Goal: Information Seeking & Learning: Learn about a topic

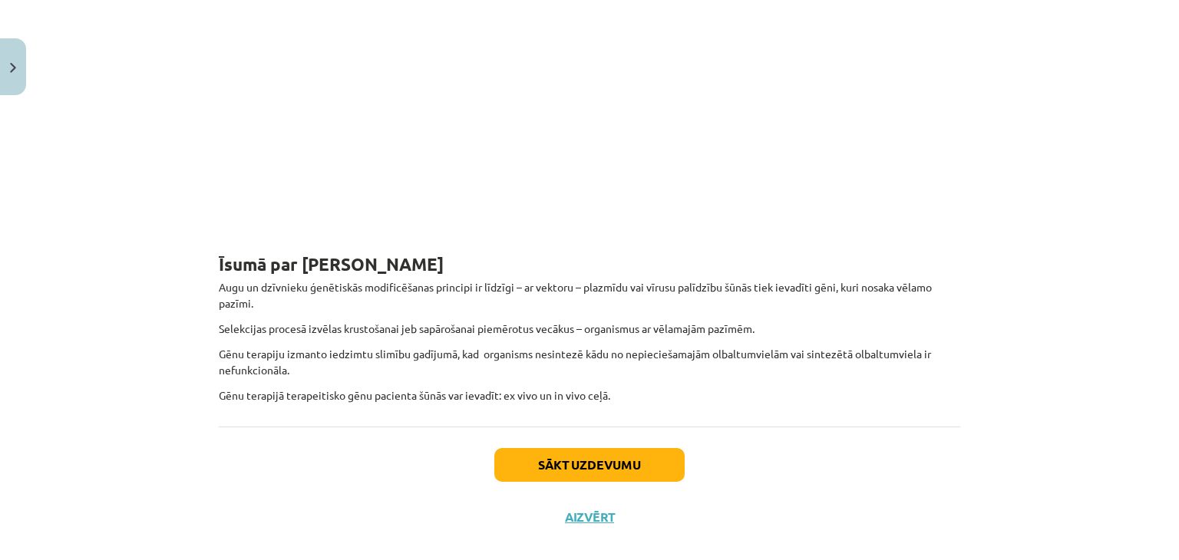
scroll to position [620, 0]
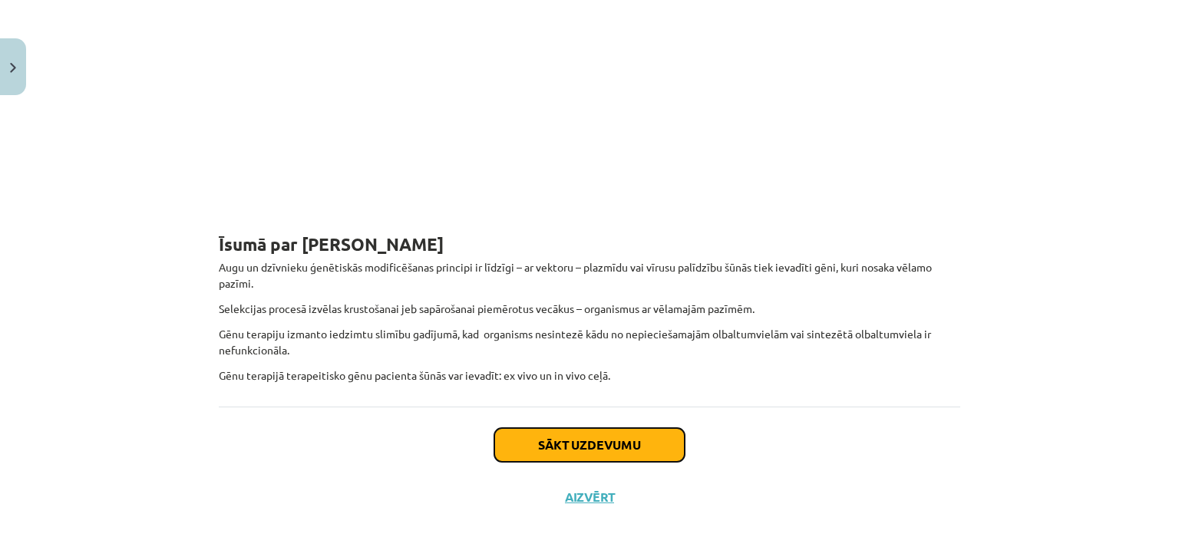
click at [525, 435] on button "Sākt uzdevumu" at bounding box center [589, 445] width 190 height 34
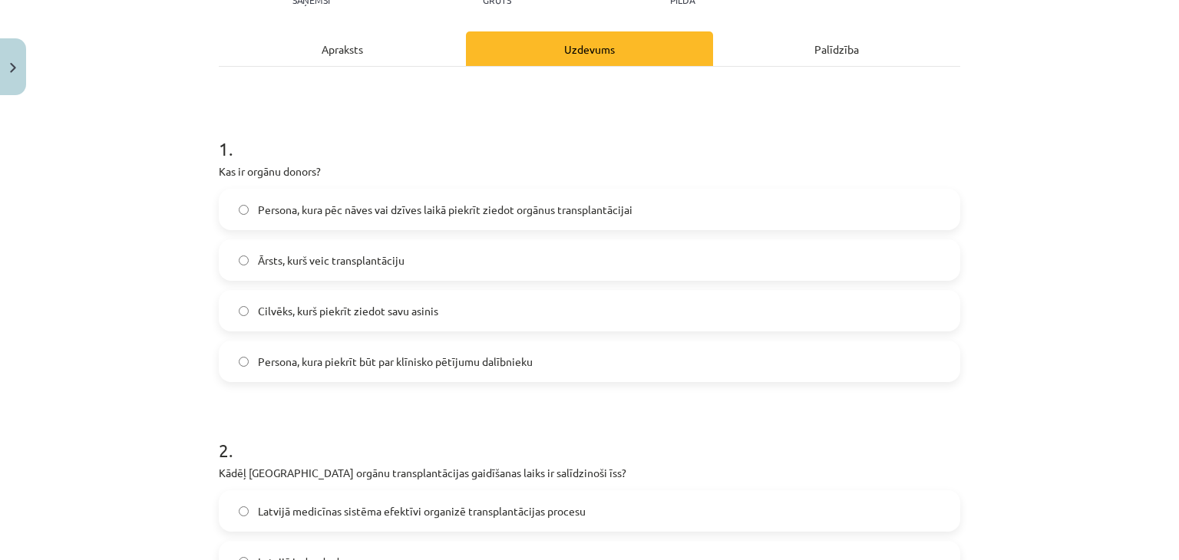
scroll to position [197, 0]
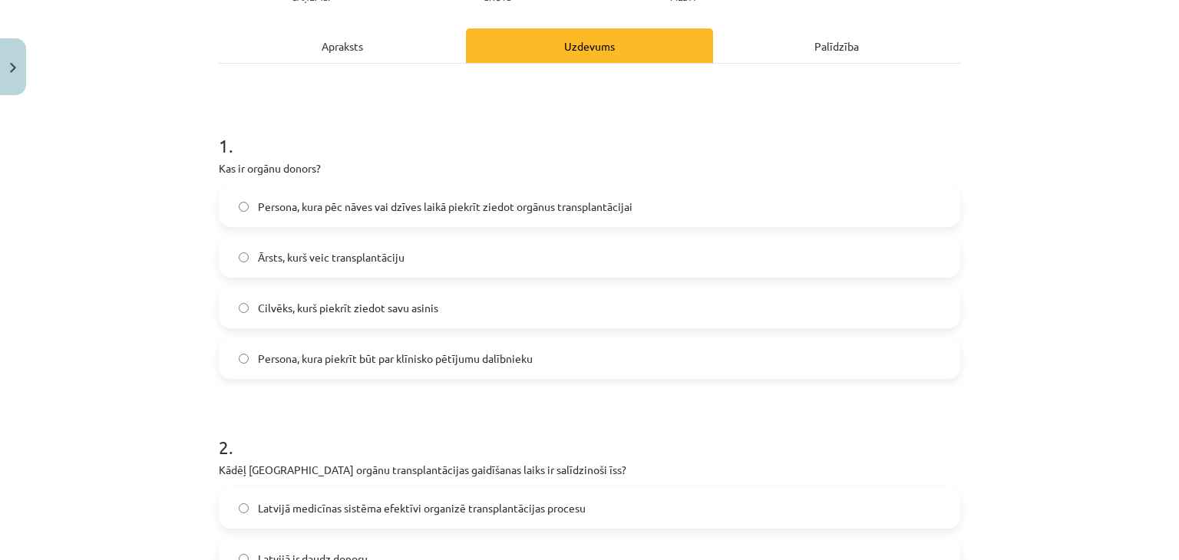
click at [594, 201] on span "Persona, kura pēc nāves vai dzīves laikā piekrīt ziedot orgānus transplantācijai" at bounding box center [445, 207] width 374 height 16
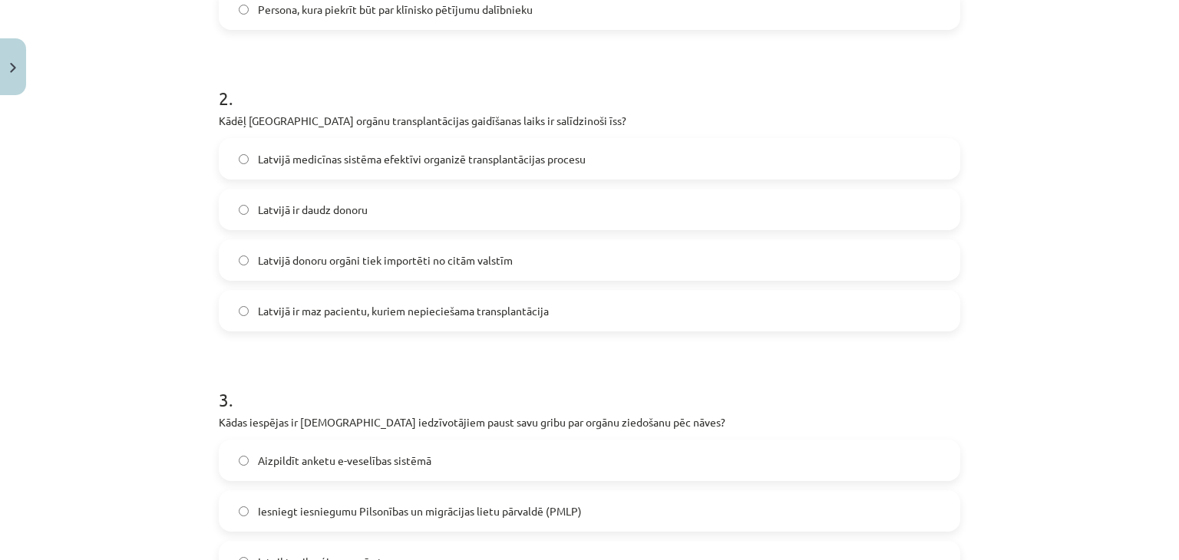
scroll to position [547, 0]
click at [539, 153] on span "Latvijā medicīnas sistēma efektīvi organizē transplantācijas procesu" at bounding box center [422, 158] width 328 height 16
click at [503, 323] on label "Latvijā ir maz pacientu, kuriem nepieciešama transplantācija" at bounding box center [589, 310] width 738 height 38
click at [493, 164] on span "Latvijā medicīnas sistēma efektīvi organizē transplantācijas procesu" at bounding box center [422, 158] width 328 height 16
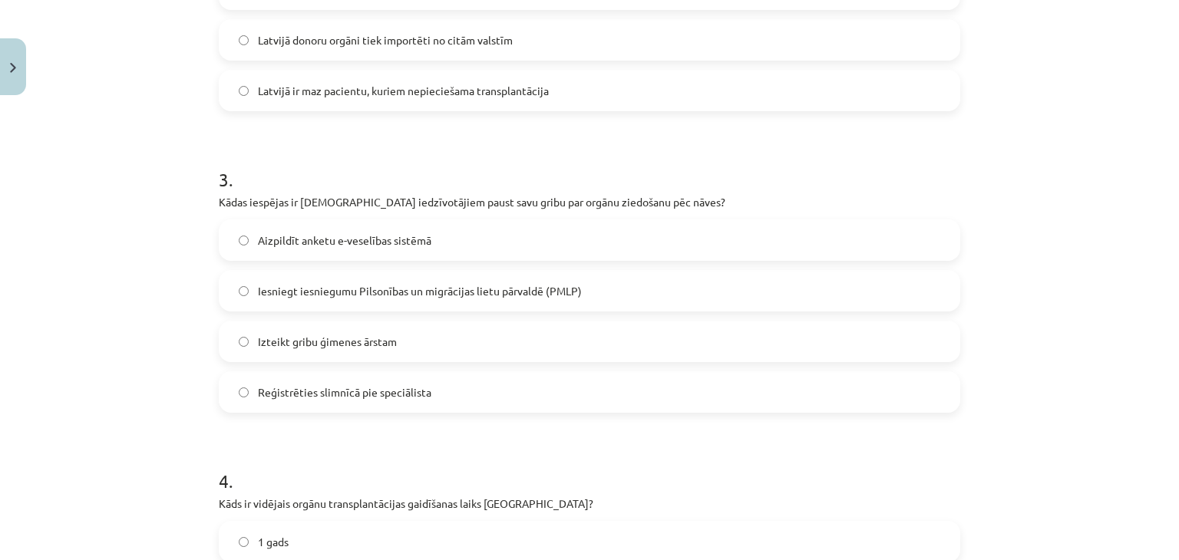
scroll to position [766, 0]
click at [452, 293] on span "Iesniegt iesniegumu Pilsonības un migrācijas lietu pārvaldē (PMLP)" at bounding box center [420, 292] width 324 height 16
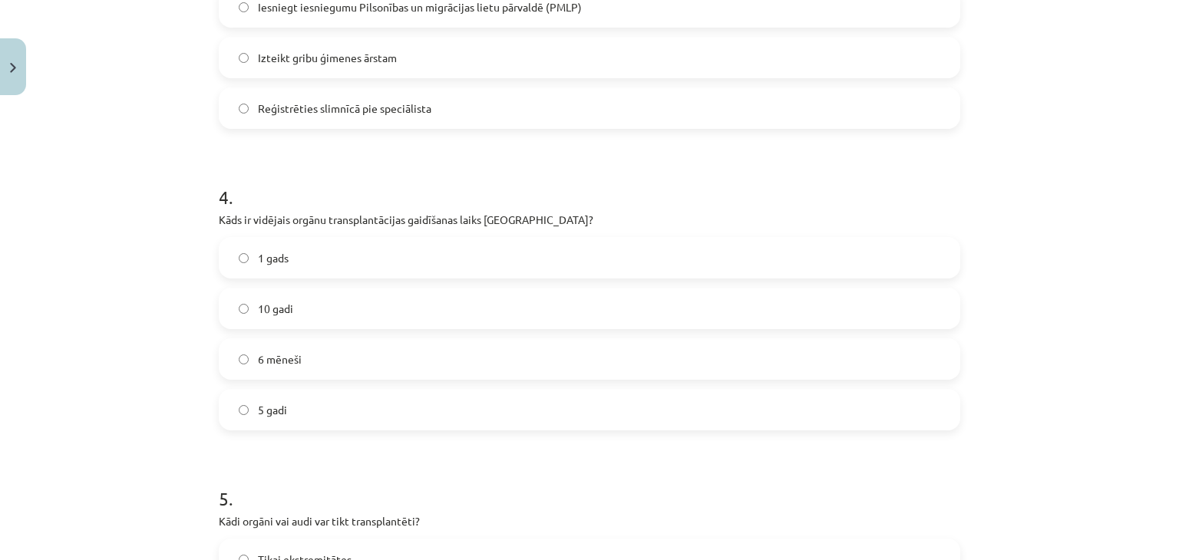
scroll to position [1099, 0]
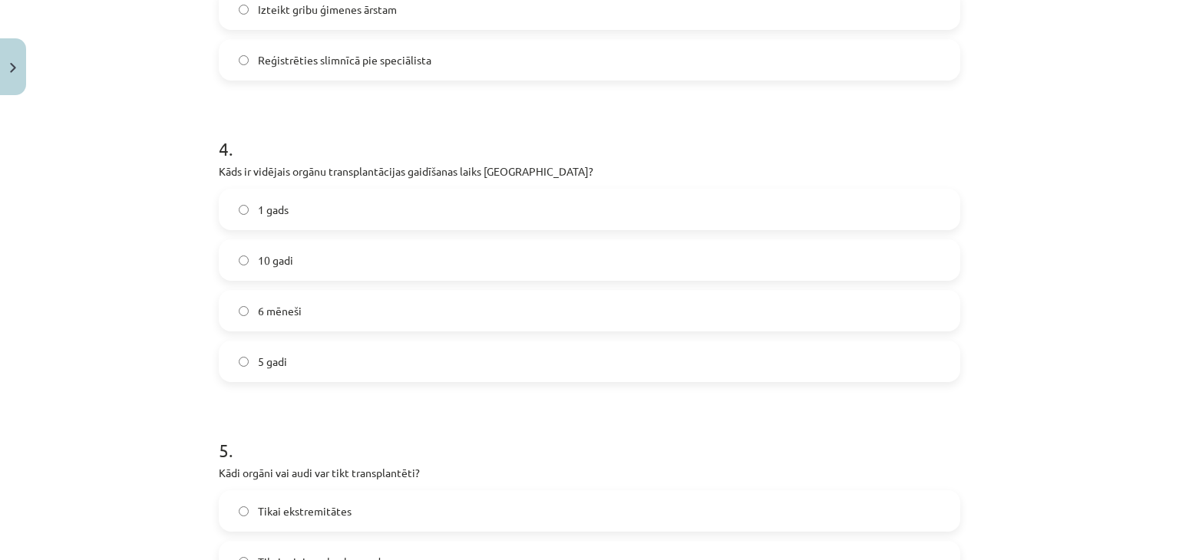
click at [358, 209] on label "1 gads" at bounding box center [589, 209] width 738 height 38
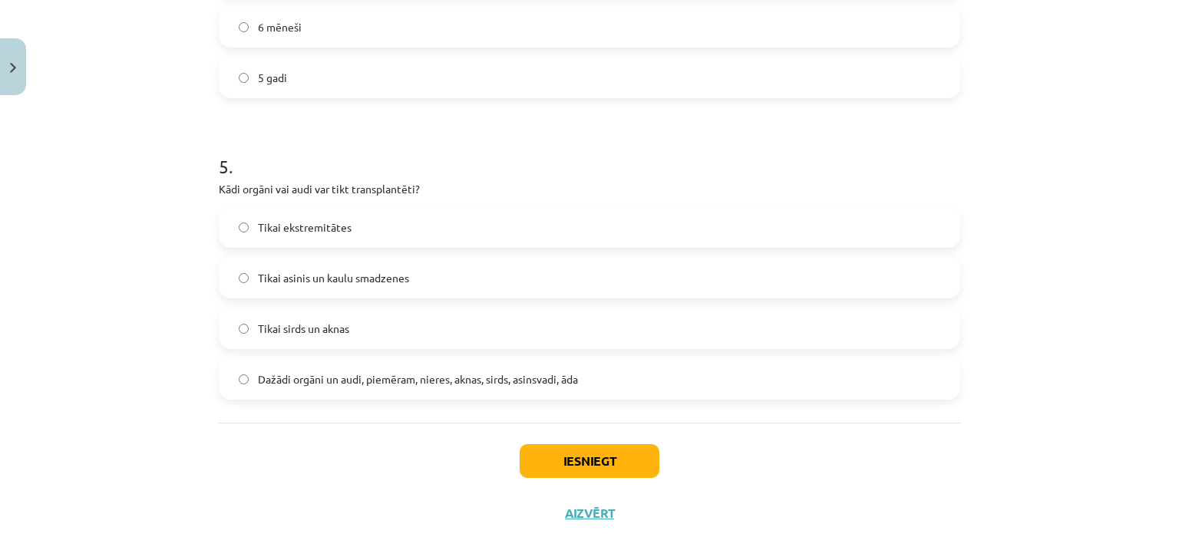
scroll to position [1382, 0]
click at [427, 372] on span "Dažādi orgāni un audi, piemēram, nieres, aknas, sirds, asinsvadi, āda" at bounding box center [418, 380] width 320 height 16
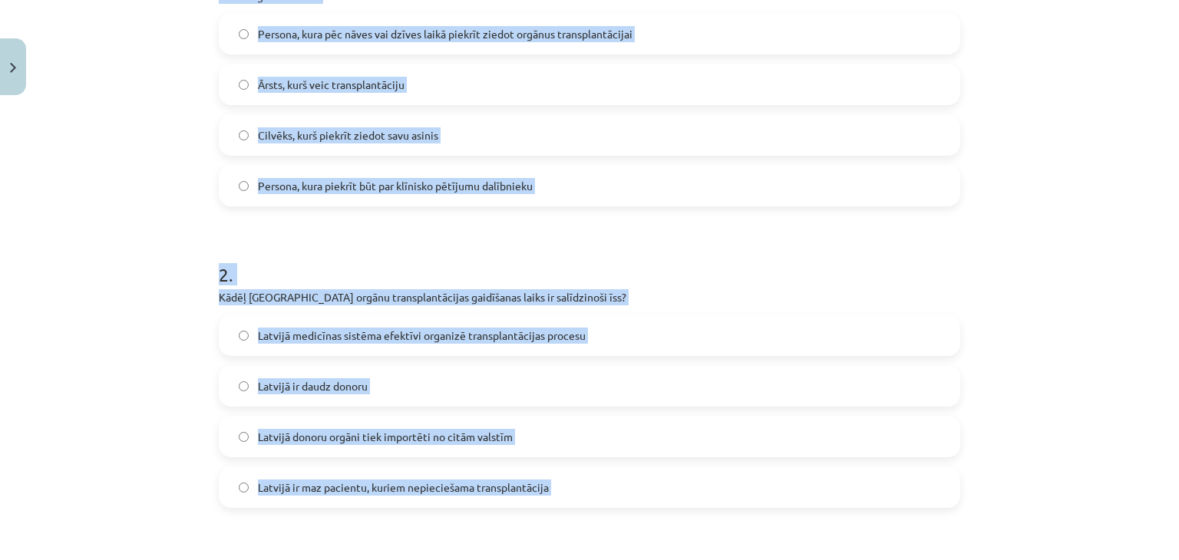
scroll to position [0, 0]
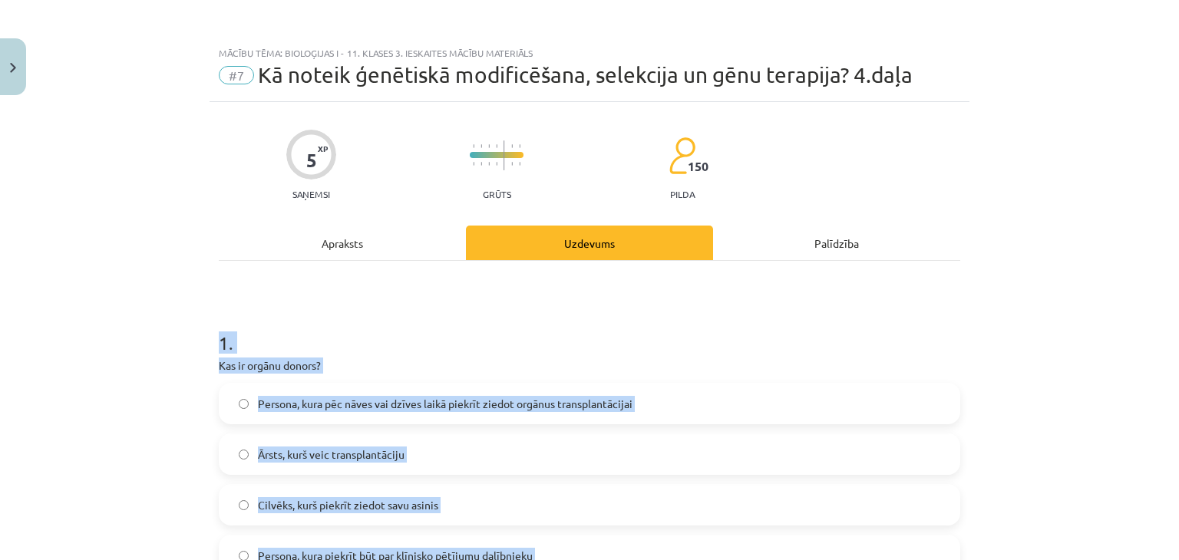
drag, startPoint x: 641, startPoint y: 392, endPoint x: 187, endPoint y: 271, distance: 469.4
click at [187, 271] on div "Mācību tēma: Bioloģijas i - 11. klases 3. ieskaites mācību materiāls #7 Kā note…" at bounding box center [589, 280] width 1179 height 560
copy form "1 . Kas ir orgānu donors? Persona, kura pēc nāves vai dzīves laikā piekrīt zied…"
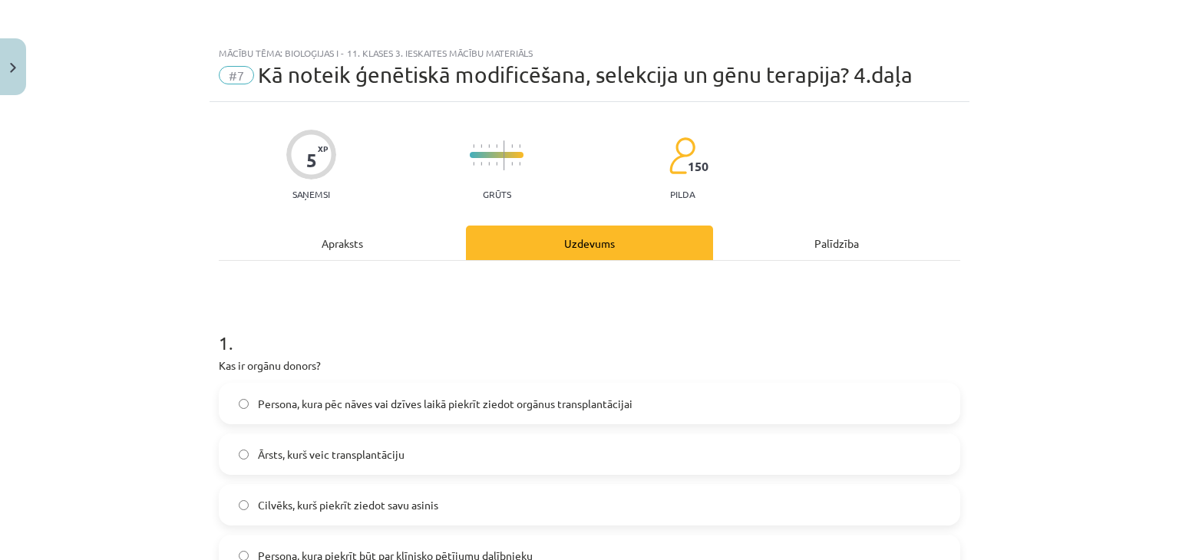
click at [275, 199] on div "5 XP Saņemsi Grūts 150 pilda" at bounding box center [589, 159] width 741 height 79
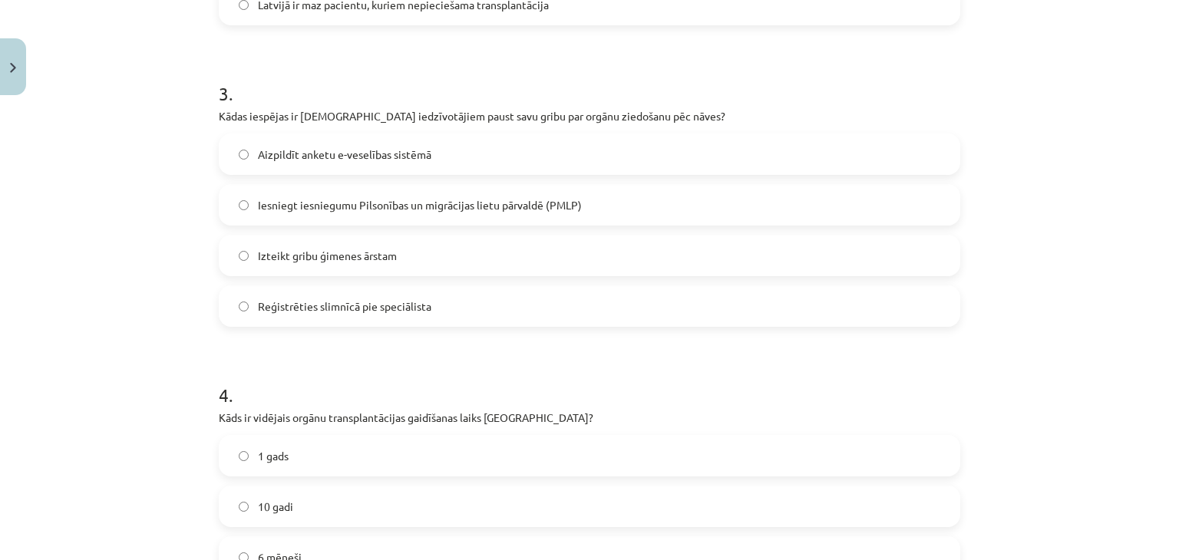
scroll to position [862, 0]
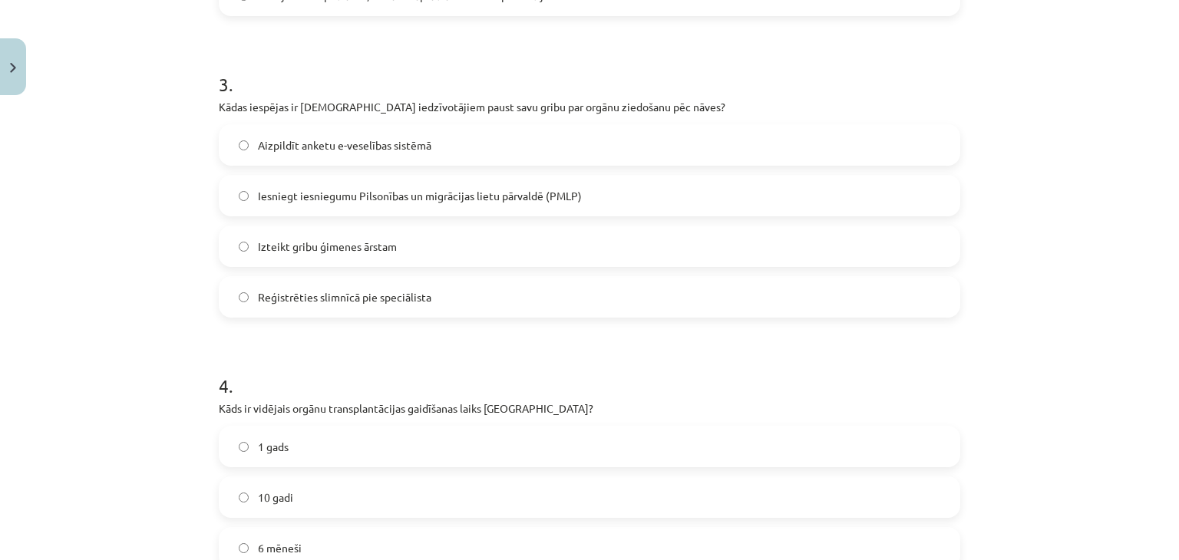
click at [321, 139] on span "Aizpildīt anketu e-veselības sistēmā" at bounding box center [344, 145] width 173 height 16
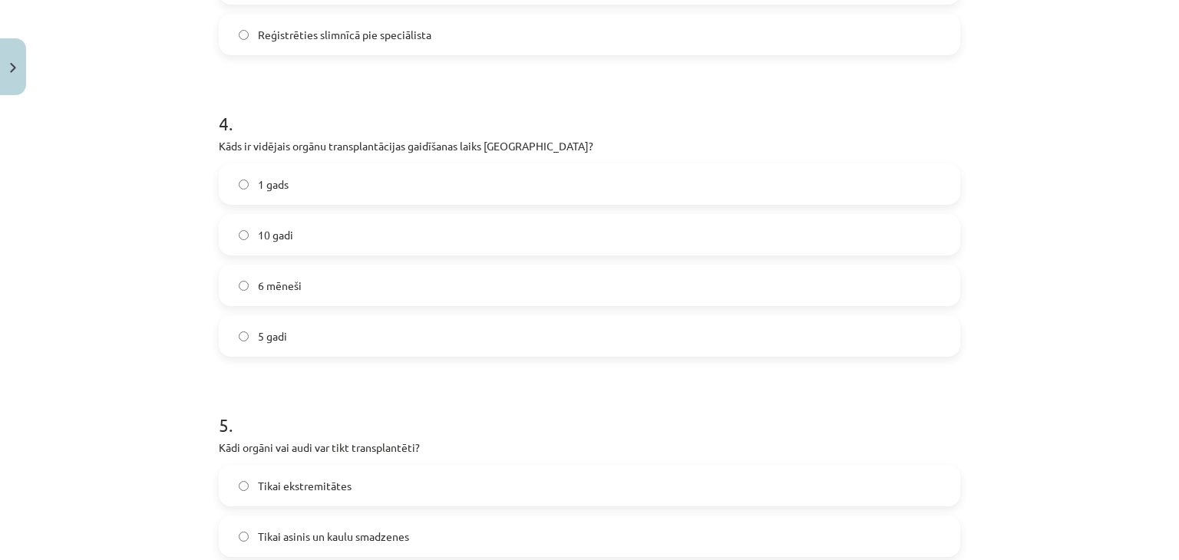
scroll to position [1126, 0]
click at [279, 281] on span "6 mēneši" at bounding box center [280, 284] width 44 height 16
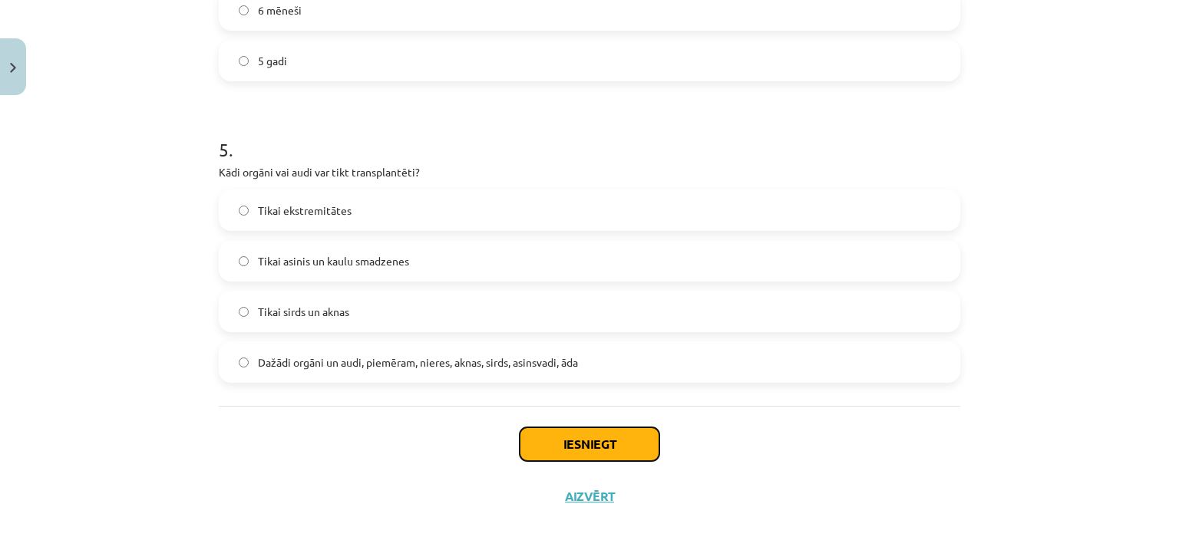
click at [569, 452] on button "Iesniegt" at bounding box center [589, 444] width 140 height 34
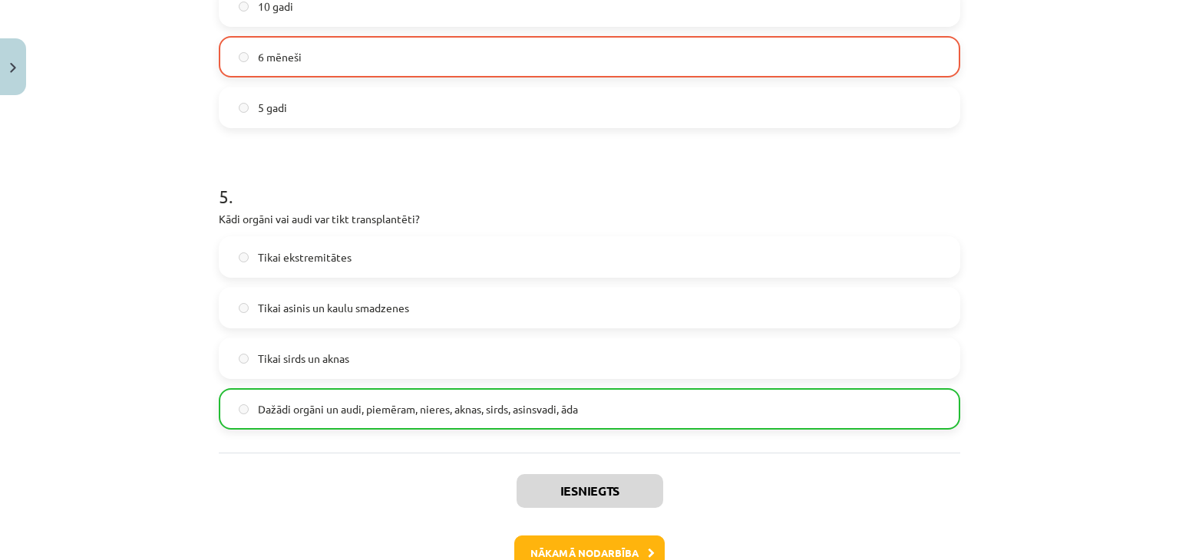
scroll to position [1449, 0]
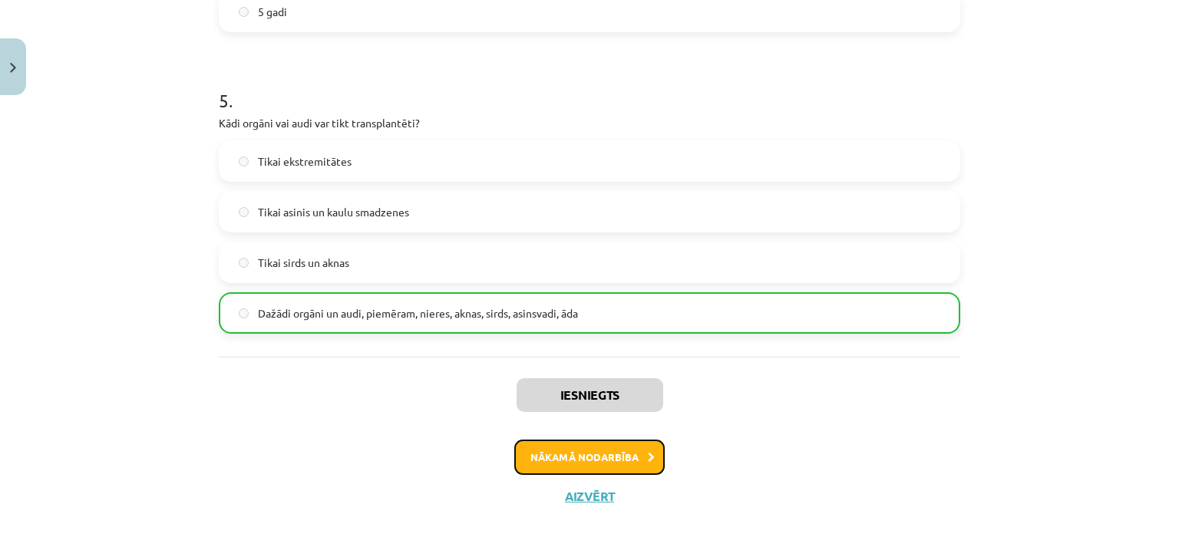
click at [538, 466] on button "Nākamā nodarbība" at bounding box center [589, 457] width 150 height 35
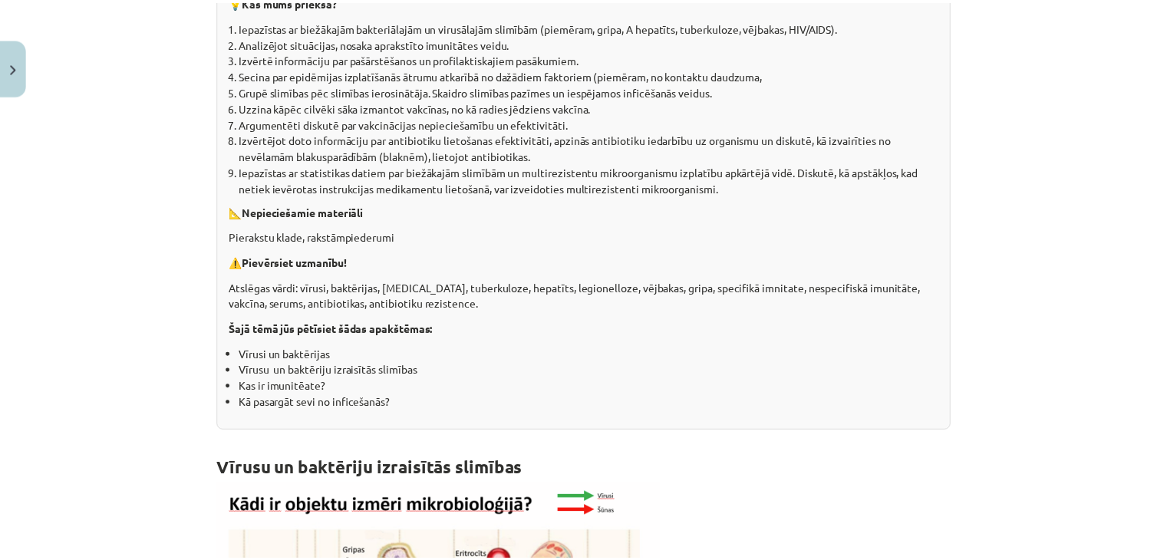
scroll to position [0, 0]
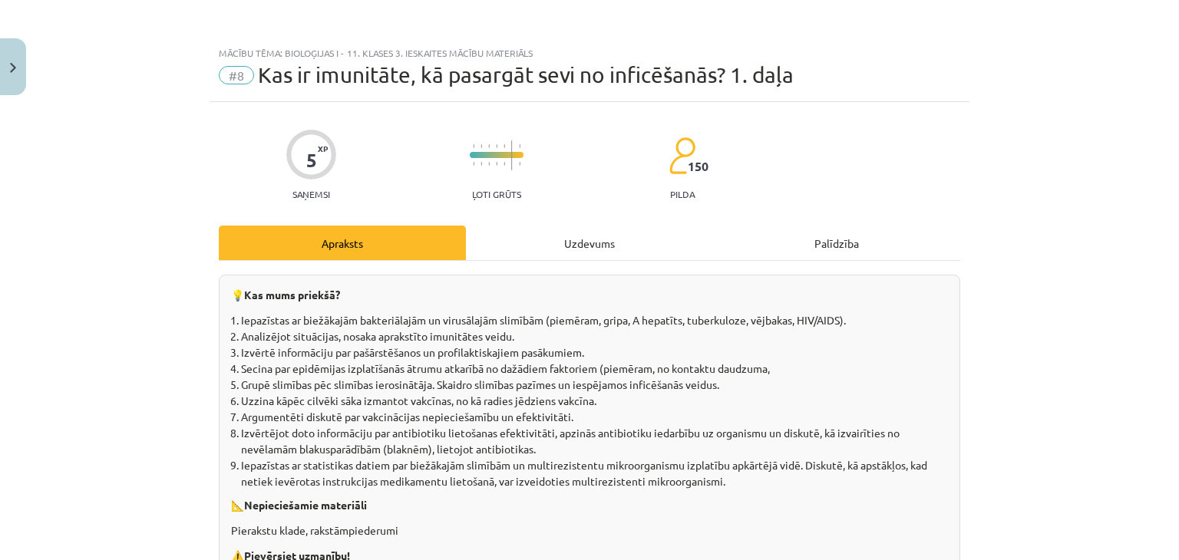
click at [28, 57] on div "Mācību tēma: Bioloģijas i - 11. klases 3. ieskaites mācību materiāls #8 Kas ir …" at bounding box center [589, 280] width 1179 height 560
click at [0, 94] on button "Close" at bounding box center [13, 66] width 26 height 57
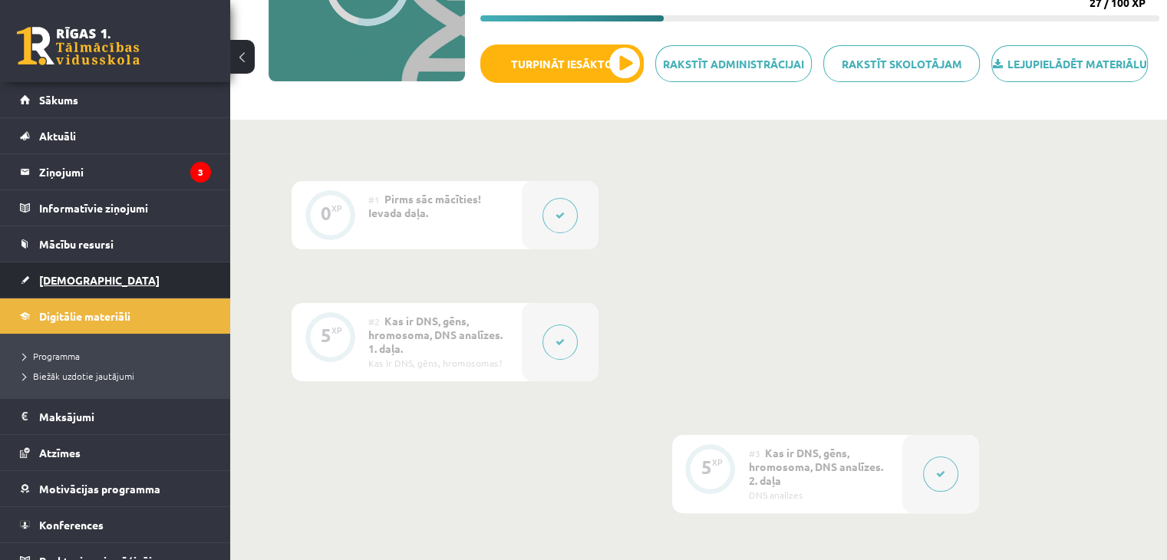
click at [74, 268] on link "[DEMOGRAPHIC_DATA]" at bounding box center [115, 279] width 191 height 35
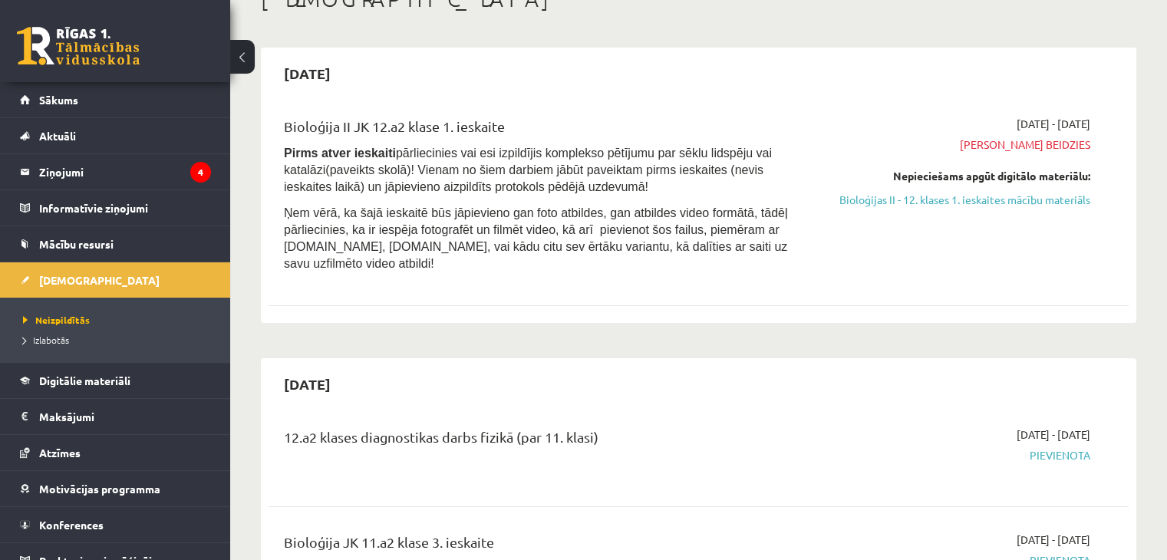
scroll to position [97, 0]
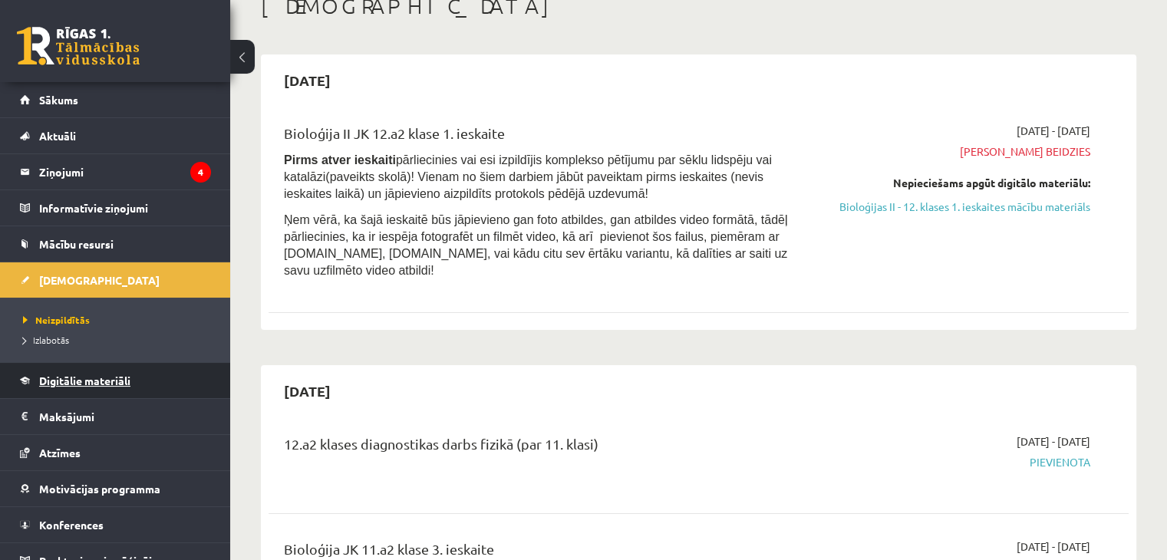
click at [163, 381] on link "Digitālie materiāli" at bounding box center [115, 380] width 191 height 35
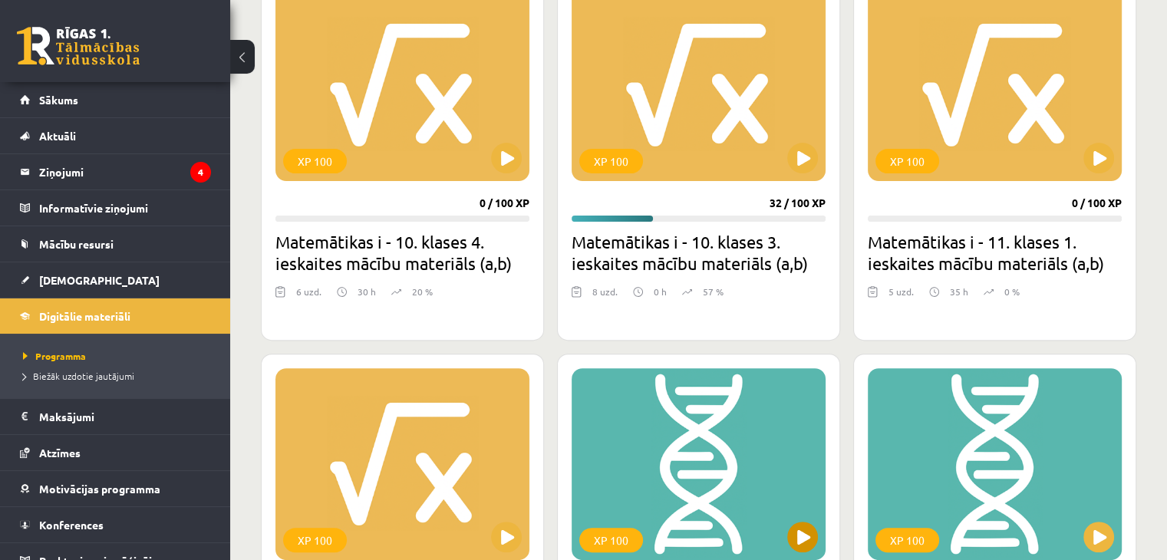
scroll to position [457, 0]
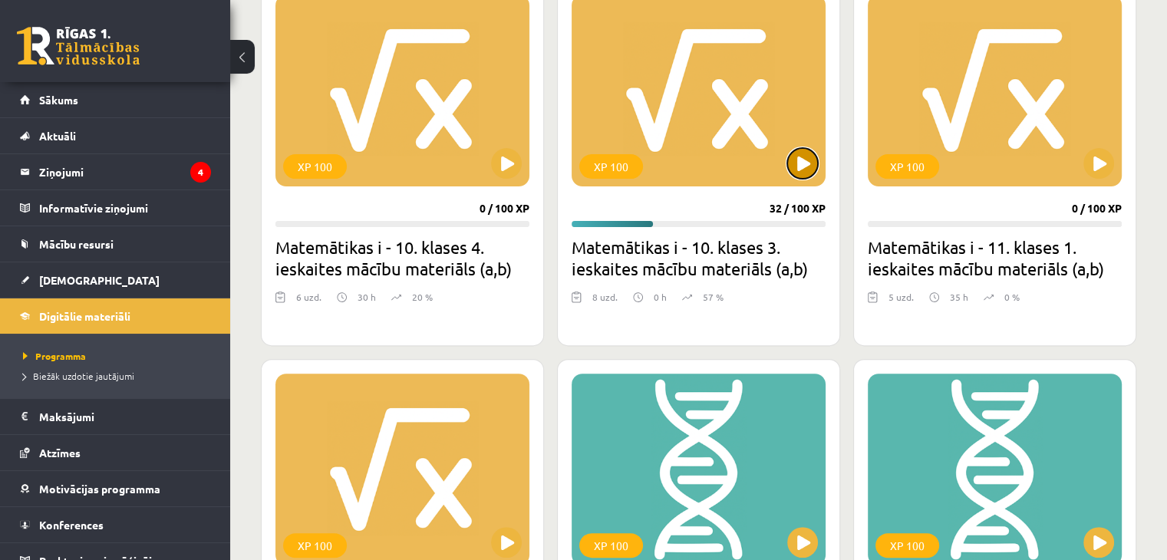
click at [802, 158] on button at bounding box center [802, 163] width 31 height 31
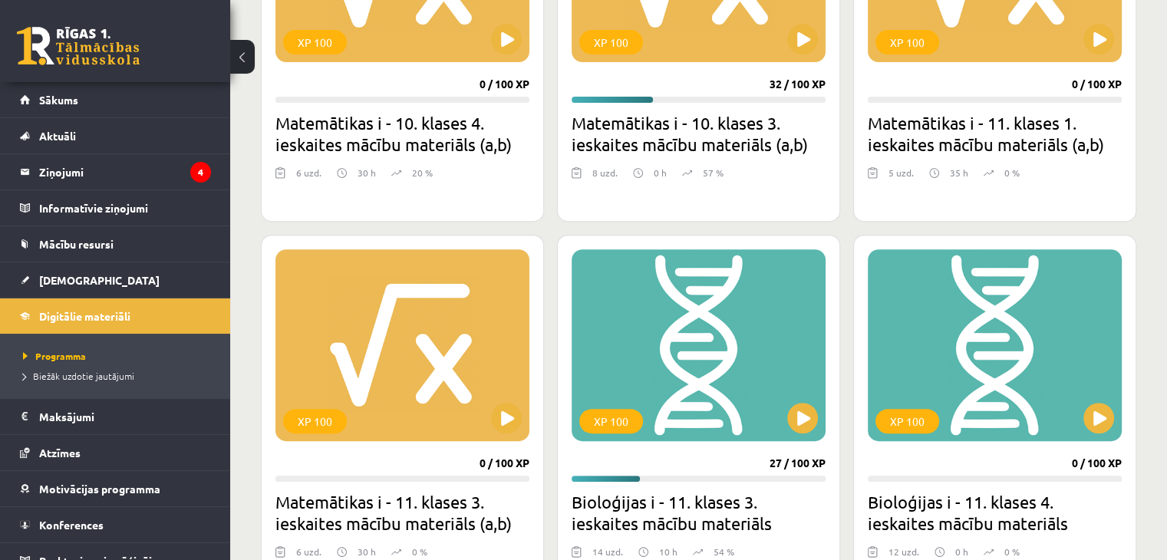
scroll to position [328, 0]
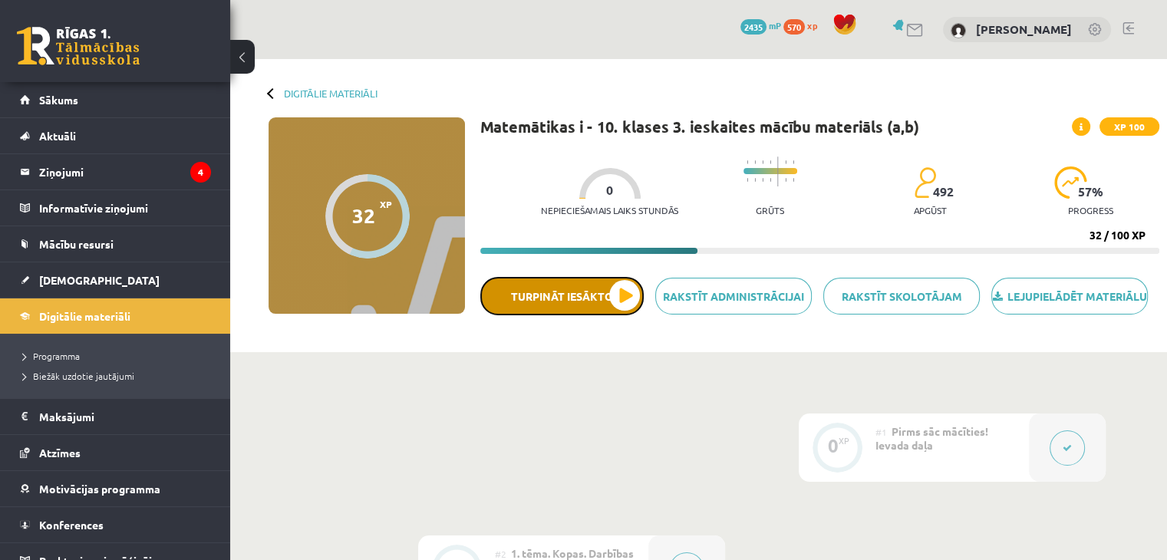
click at [605, 312] on button "Turpināt iesākto" at bounding box center [561, 296] width 163 height 38
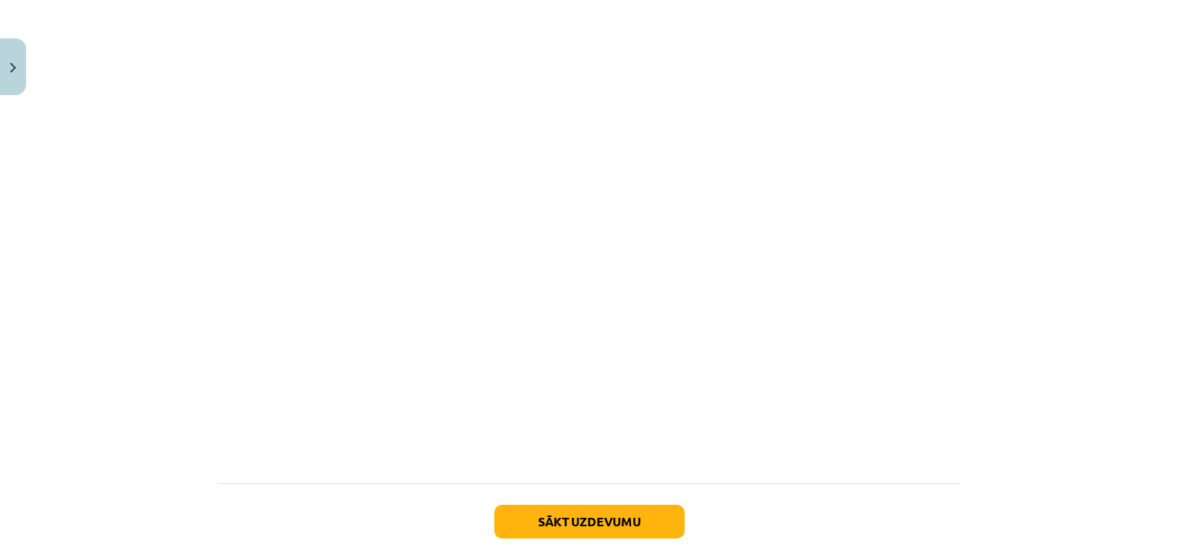
scroll to position [513, 0]
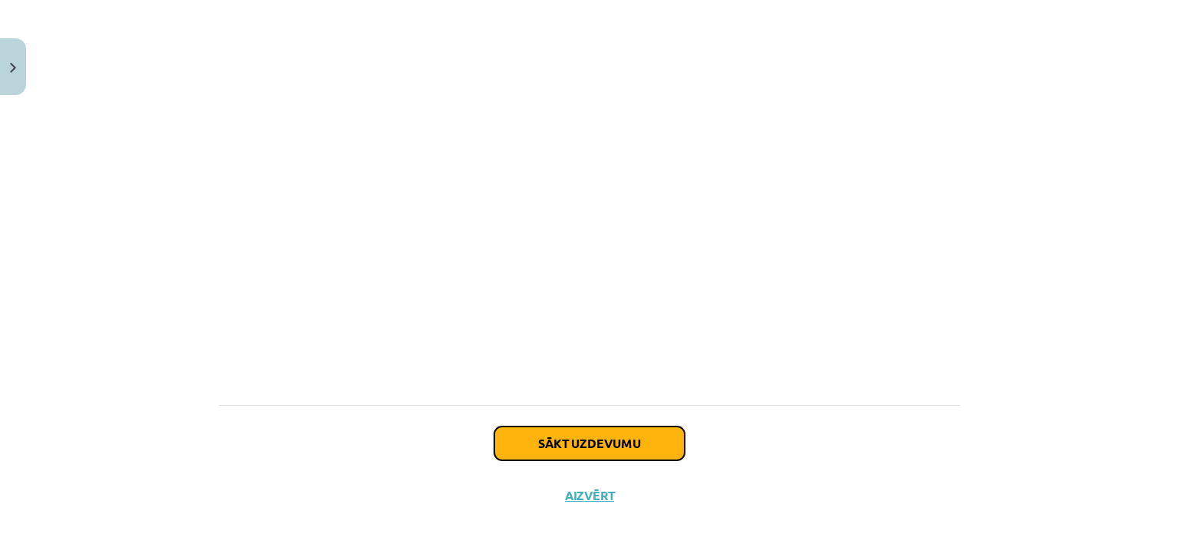
click at [583, 458] on button "Sākt uzdevumu" at bounding box center [589, 444] width 190 height 34
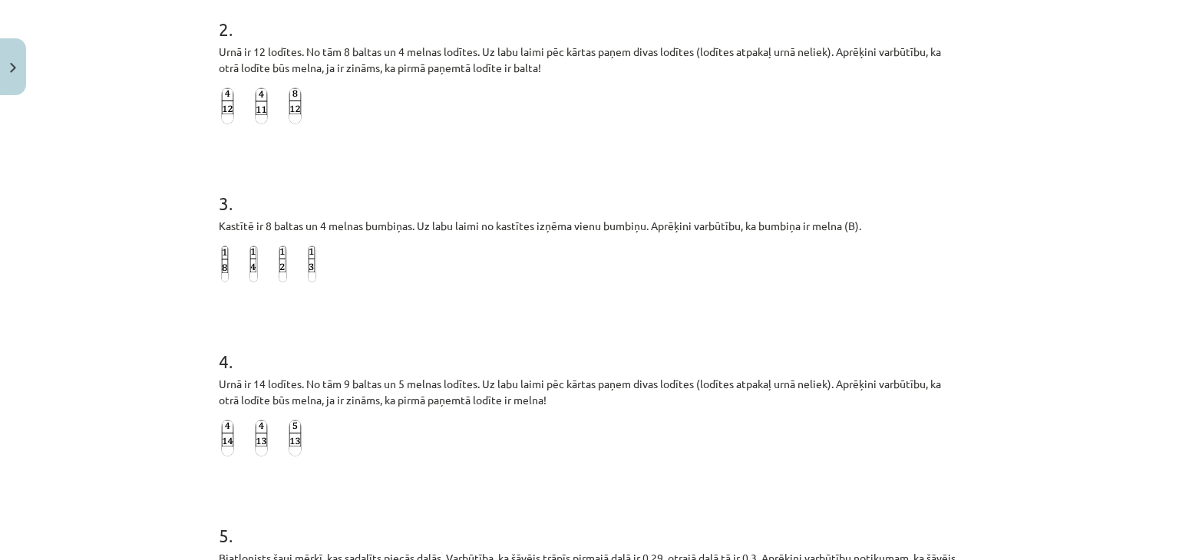
scroll to position [1010, 0]
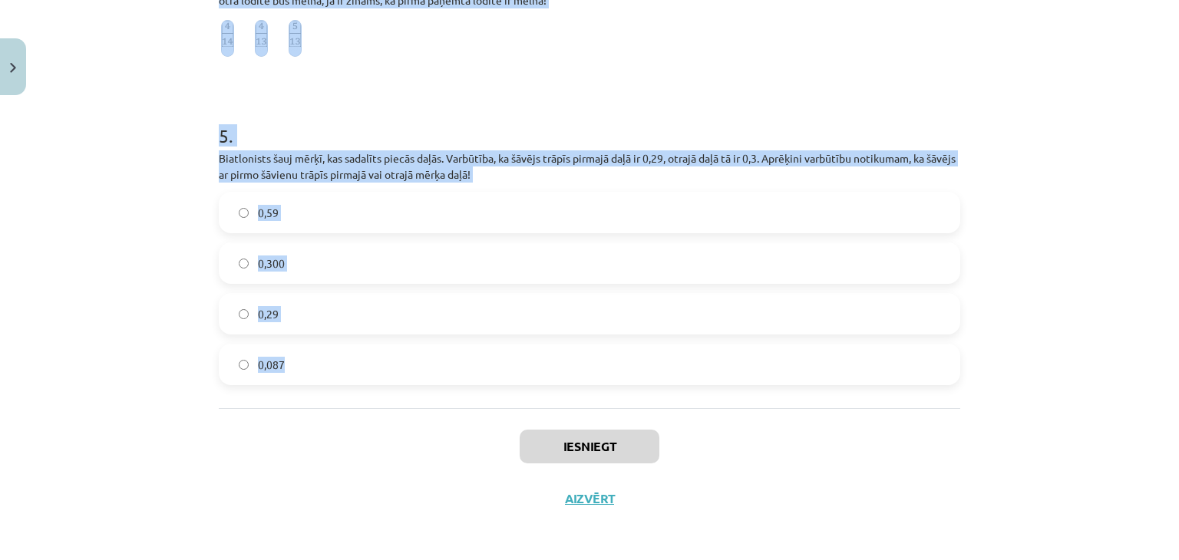
drag, startPoint x: 208, startPoint y: 302, endPoint x: 434, endPoint y: 399, distance: 246.1
copy form "1 . Vienā grozā ir 2 baltas un 40 melnas bumbiņas. Otrā grozā ir 11 baltas un 2…"
click at [123, 219] on div "Mācību tēma: Matemātikas i - 10. klases 3. ieskaites mācību materiāls (a,b) #5 …" at bounding box center [589, 280] width 1179 height 560
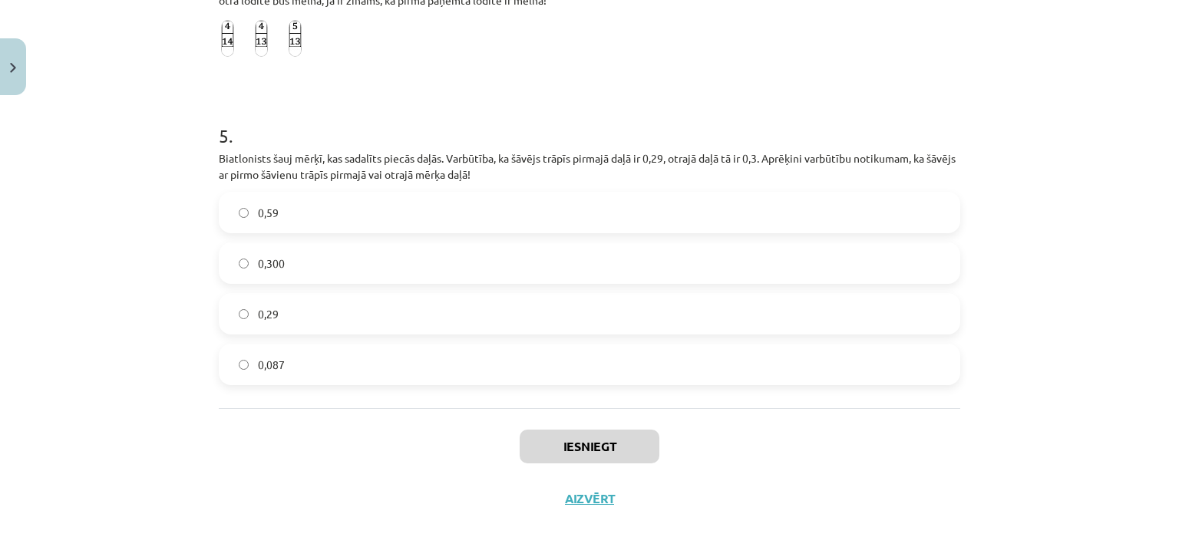
click at [663, 207] on label "0,59" at bounding box center [589, 212] width 738 height 38
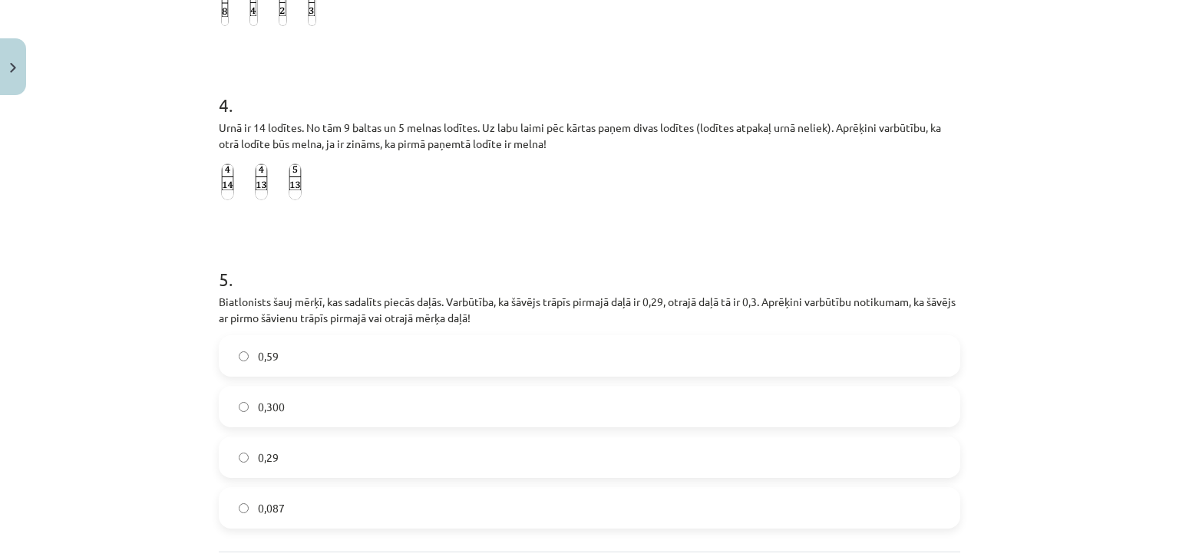
scroll to position [861, 0]
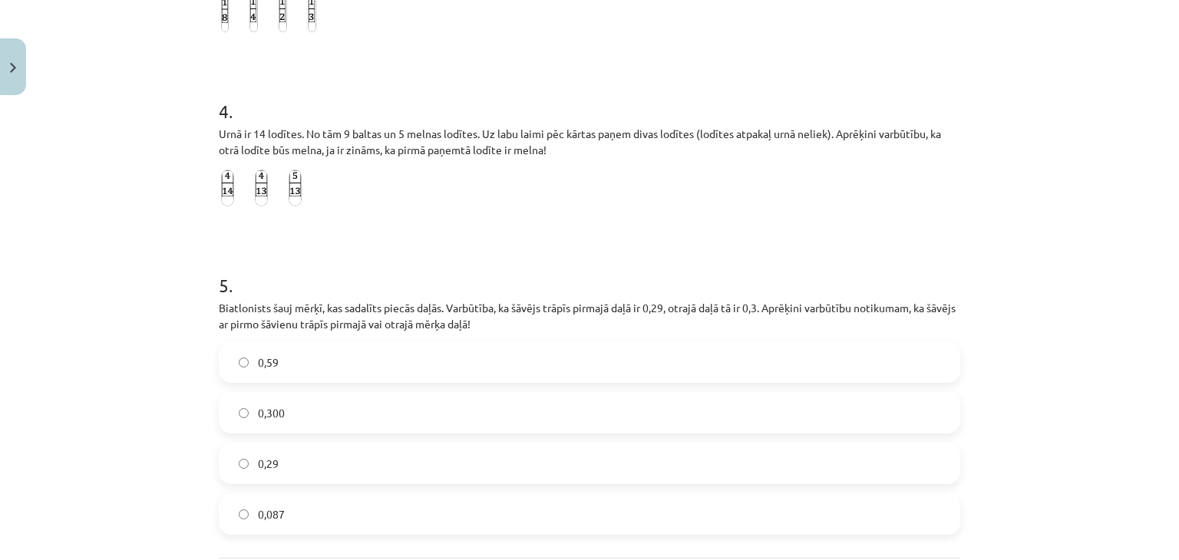
click at [221, 189] on img at bounding box center [227, 188] width 13 height 37
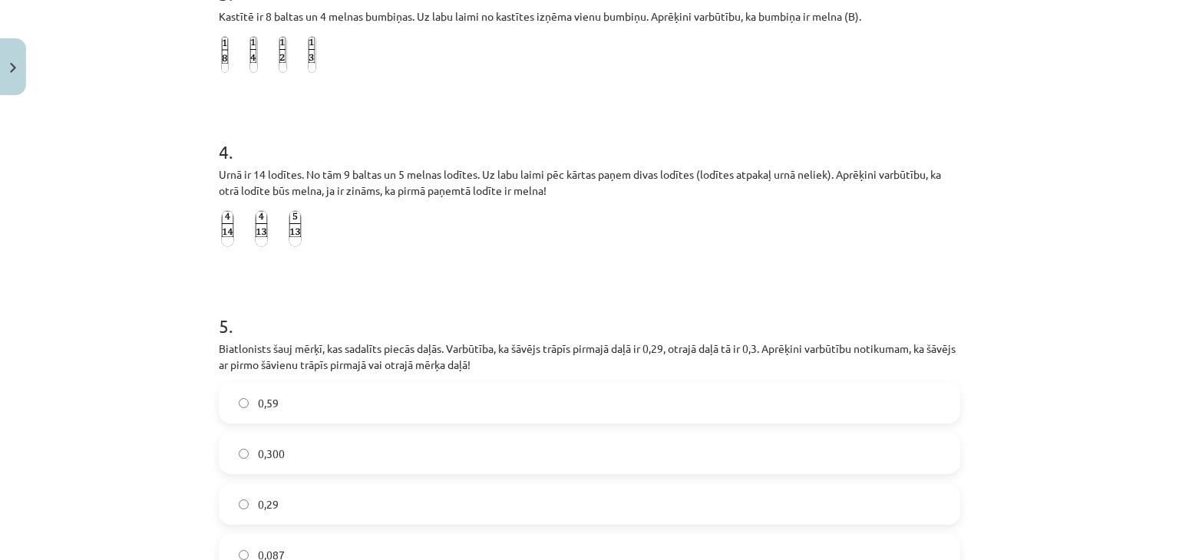
click at [255, 234] on img at bounding box center [261, 228] width 13 height 37
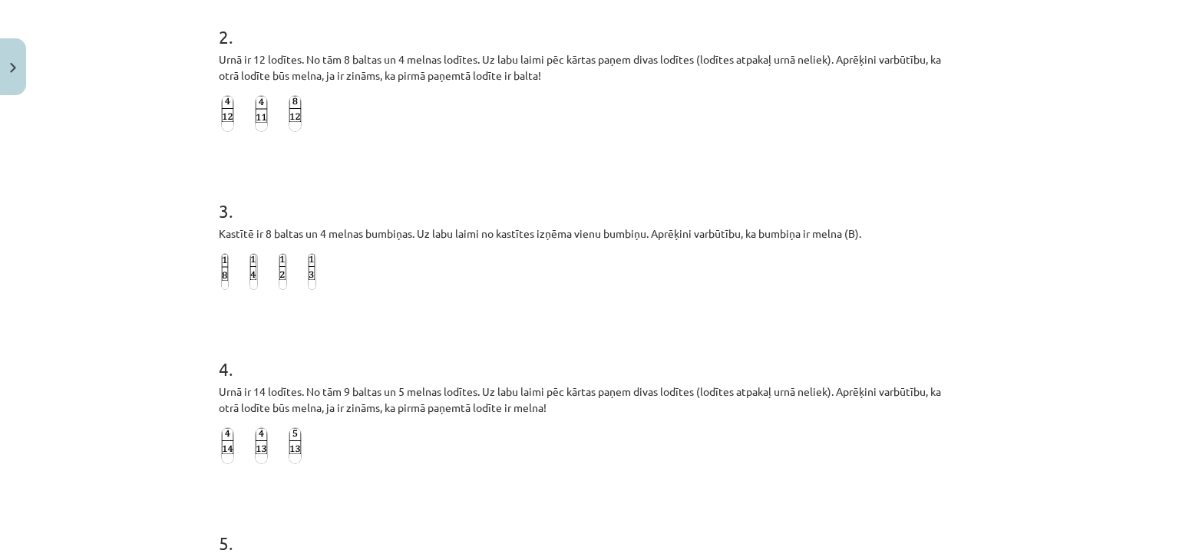
scroll to position [602, 0]
click at [249, 272] on img at bounding box center [253, 272] width 8 height 37
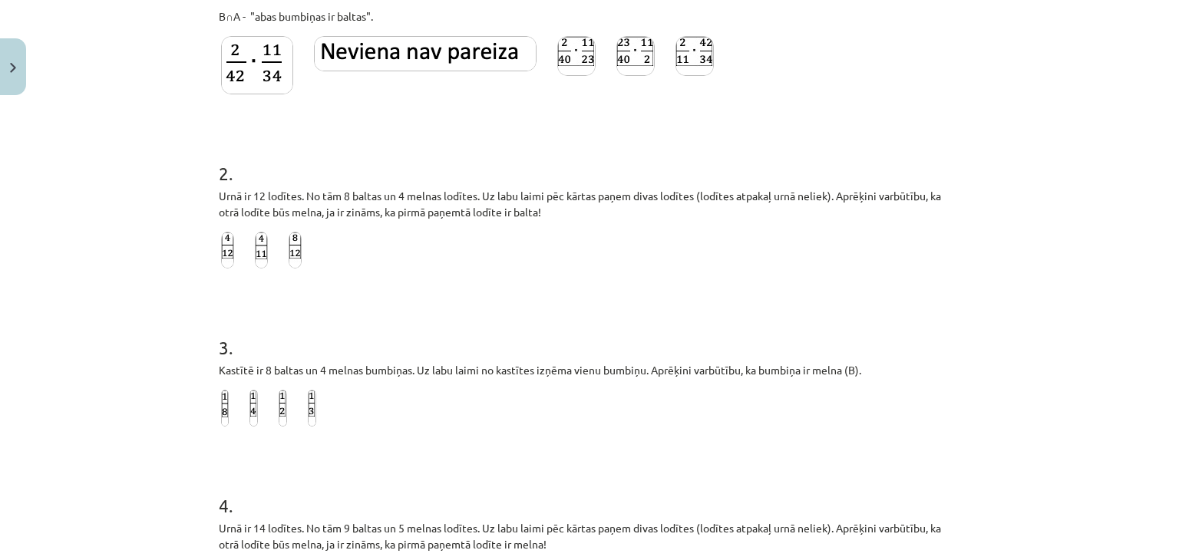
scroll to position [466, 0]
click at [255, 258] on img at bounding box center [261, 250] width 13 height 37
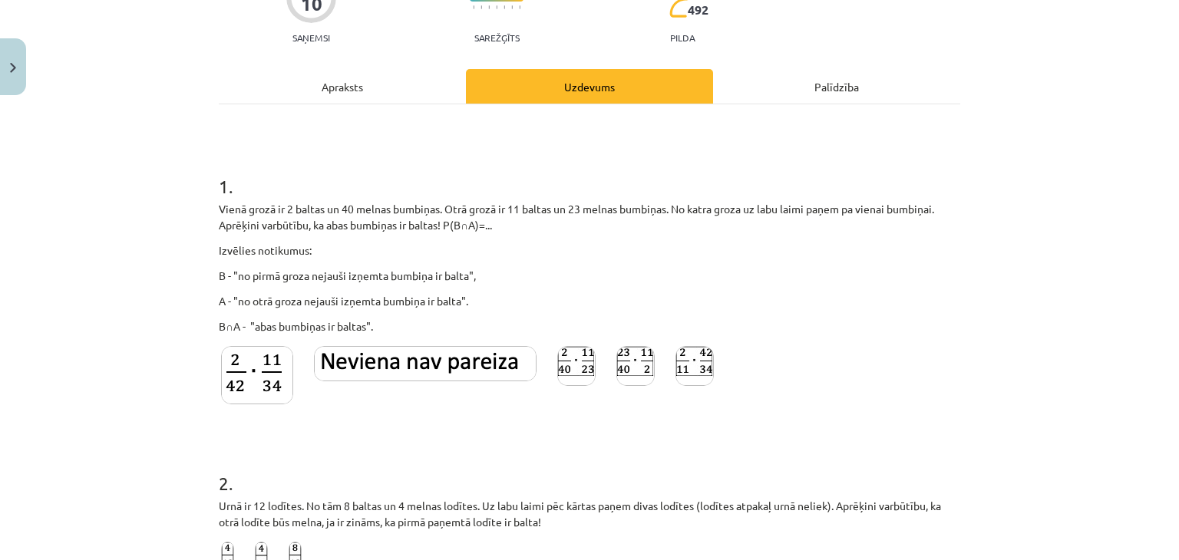
scroll to position [158, 0]
click at [269, 361] on img at bounding box center [257, 373] width 72 height 58
click at [377, 359] on img at bounding box center [425, 361] width 223 height 35
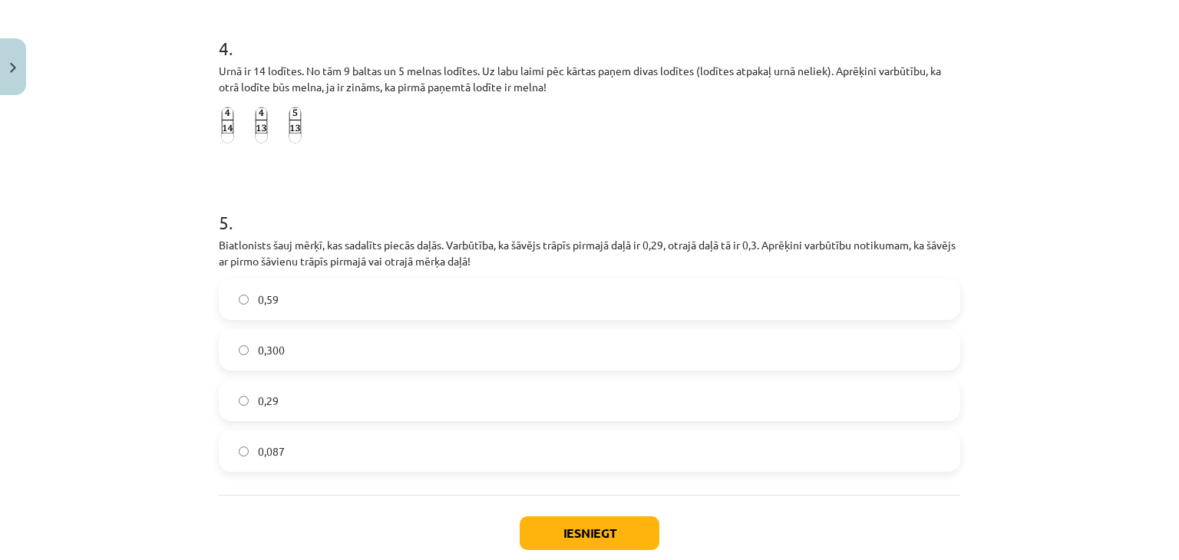
scroll to position [657, 0]
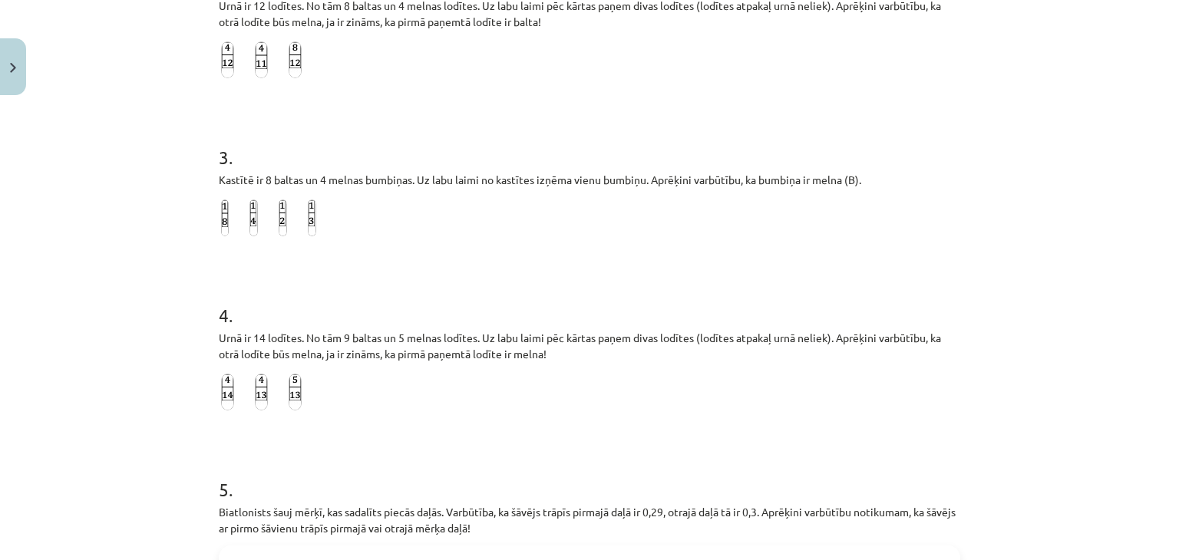
click at [308, 227] on img at bounding box center [312, 217] width 8 height 37
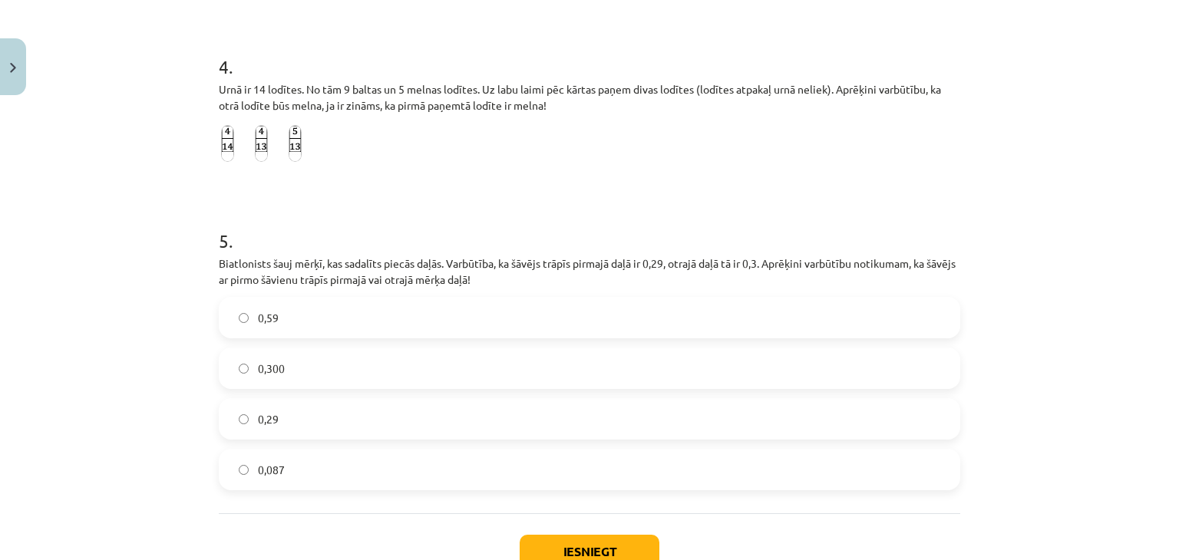
scroll to position [905, 0]
click at [559, 548] on button "Iesniegt" at bounding box center [589, 552] width 140 height 34
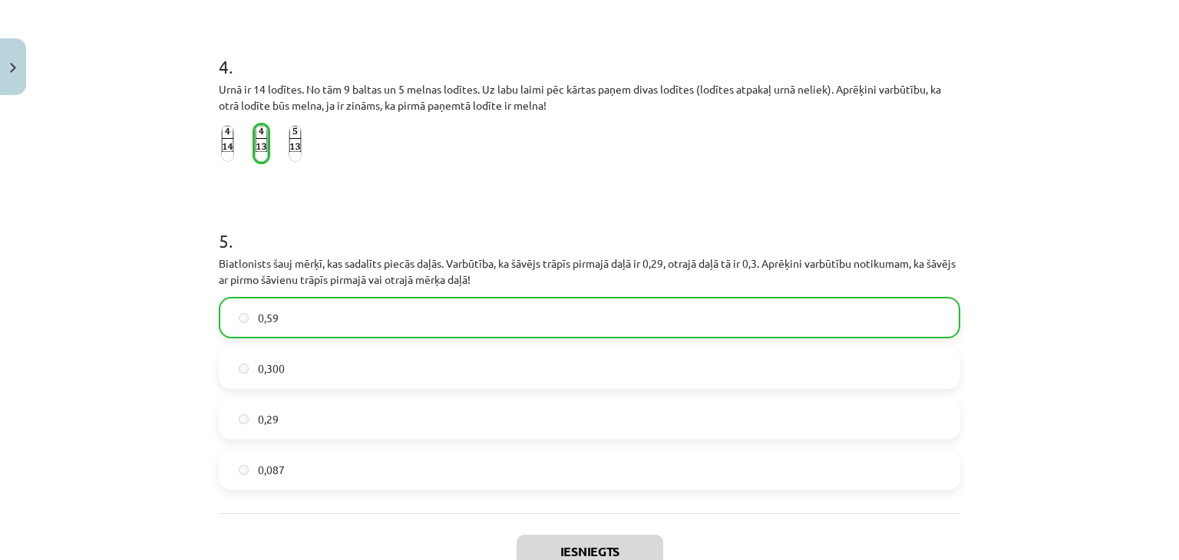
click at [678, 358] on label "0,300" at bounding box center [589, 368] width 738 height 38
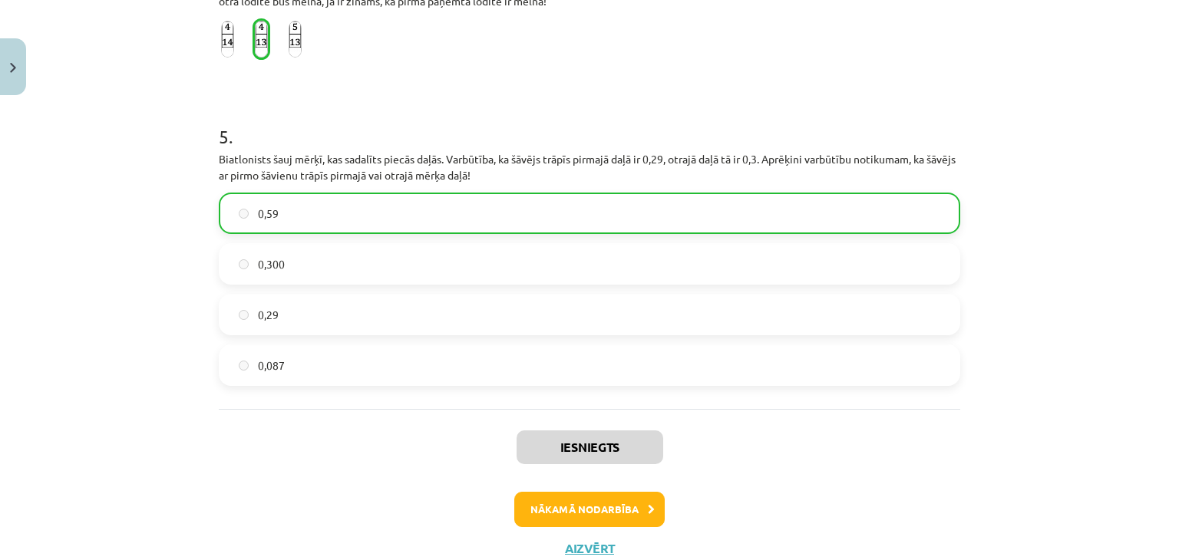
scroll to position [1059, 0]
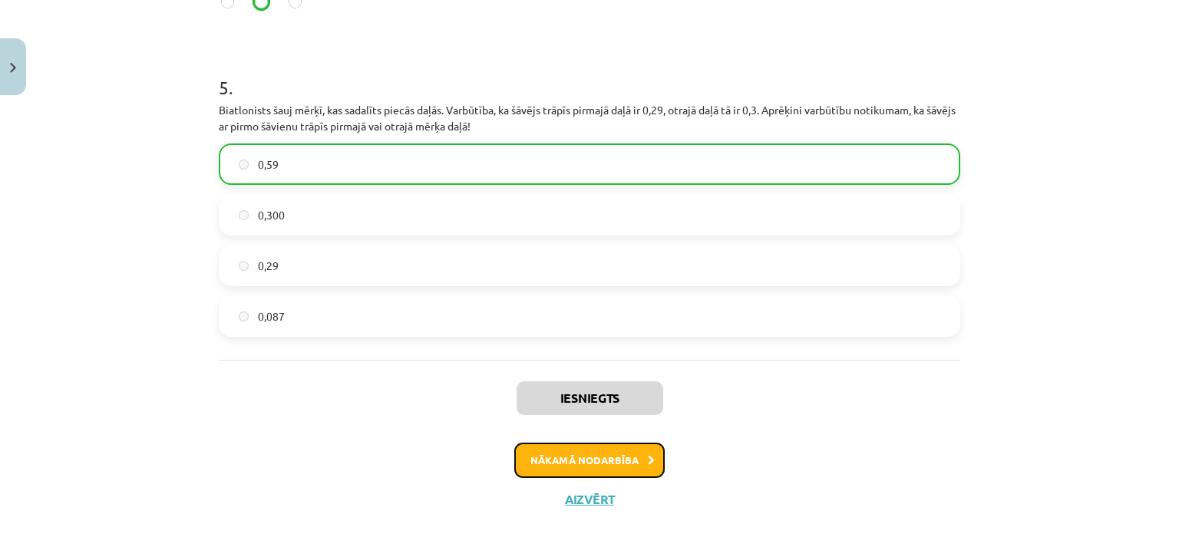
click at [542, 453] on button "Nākamā nodarbība" at bounding box center [589, 460] width 150 height 35
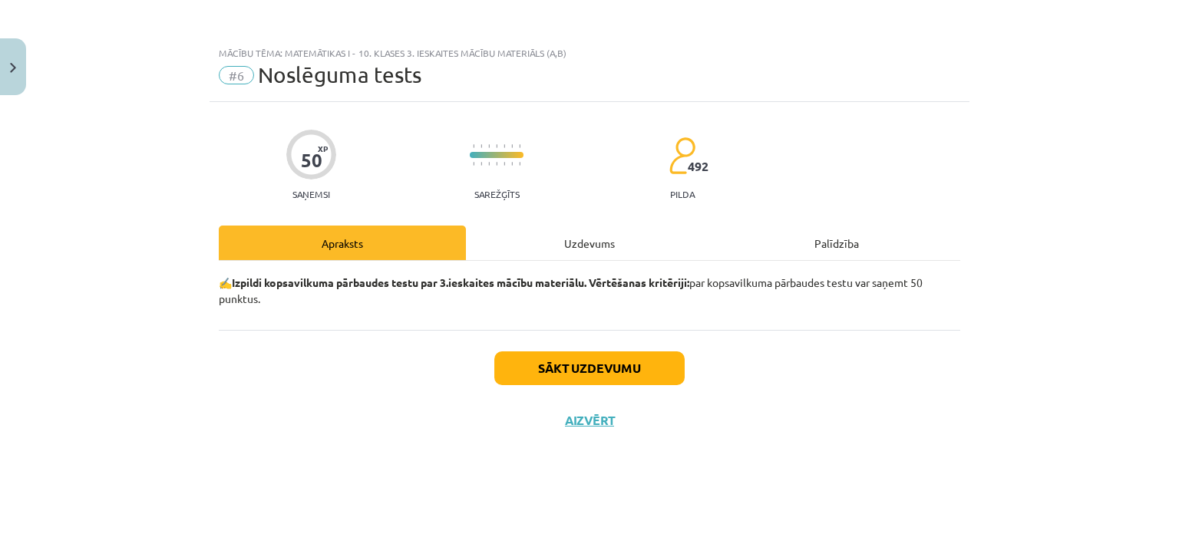
scroll to position [0, 0]
click at [565, 375] on button "Sākt uzdevumu" at bounding box center [589, 368] width 190 height 34
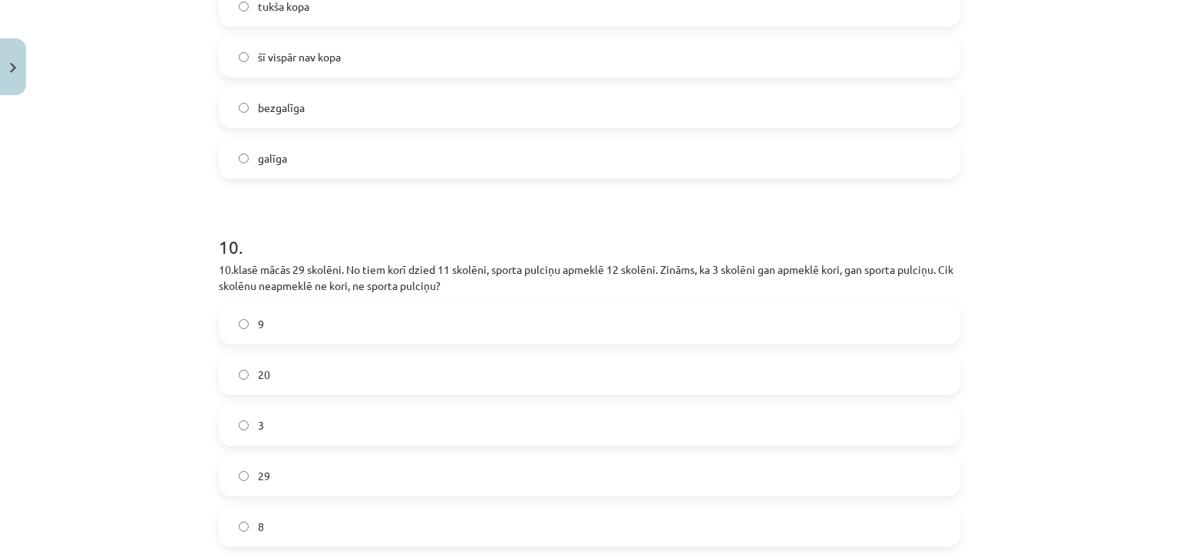
scroll to position [2787, 0]
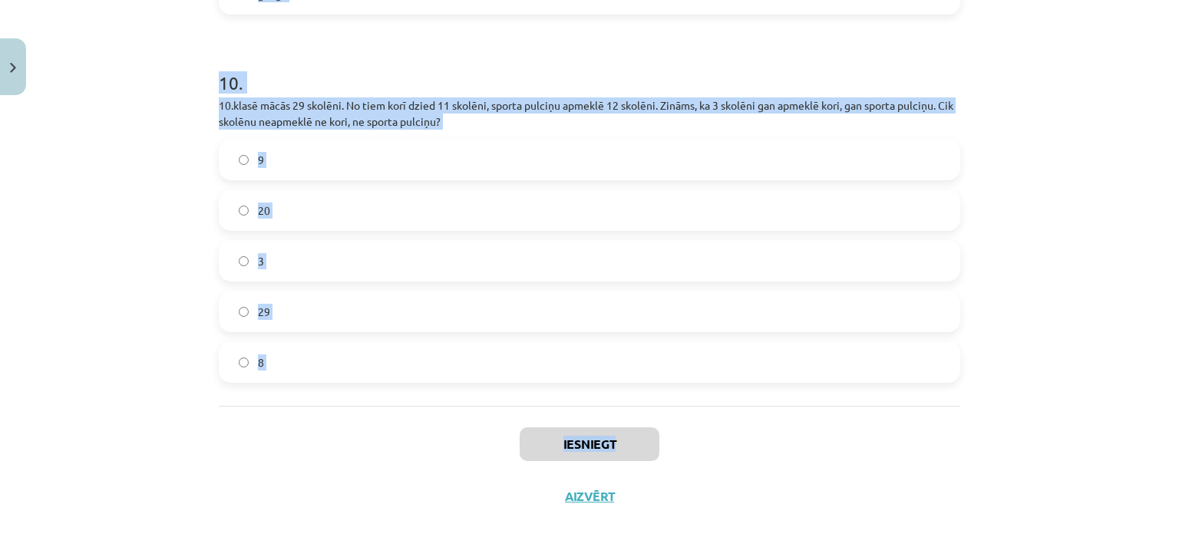
drag, startPoint x: 202, startPoint y: 331, endPoint x: 356, endPoint y: 410, distance: 172.9
click at [356, 410] on div "Mācību tēma: Matemātikas i - 10. klases 3. ieskaites mācību materiāls (a,b) #6 …" at bounding box center [589, 280] width 1179 height 560
copy div "1 . Kurš matemātiskais simbols atbilst jēdzienam "šķēlums"? ∪ ∉ ∈ ∩ ⊂ 2 . Cik d…"
click at [104, 297] on div "Mācību tēma: Matemātikas i - 10. klases 3. ieskaites mācību materiāls (a,b) #6 …" at bounding box center [589, 280] width 1179 height 560
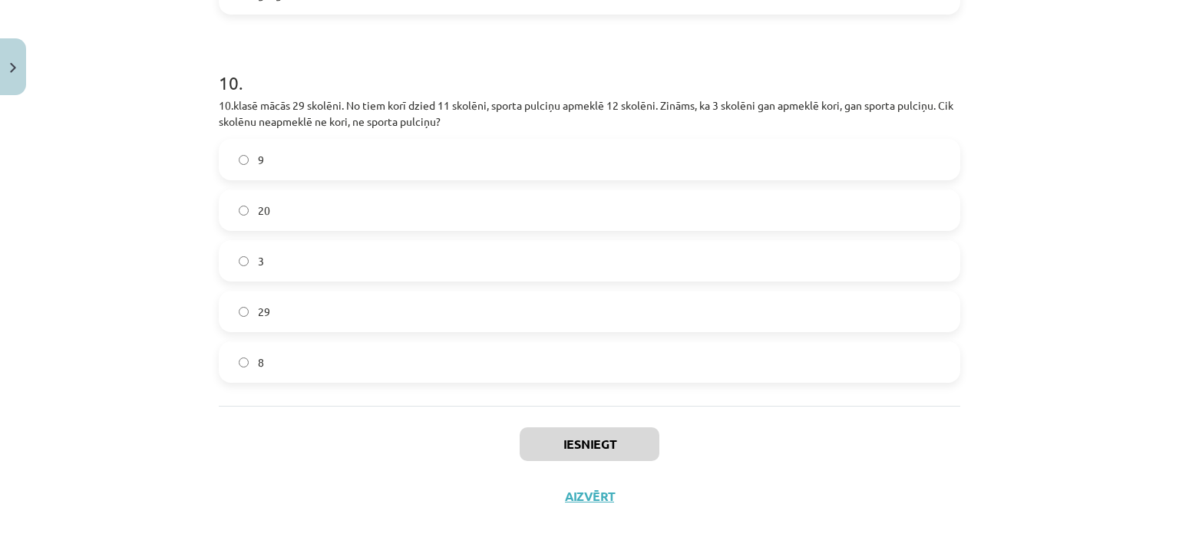
click at [316, 143] on label "9" at bounding box center [589, 159] width 738 height 38
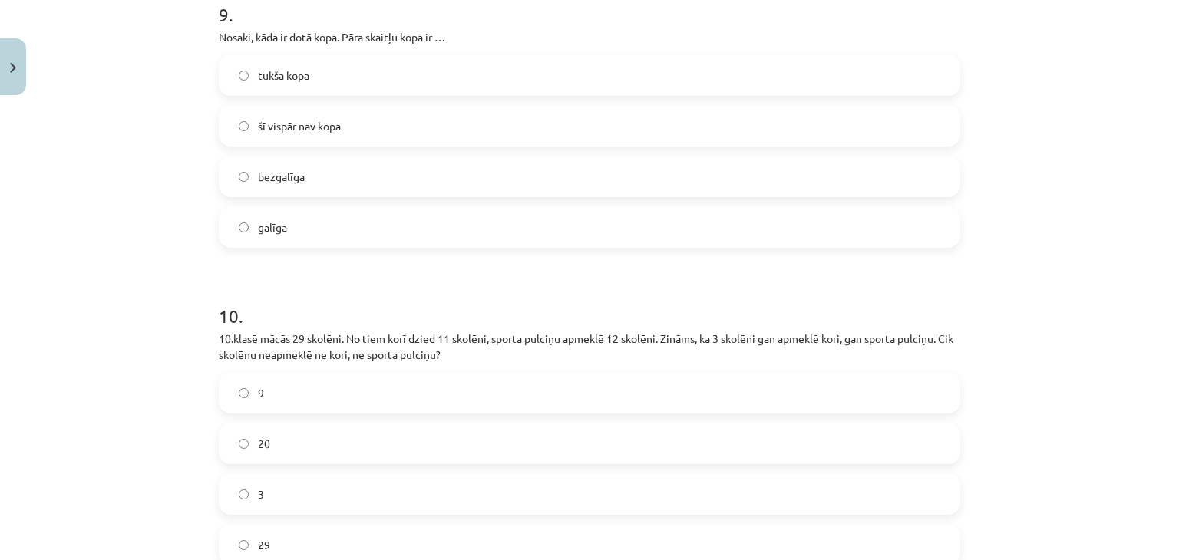
scroll to position [2406, 0]
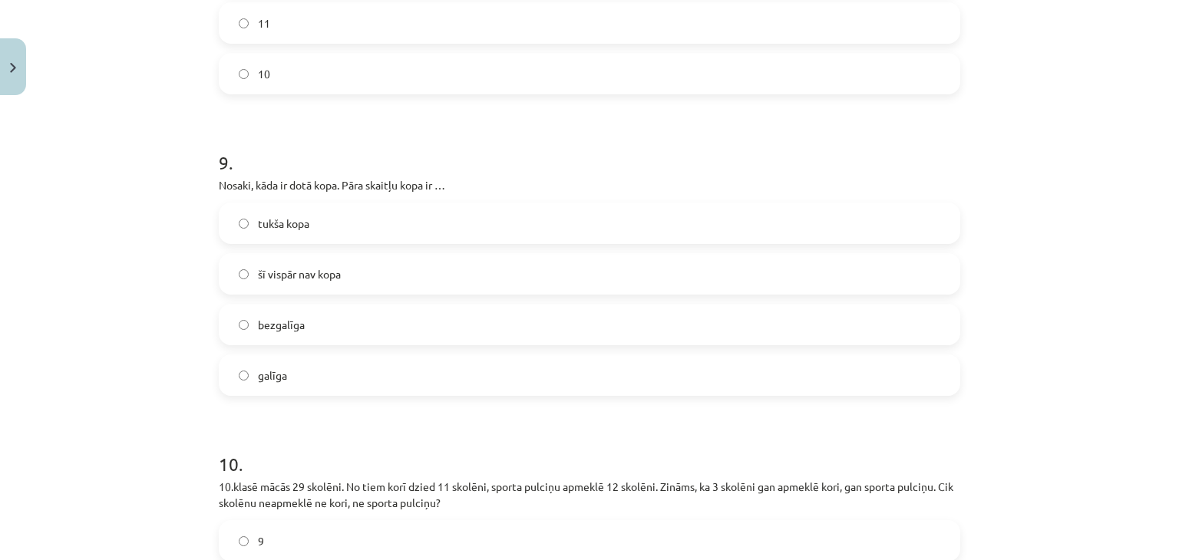
click at [301, 375] on label "galīga" at bounding box center [589, 375] width 738 height 38
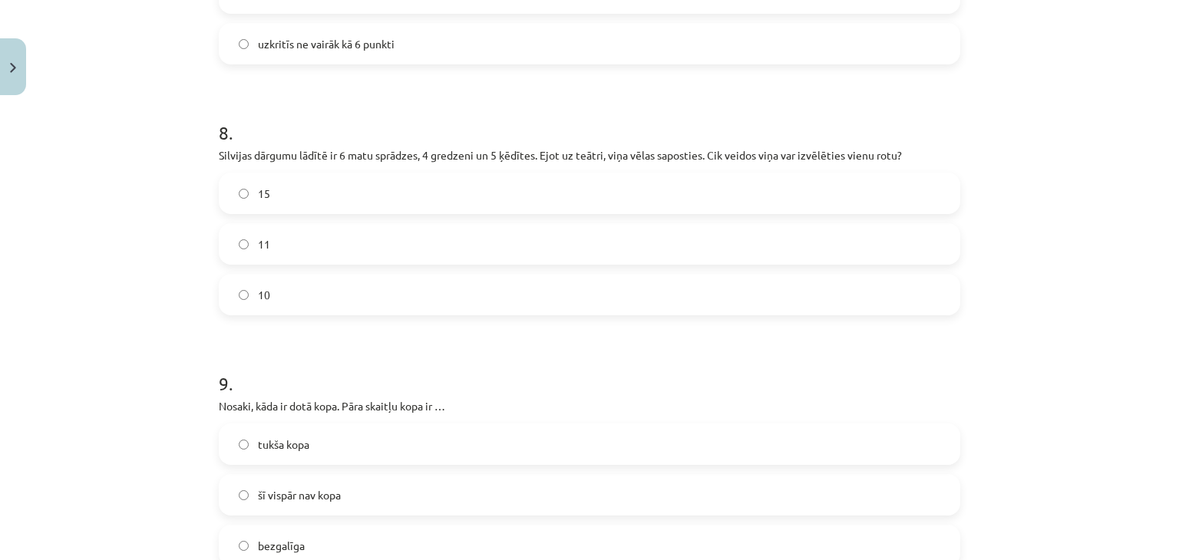
scroll to position [2188, 0]
click at [427, 187] on label "15" at bounding box center [589, 190] width 738 height 38
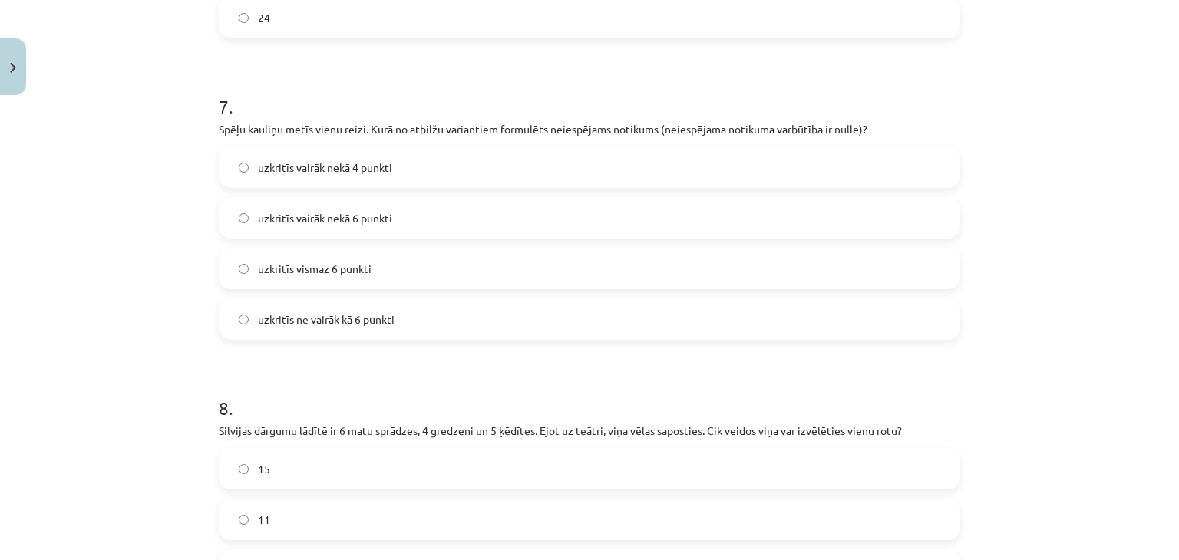
scroll to position [1861, 0]
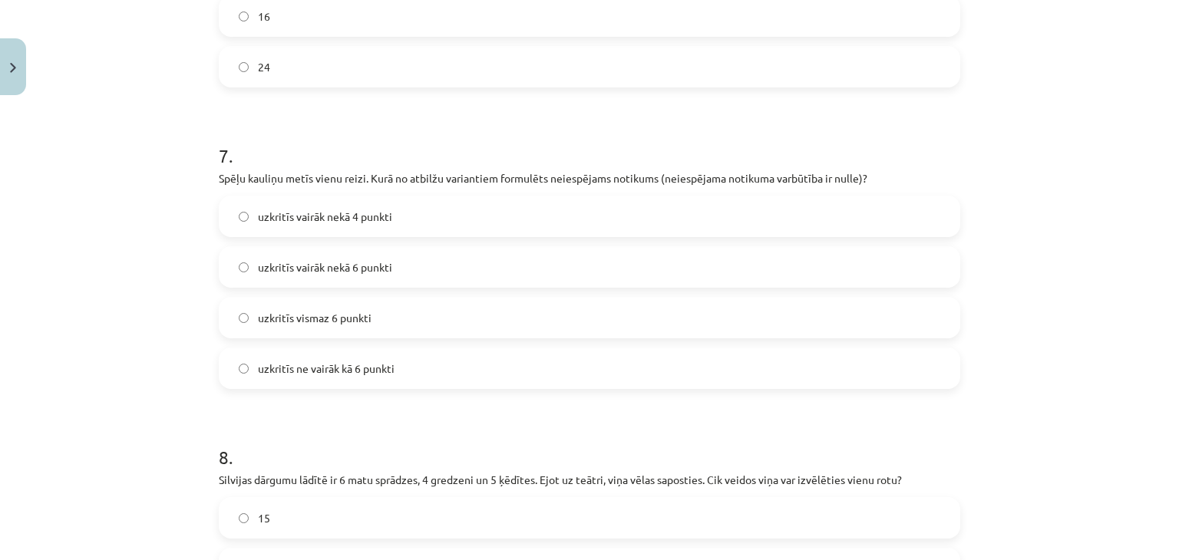
click at [391, 264] on label "uzkritīs vairāk nekā 6 punkti" at bounding box center [589, 267] width 738 height 38
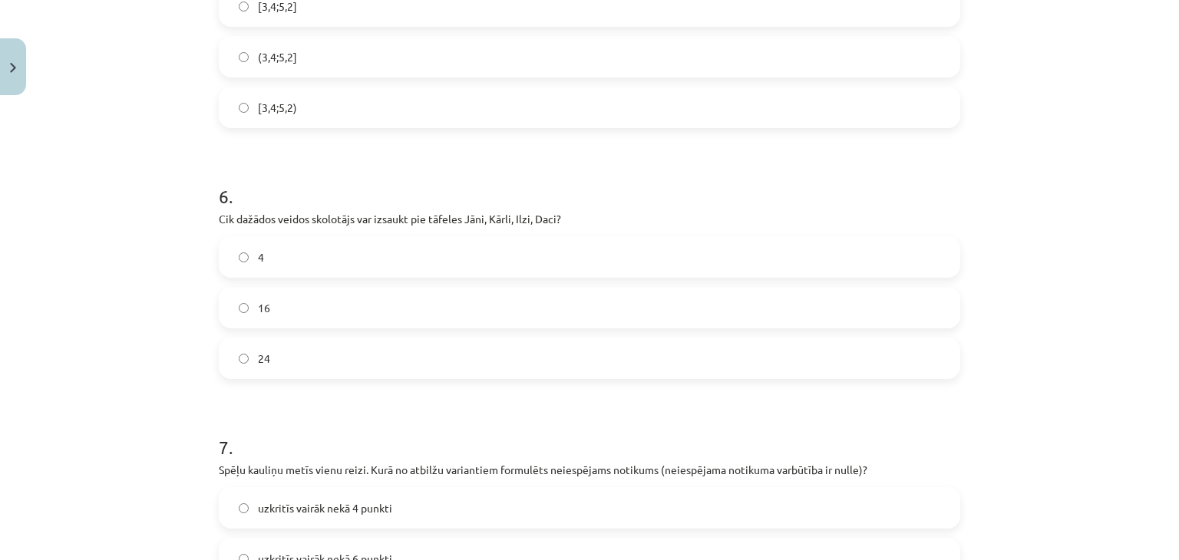
scroll to position [1570, 0]
click at [404, 363] on label "24" at bounding box center [589, 357] width 738 height 38
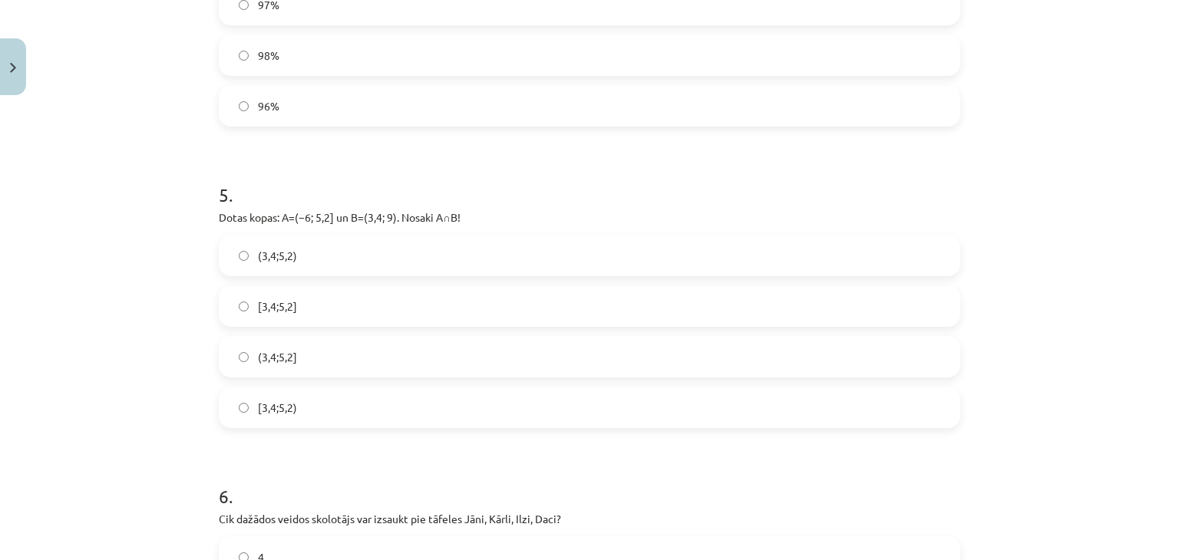
scroll to position [1264, 0]
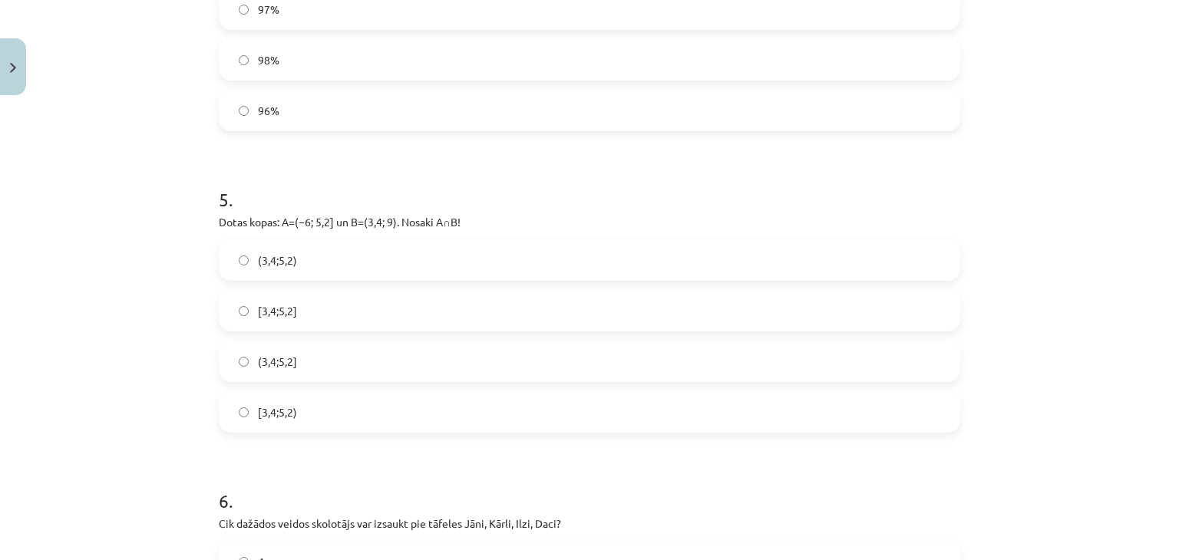
click at [300, 378] on label "(3,4;5,2]" at bounding box center [589, 361] width 738 height 38
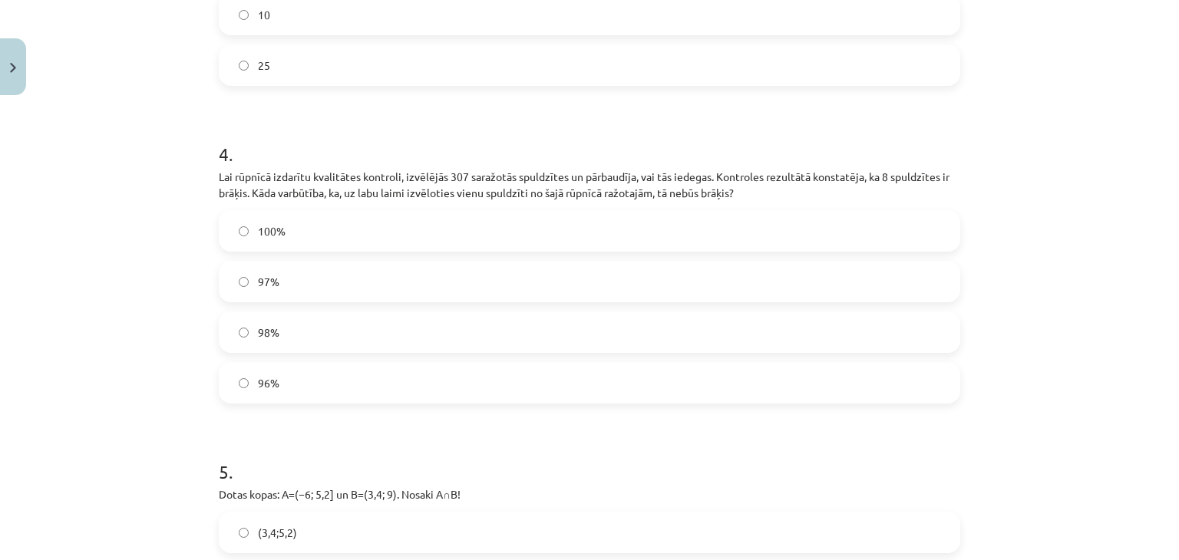
click at [314, 291] on label "97%" at bounding box center [589, 281] width 738 height 38
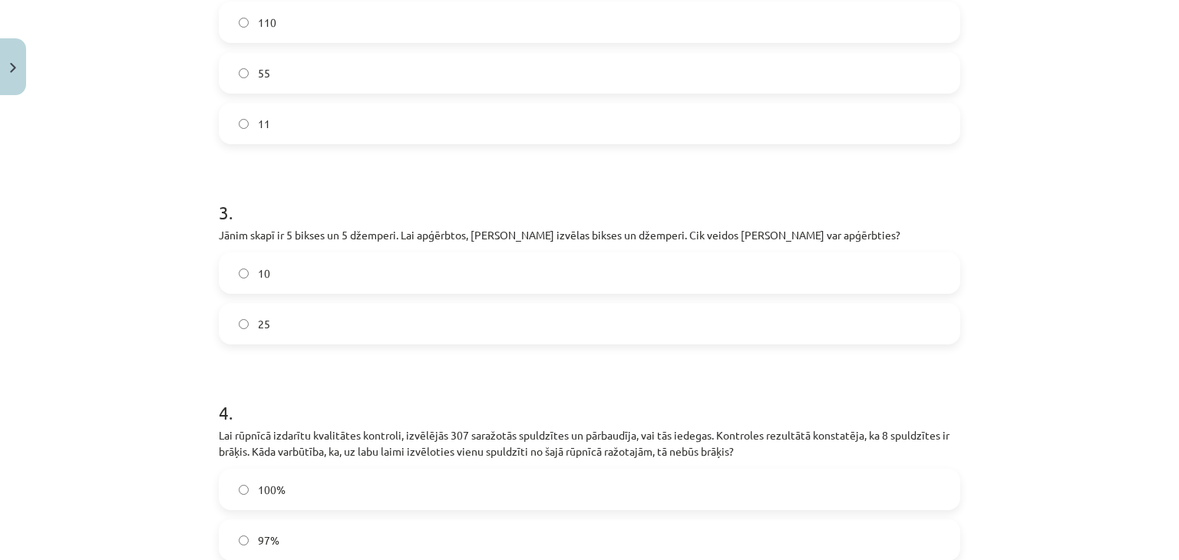
scroll to position [730, 0]
click at [327, 336] on label "25" at bounding box center [589, 327] width 738 height 38
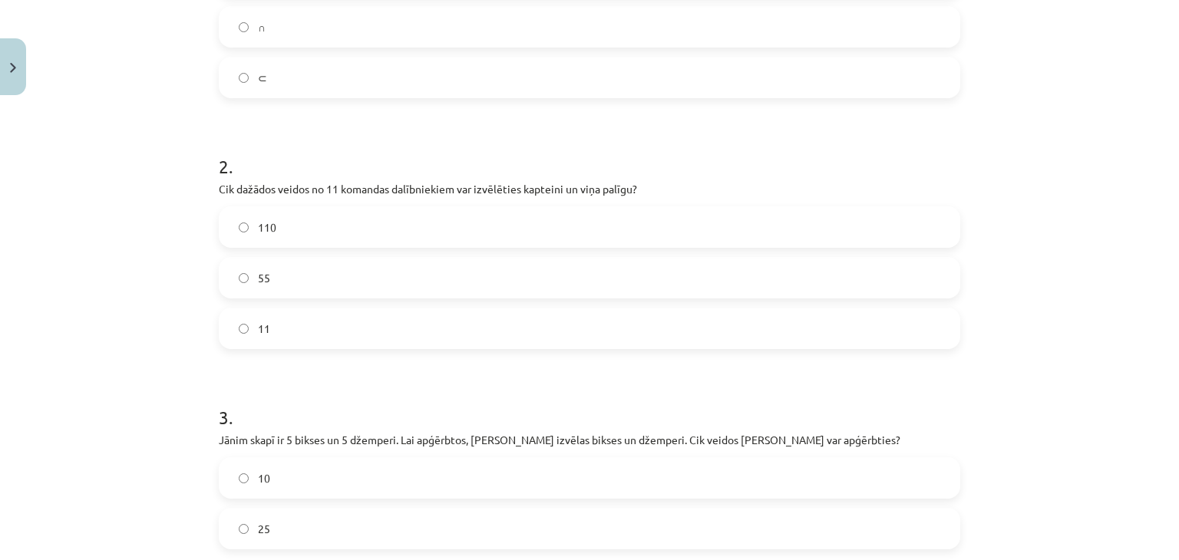
click at [298, 229] on label "110" at bounding box center [589, 227] width 738 height 38
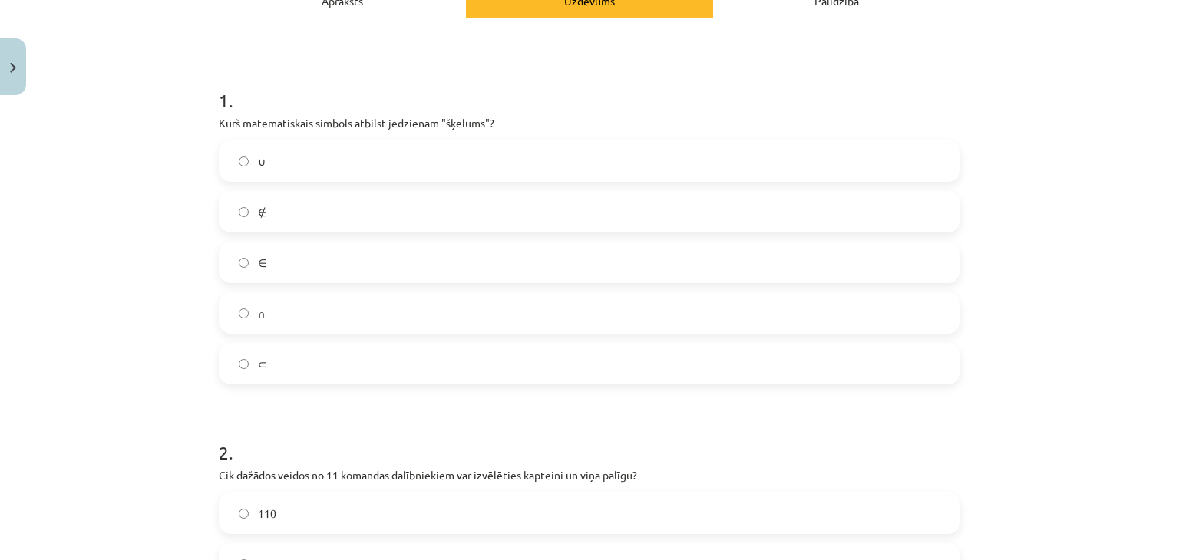
scroll to position [195, 0]
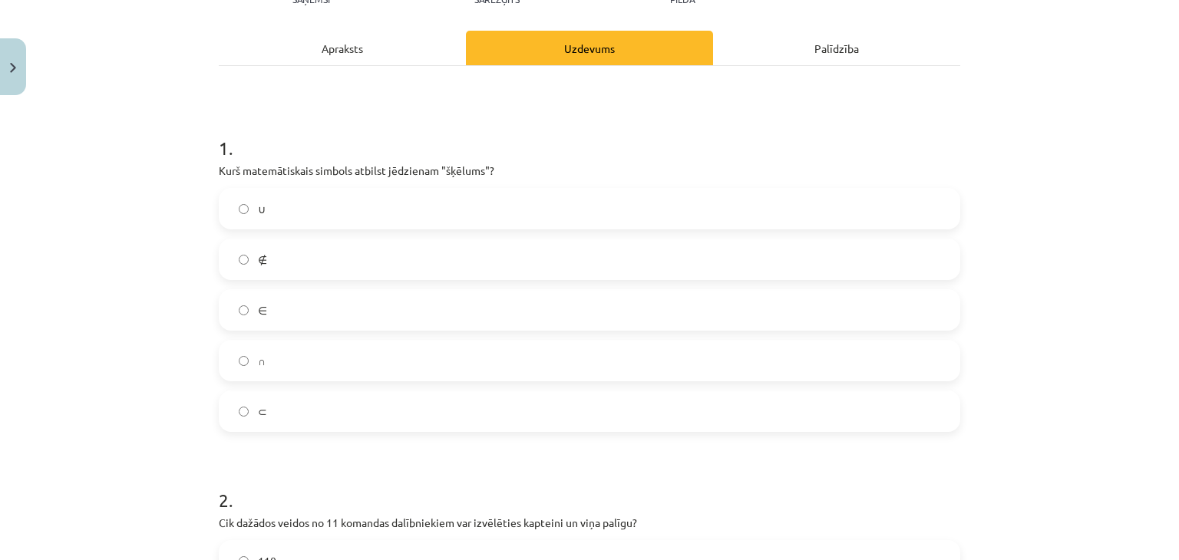
click at [306, 361] on label "∩" at bounding box center [589, 360] width 738 height 38
click at [272, 406] on label "⊂" at bounding box center [589, 411] width 738 height 38
click at [254, 349] on label "∩" at bounding box center [589, 360] width 738 height 38
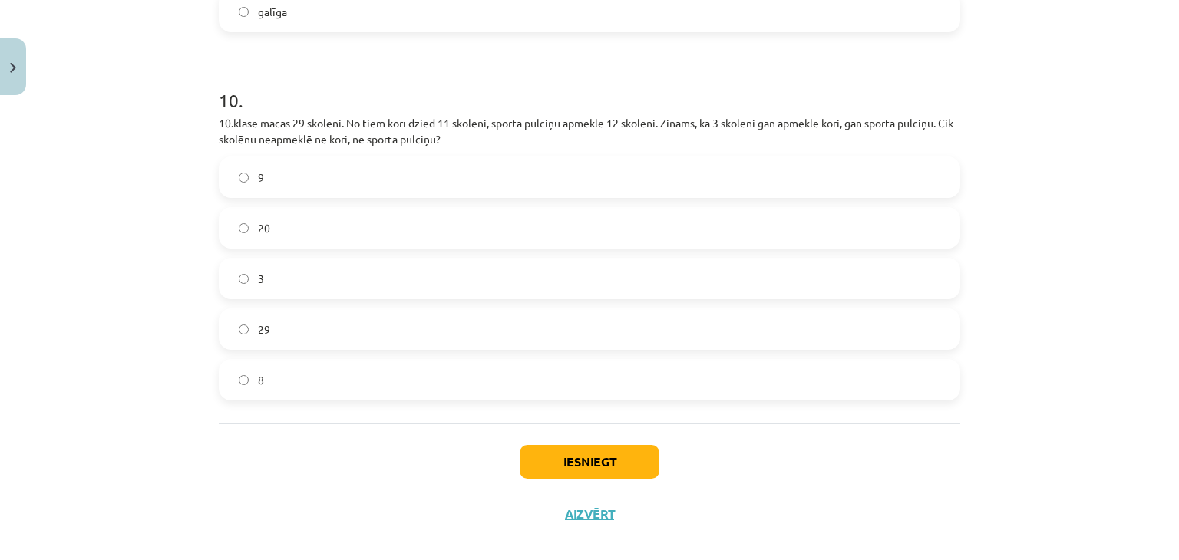
scroll to position [2772, 0]
click at [571, 457] on button "Iesniegt" at bounding box center [589, 460] width 140 height 34
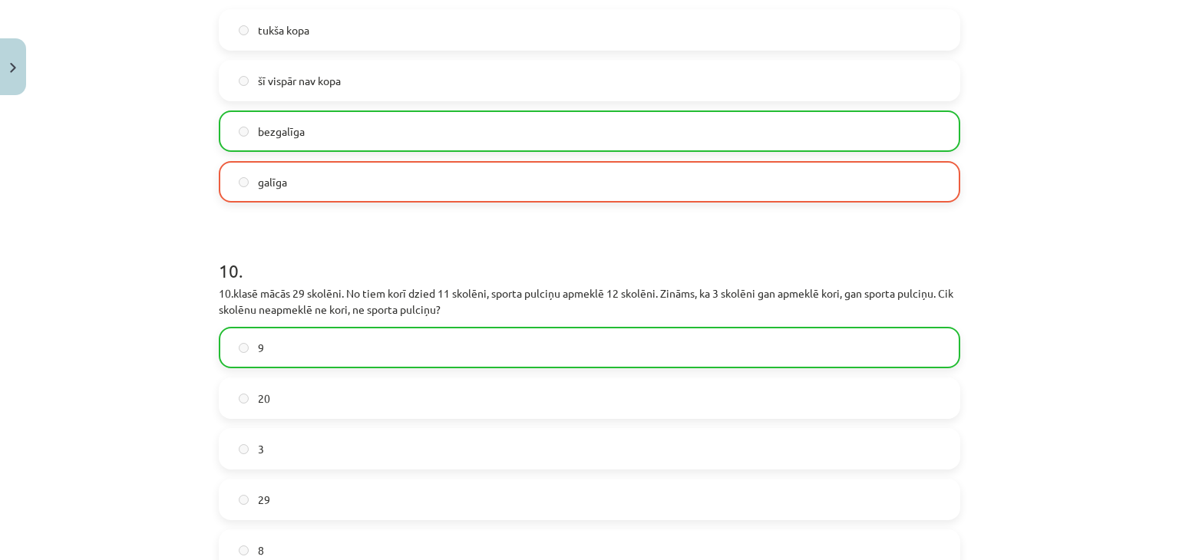
scroll to position [2836, 0]
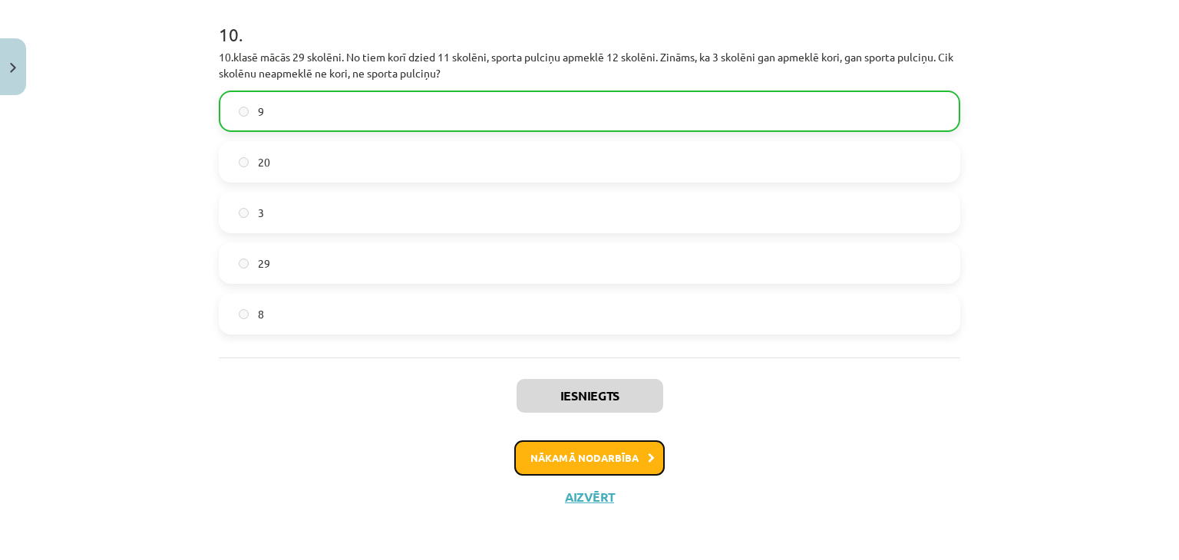
click at [555, 461] on button "Nākamā nodarbība" at bounding box center [589, 457] width 150 height 35
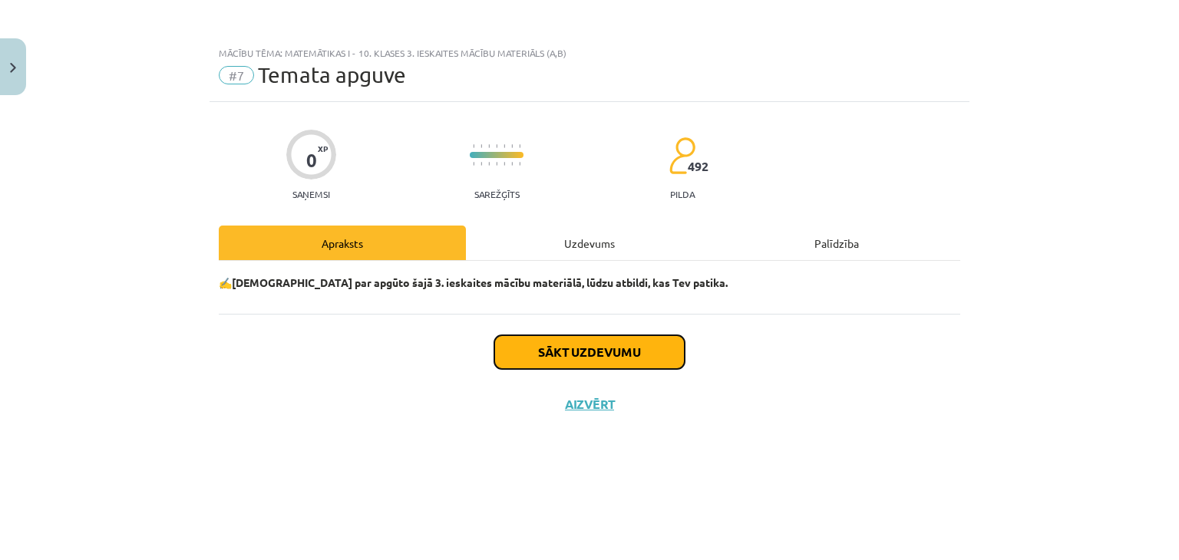
click at [587, 360] on button "Sākt uzdevumu" at bounding box center [589, 352] width 190 height 34
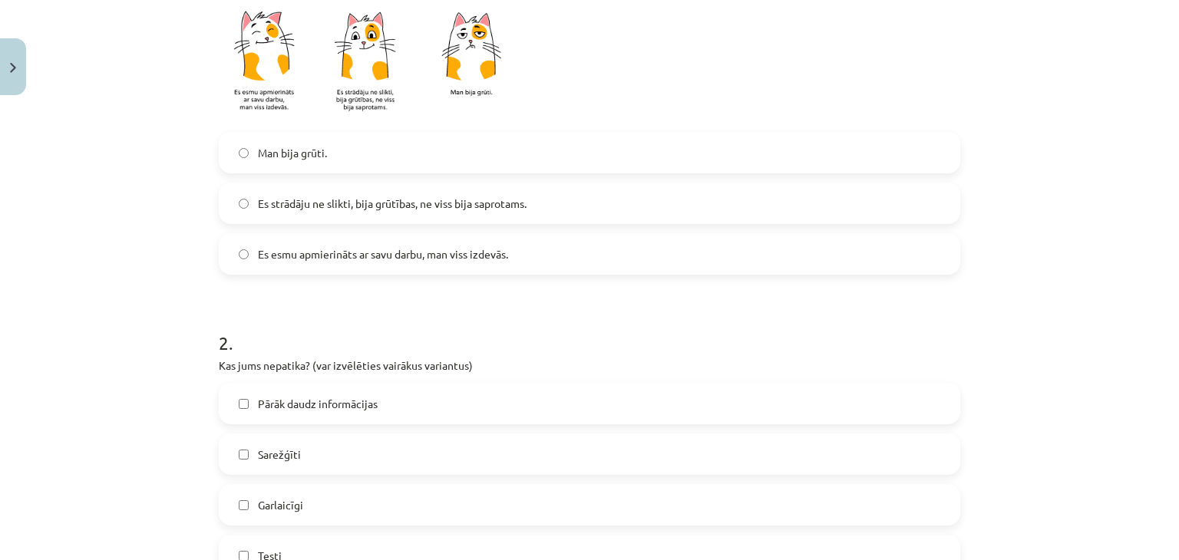
scroll to position [381, 0]
click at [372, 210] on label "Es strādāju ne slikti, bija grūtības, ne viss bija saprotams." at bounding box center [589, 202] width 738 height 38
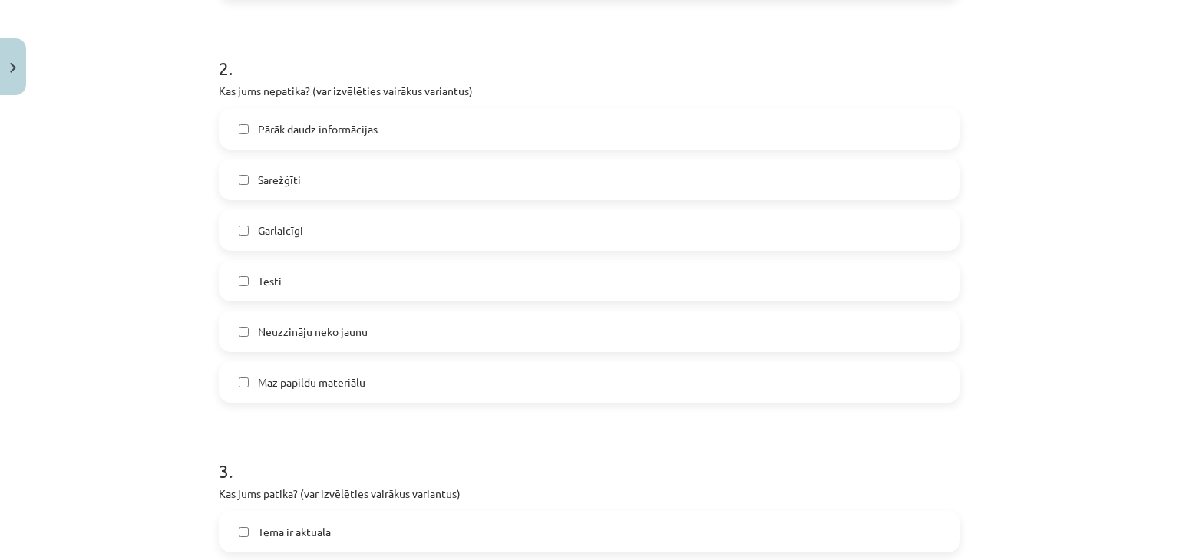
scroll to position [653, 0]
click at [347, 183] on label "Sarežģīti" at bounding box center [589, 180] width 738 height 38
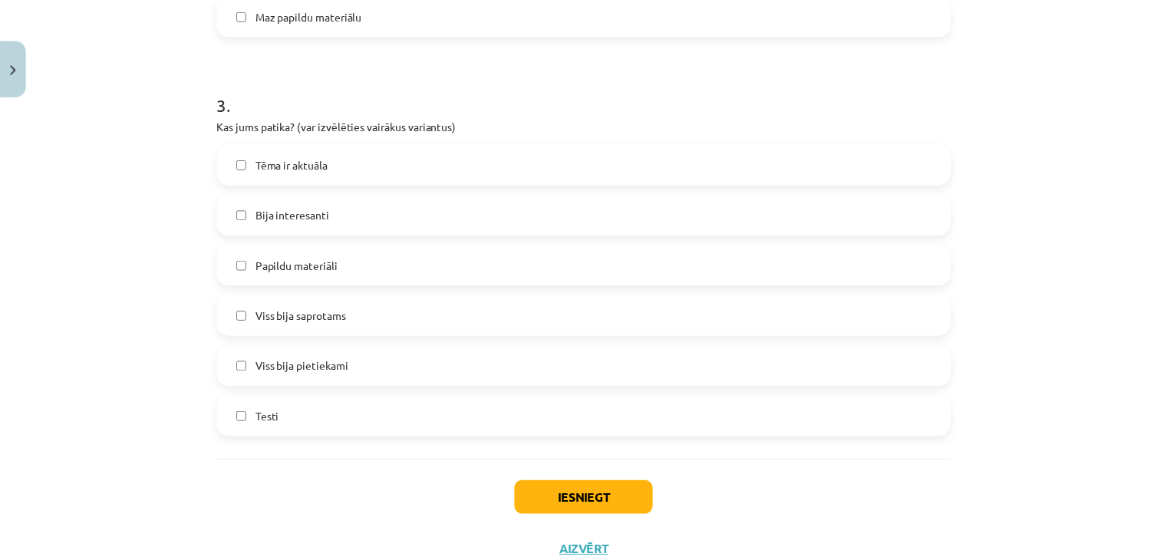
scroll to position [1048, 0]
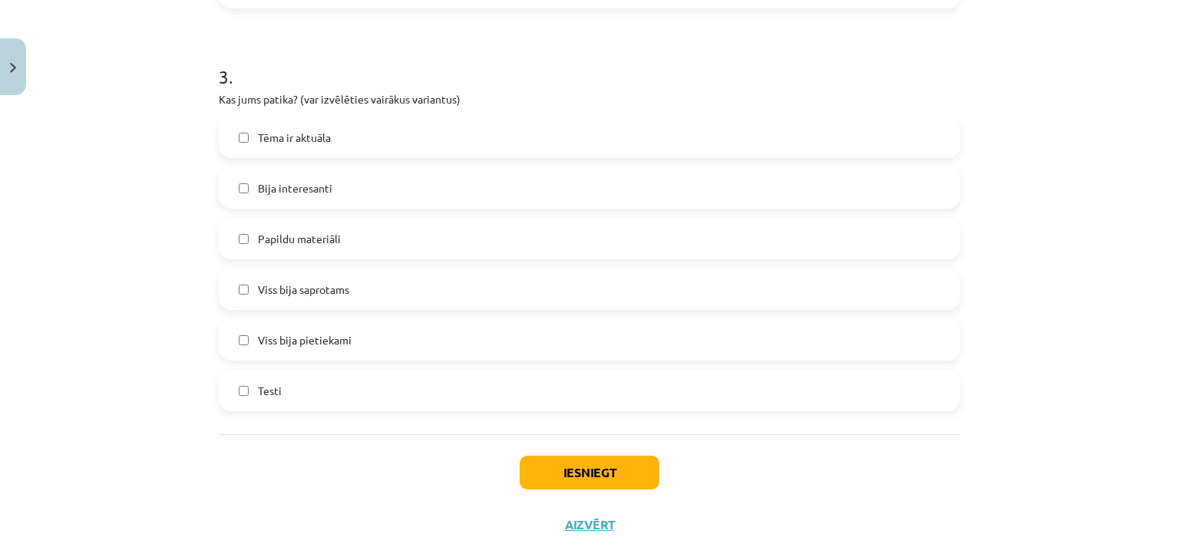
click at [322, 181] on span "Bija interesanti" at bounding box center [295, 188] width 74 height 16
click at [315, 295] on span "Viss bija saprotams" at bounding box center [303, 290] width 91 height 16
click at [316, 324] on label "Viss bija pietiekami" at bounding box center [589, 340] width 738 height 38
click at [335, 277] on label "Viss bija saprotams" at bounding box center [589, 289] width 738 height 38
click at [555, 484] on button "Iesniegt" at bounding box center [589, 473] width 140 height 34
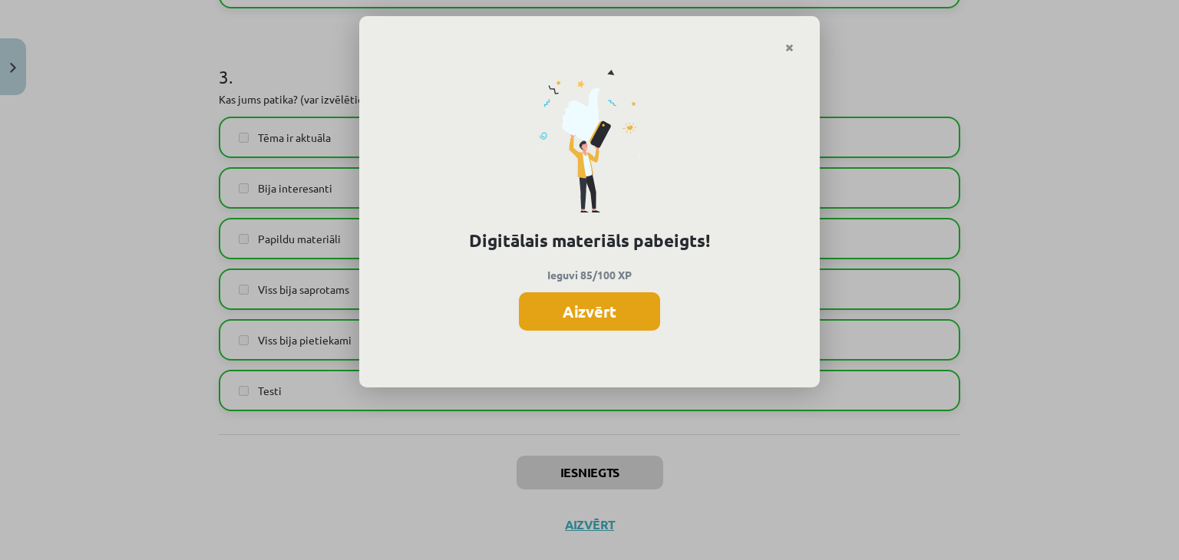
click at [550, 326] on button "Aizvērt" at bounding box center [589, 311] width 141 height 38
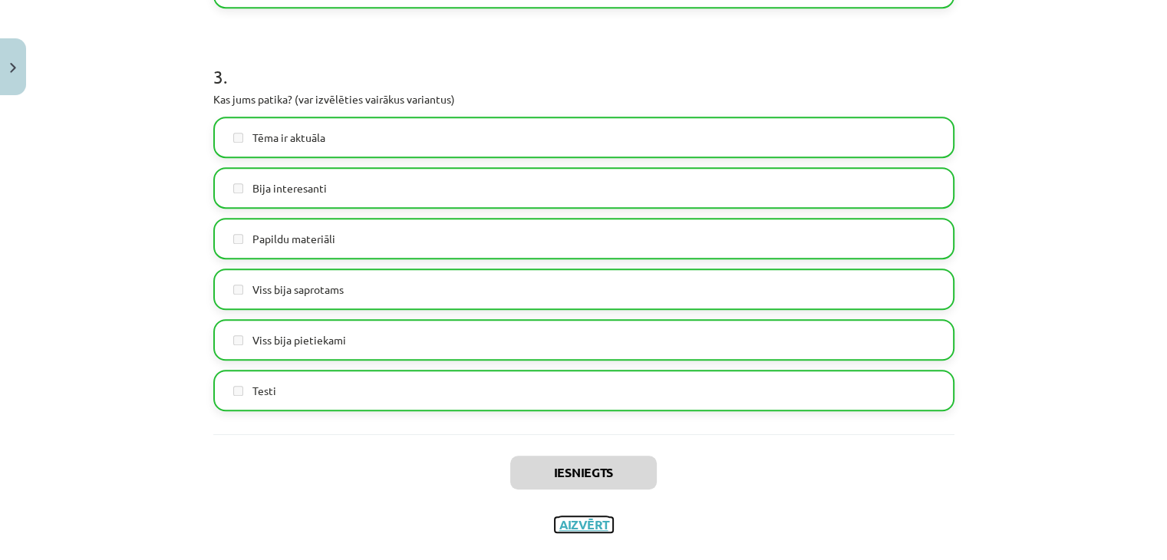
click at [574, 527] on button "Aizvērt" at bounding box center [584, 524] width 58 height 15
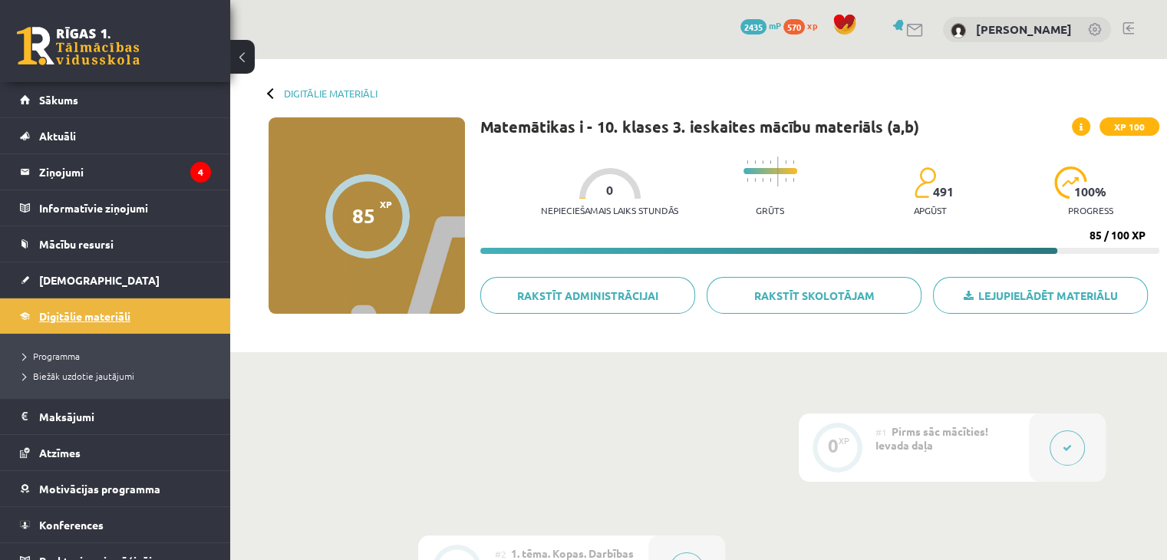
click at [103, 319] on span "Digitālie materiāli" at bounding box center [84, 316] width 91 height 14
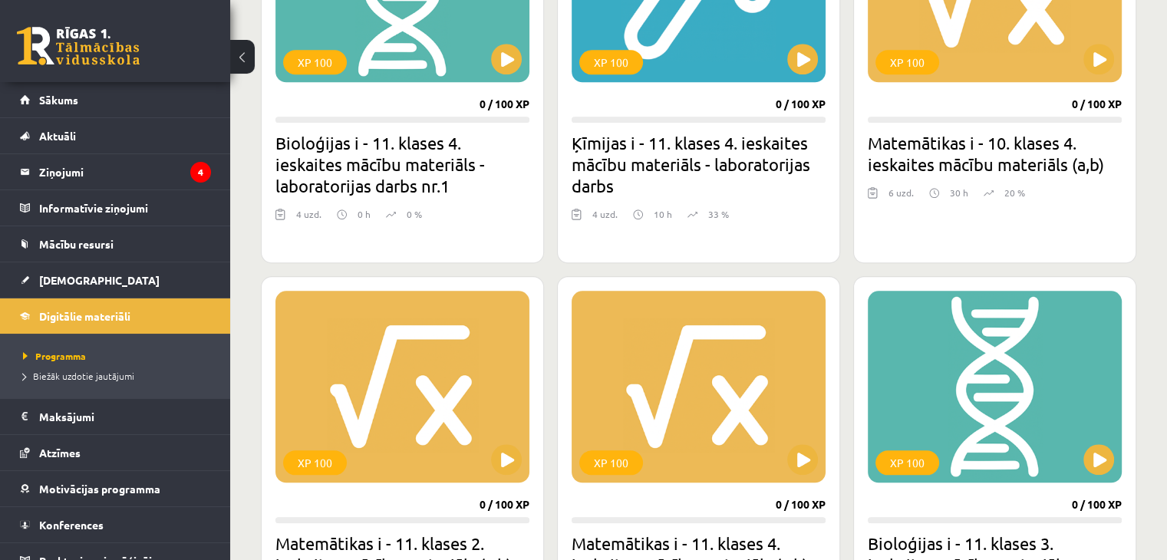
scroll to position [1418, 0]
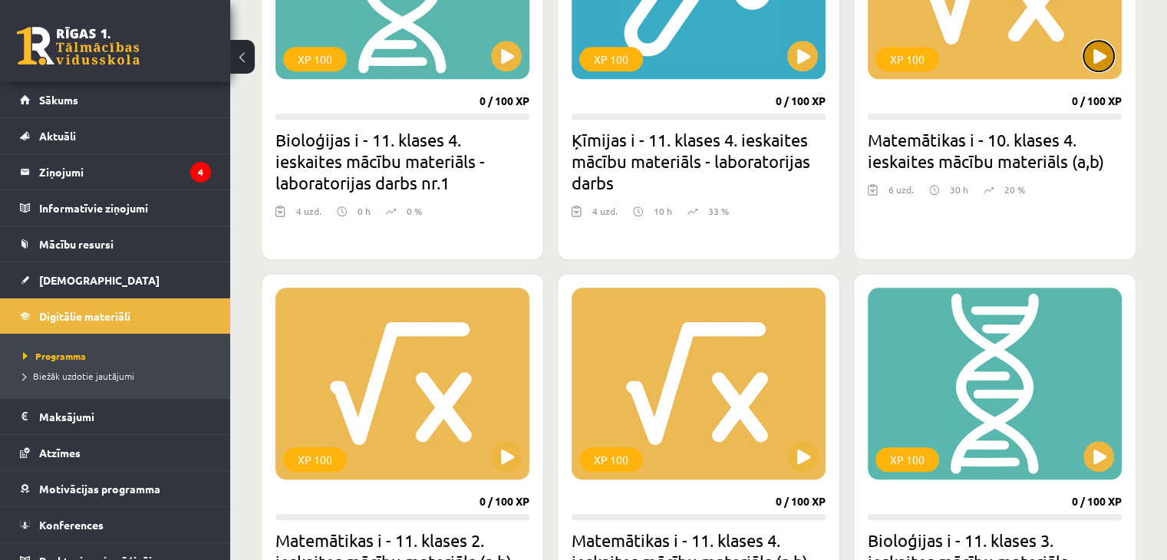
click at [1103, 68] on button at bounding box center [1098, 56] width 31 height 31
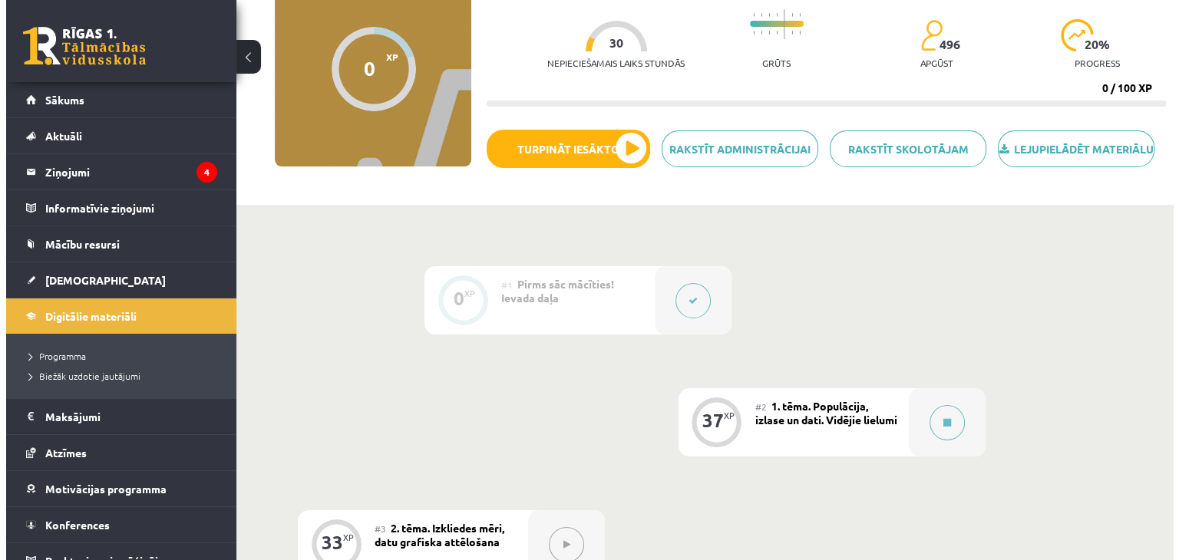
scroll to position [145, 0]
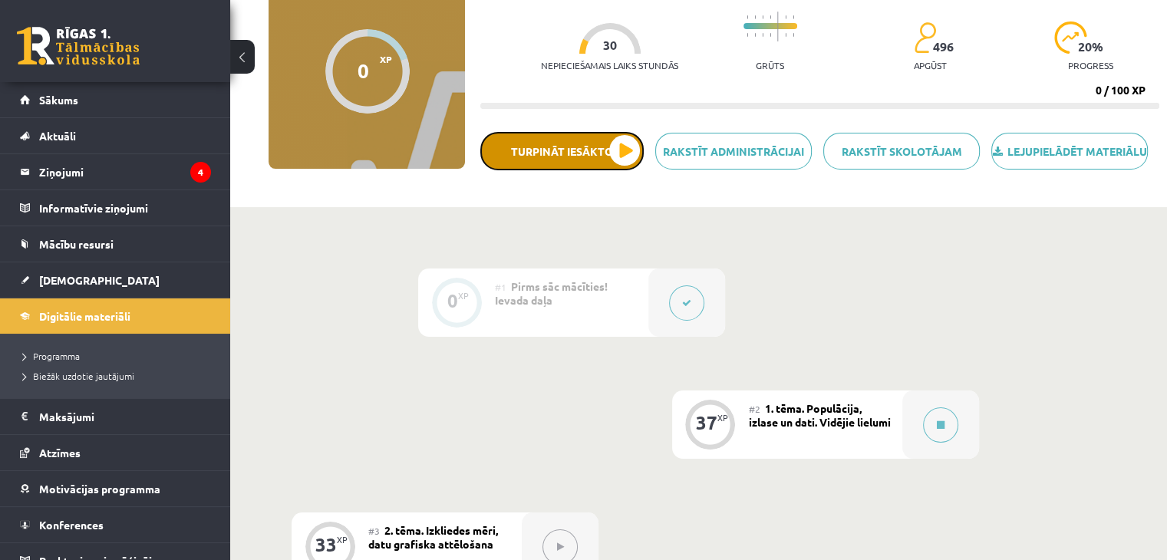
click at [622, 165] on button "Turpināt iesākto" at bounding box center [561, 151] width 163 height 38
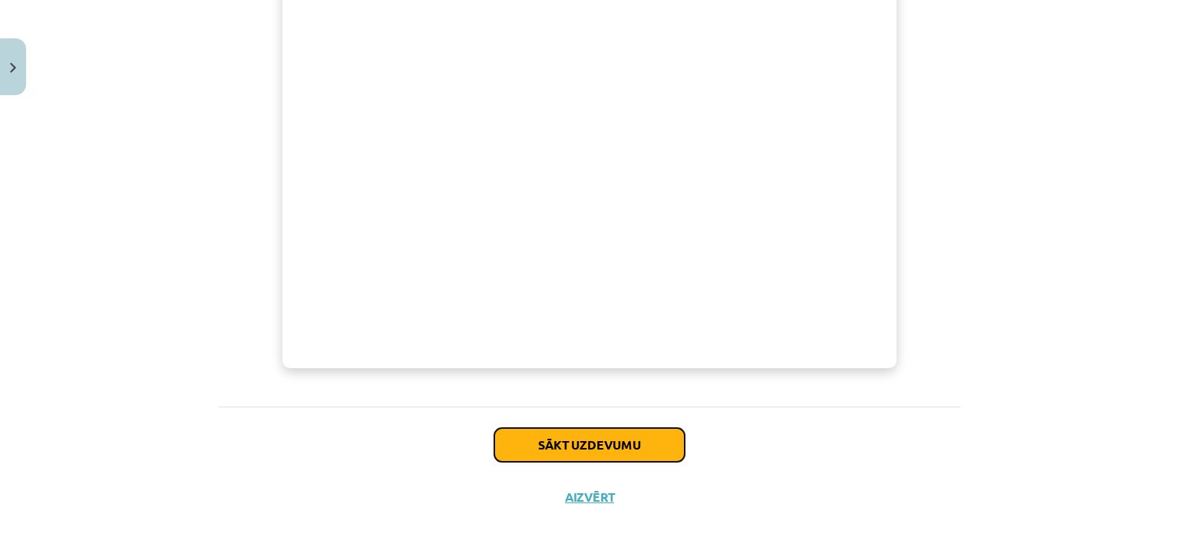
click at [563, 450] on button "Sākt uzdevumu" at bounding box center [589, 445] width 190 height 34
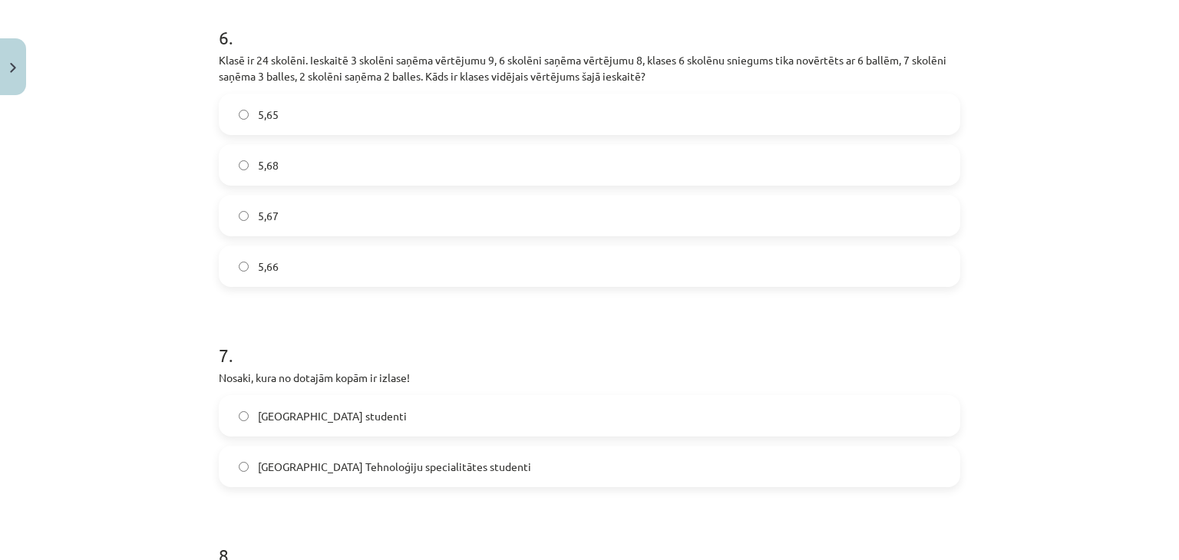
scroll to position [2233, 0]
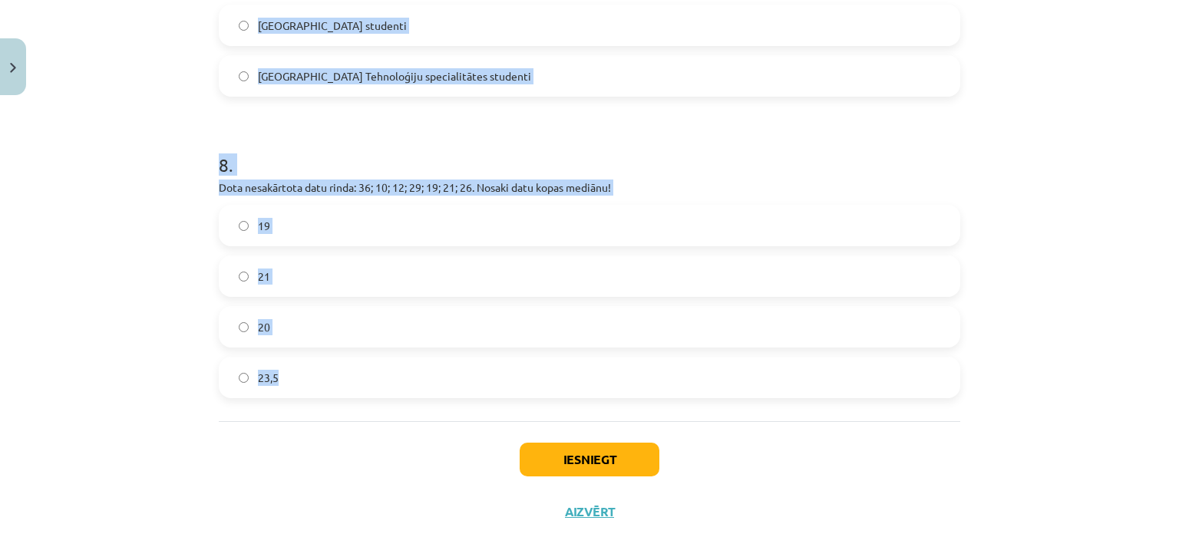
drag, startPoint x: 215, startPoint y: 303, endPoint x: 371, endPoint y: 380, distance: 174.3
copy form "1 . Populācija - Rīgas vidusskolēni. Izlase - Rīgas 1. ģimnāzijas vidusskolēni.…"
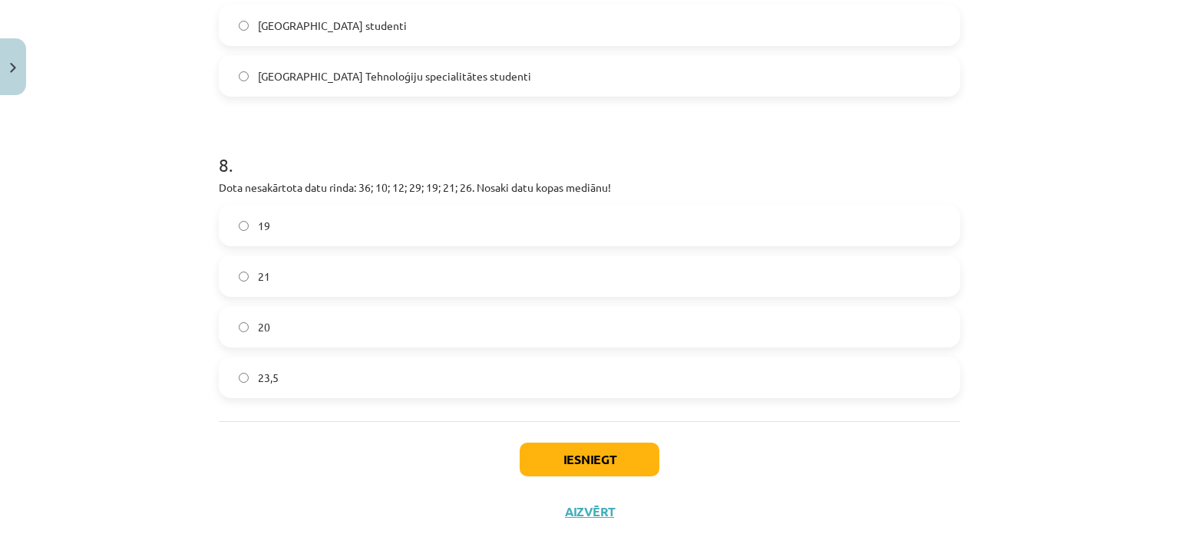
click at [387, 443] on div "Iesniegt Aizvērt" at bounding box center [589, 474] width 741 height 107
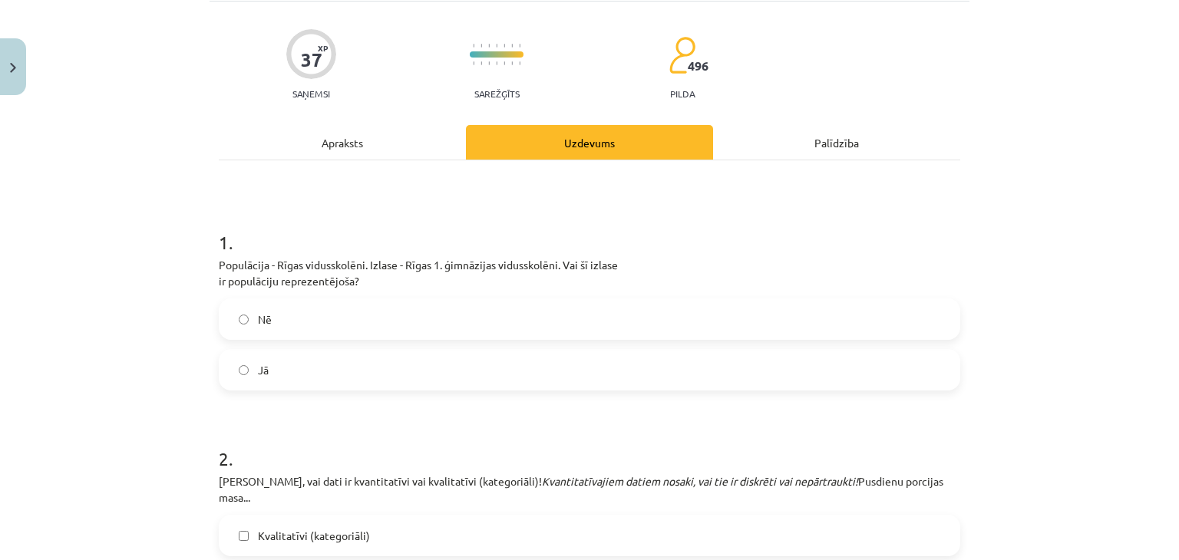
scroll to position [101, 0]
click at [265, 370] on label "Jā" at bounding box center [589, 369] width 738 height 38
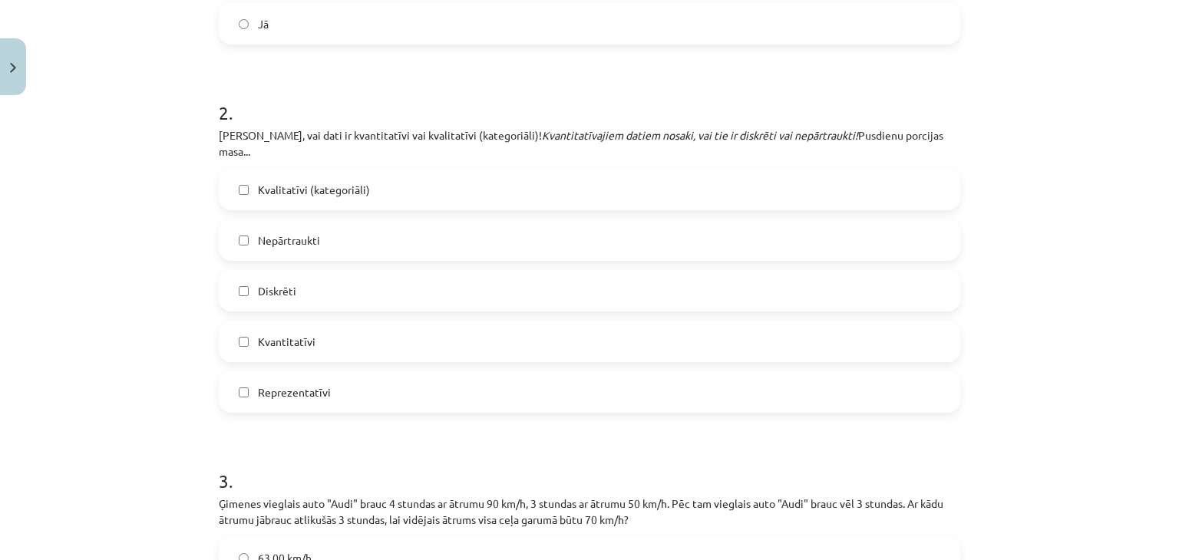
scroll to position [448, 0]
click at [382, 326] on label "Kvantitatīvi" at bounding box center [589, 340] width 738 height 38
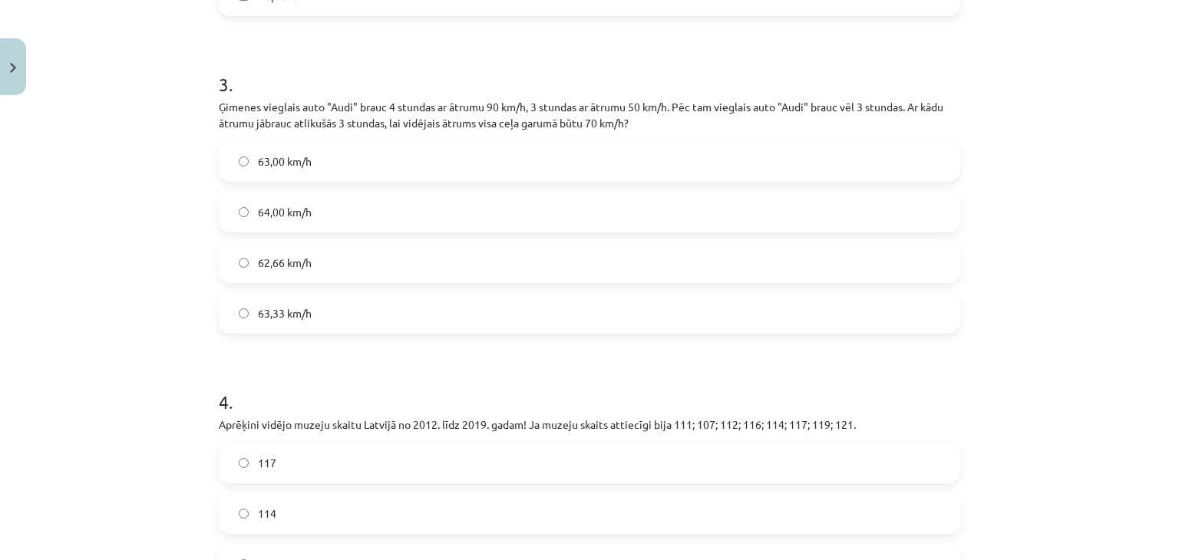
scroll to position [842, 0]
click at [295, 205] on span "64,00 km/h" at bounding box center [285, 213] width 54 height 16
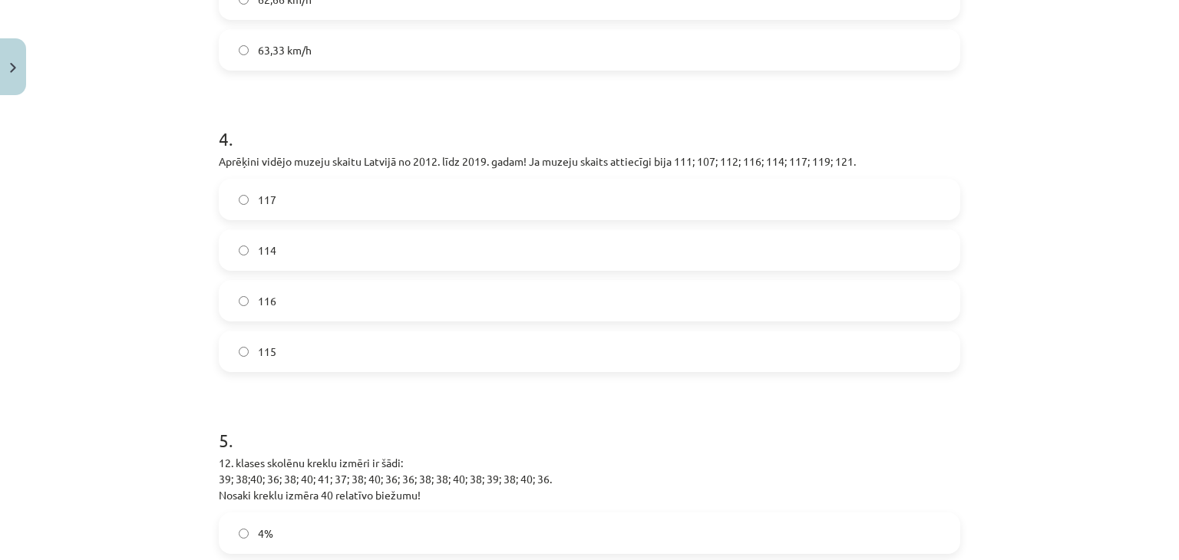
scroll to position [1106, 0]
click at [272, 187] on label "117" at bounding box center [589, 199] width 738 height 38
click at [263, 242] on span "114" at bounding box center [267, 250] width 18 height 16
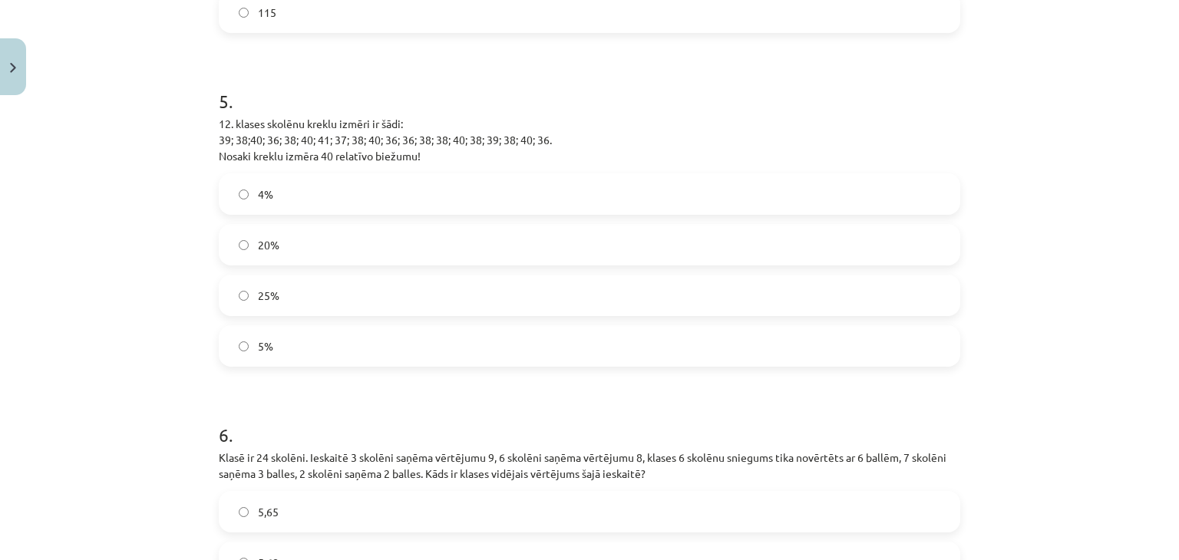
scroll to position [1446, 0]
click at [381, 228] on label "20%" at bounding box center [589, 245] width 738 height 38
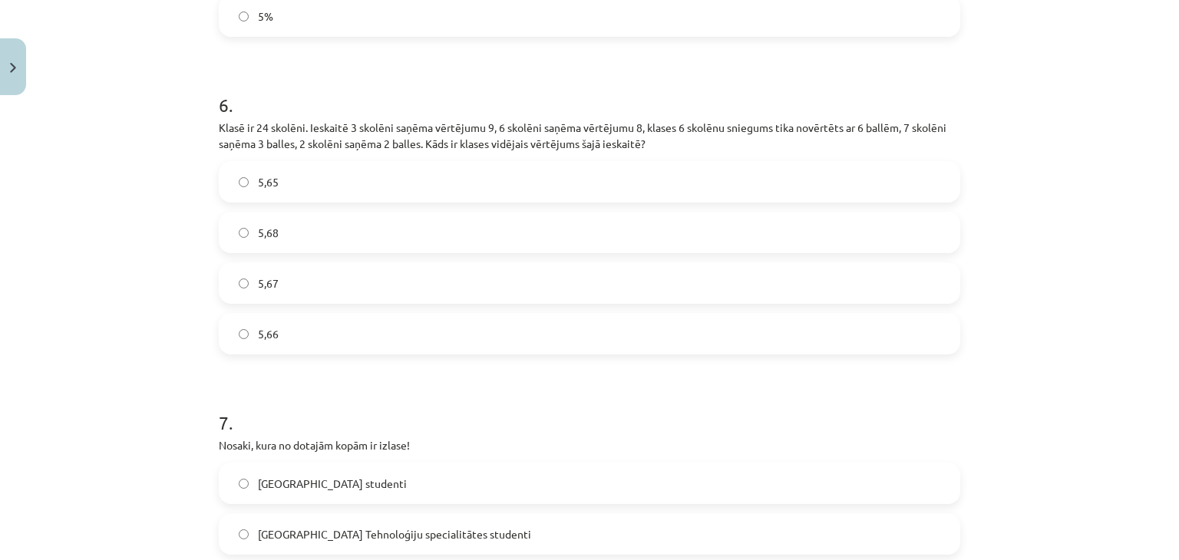
scroll to position [1777, 0]
click at [341, 268] on label "5,67" at bounding box center [589, 281] width 738 height 38
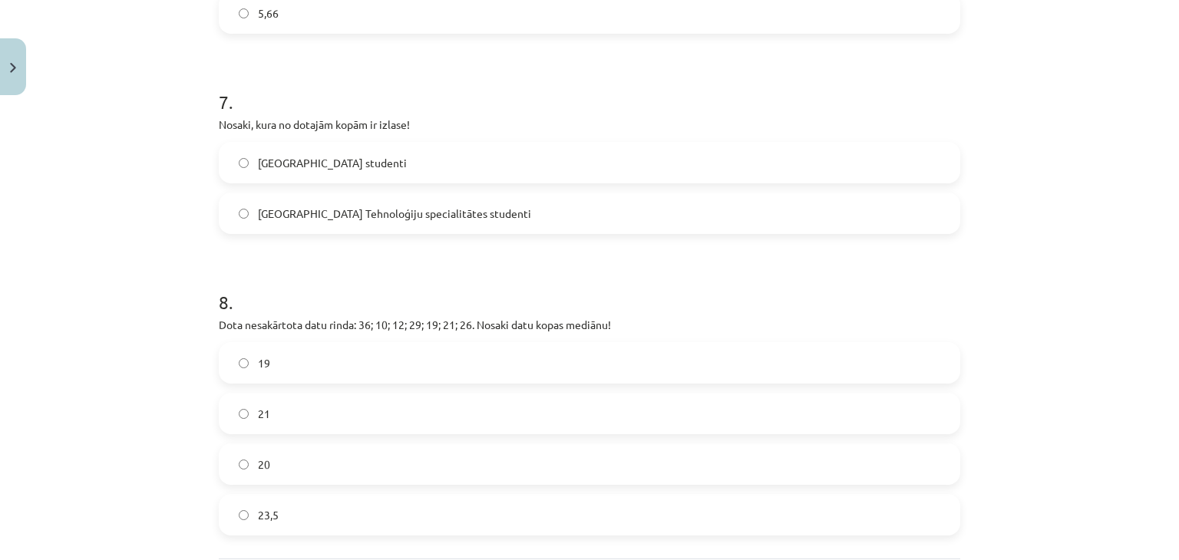
scroll to position [2145, 0]
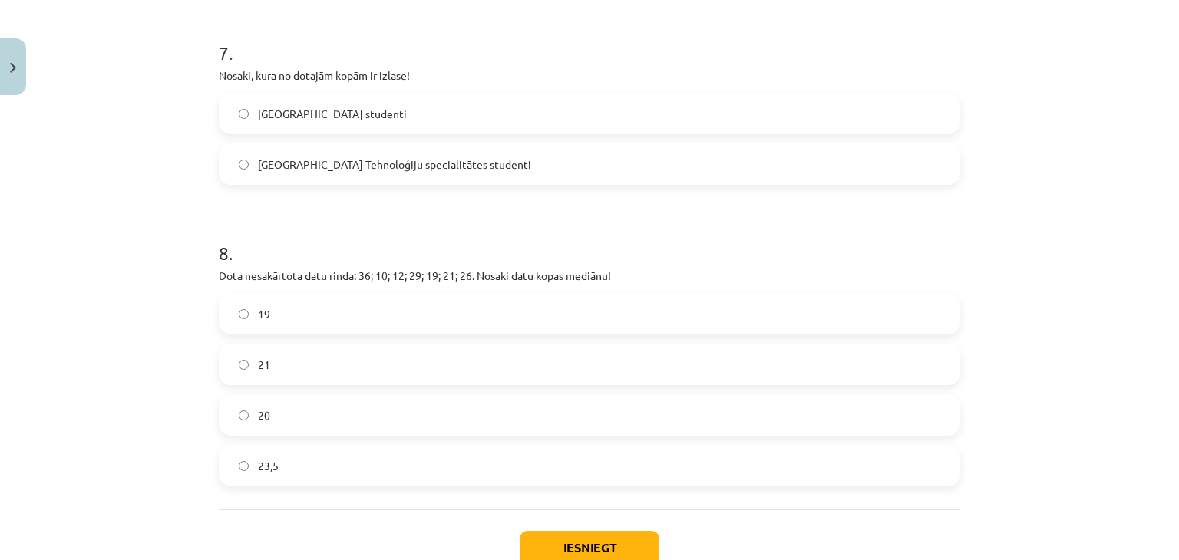
click at [373, 106] on span "Latvijas Universitātes studenti" at bounding box center [332, 114] width 149 height 16
click at [328, 464] on label "23,5" at bounding box center [589, 466] width 738 height 38
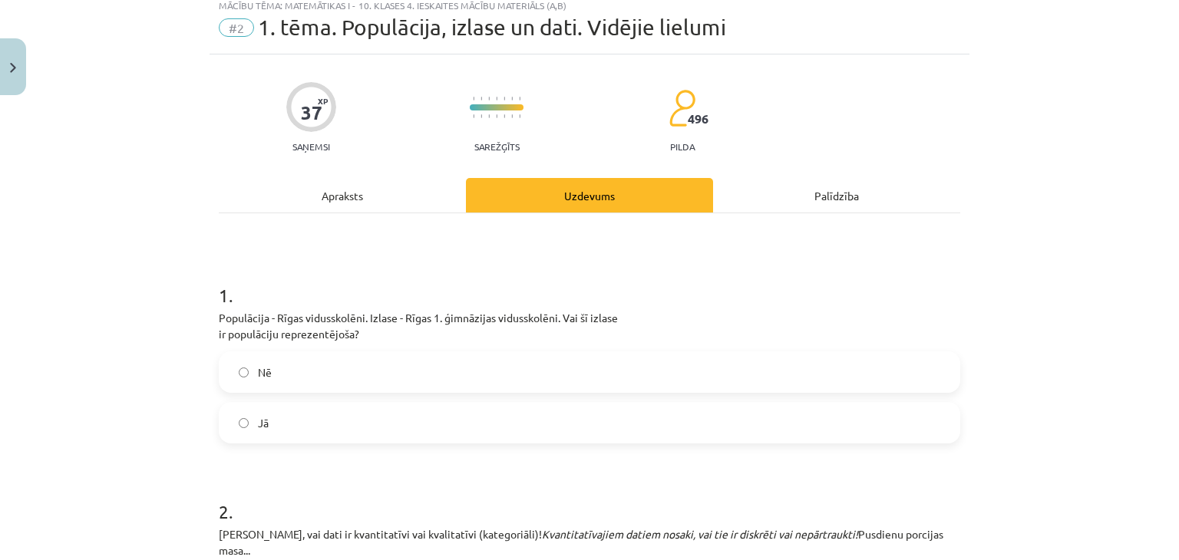
scroll to position [178, 0]
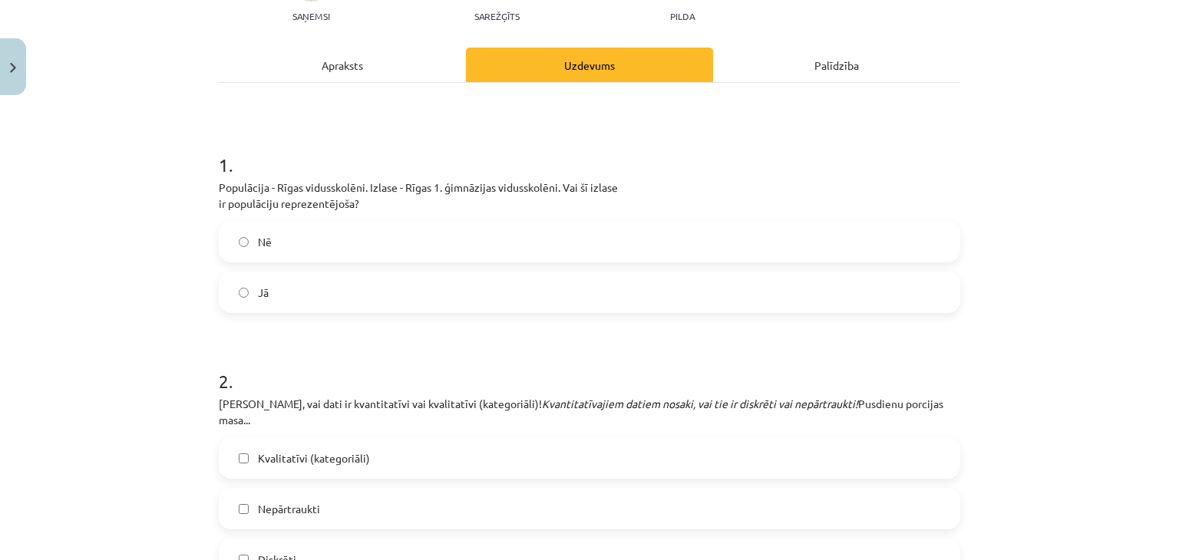
click at [432, 249] on label "Nē" at bounding box center [589, 242] width 738 height 38
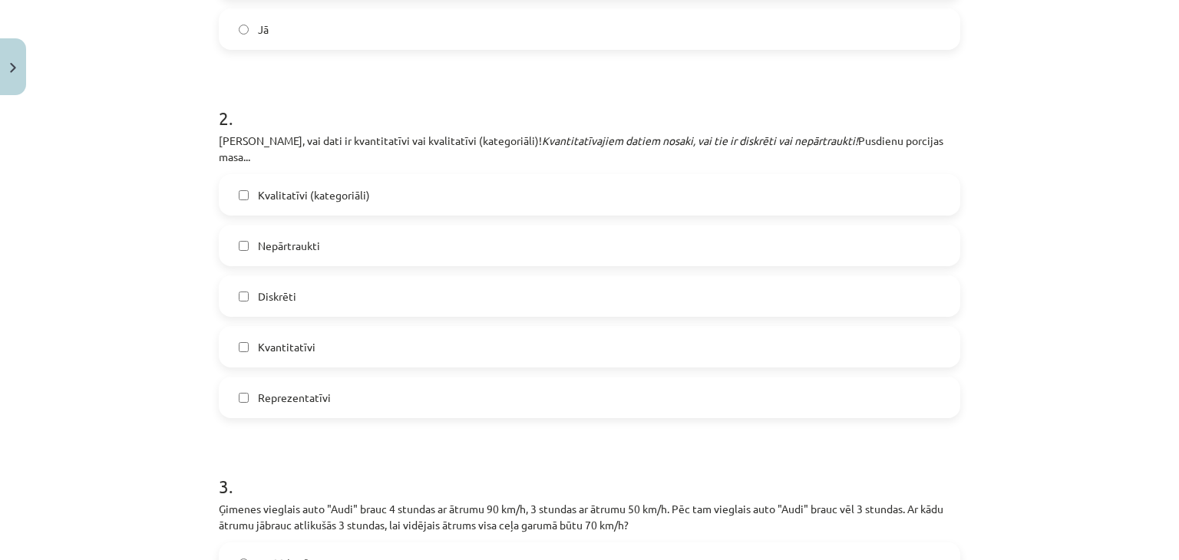
scroll to position [487, 0]
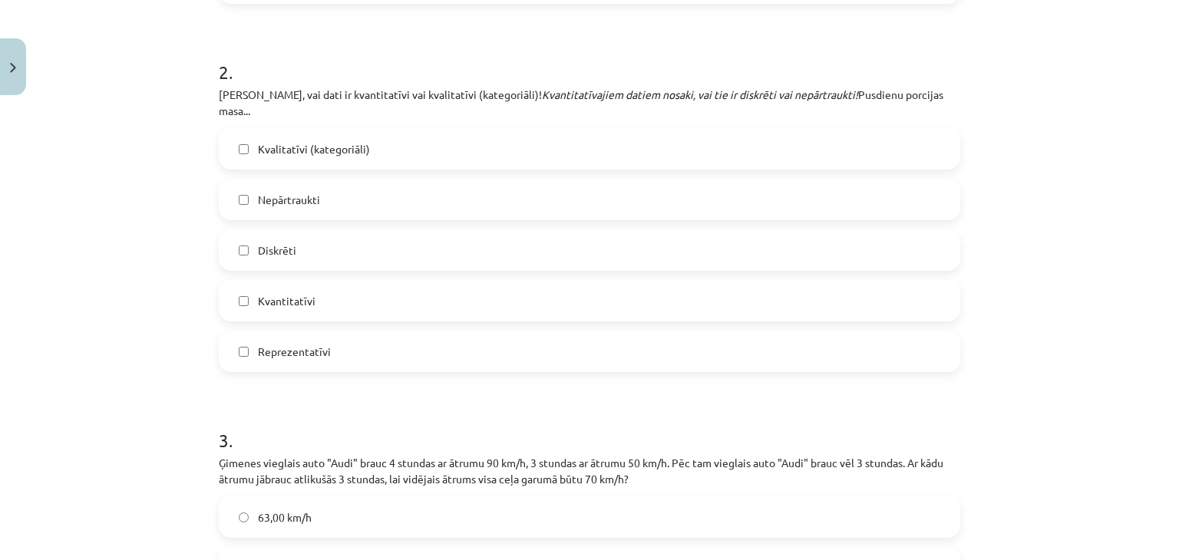
click at [290, 180] on label "Nepārtraukti" at bounding box center [589, 199] width 738 height 38
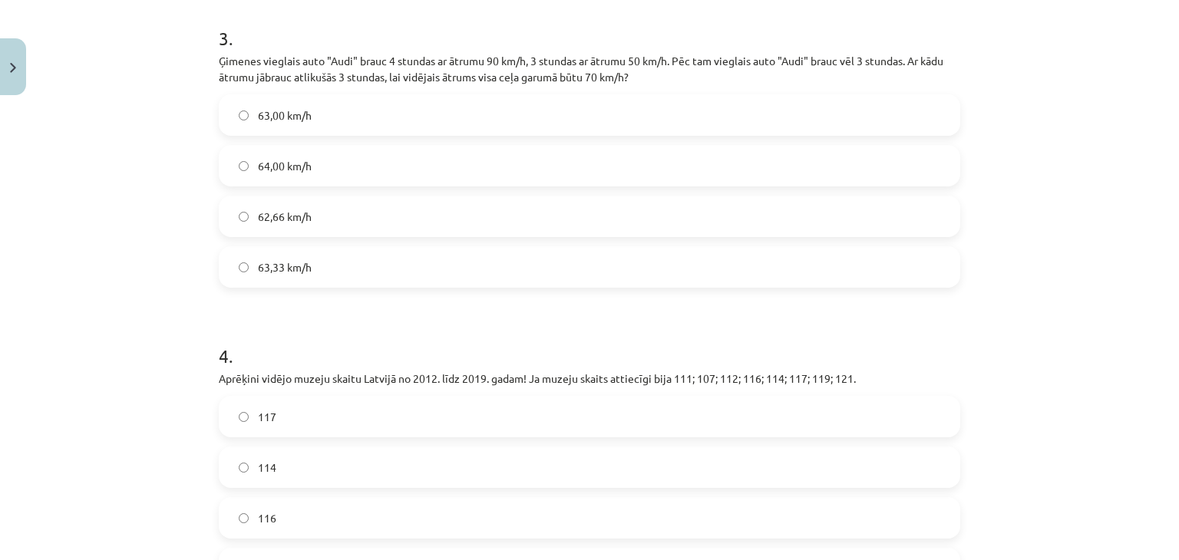
scroll to position [890, 0]
click at [292, 107] on span "63,00 km/h" at bounding box center [285, 115] width 54 height 16
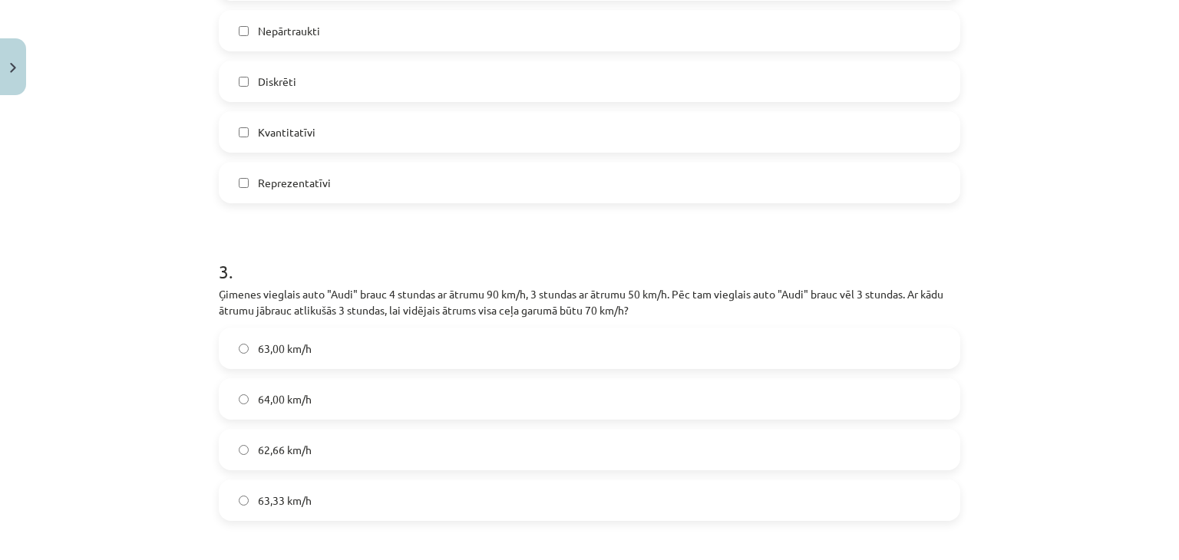
click at [292, 124] on span "Kvantitatīvi" at bounding box center [287, 132] width 58 height 16
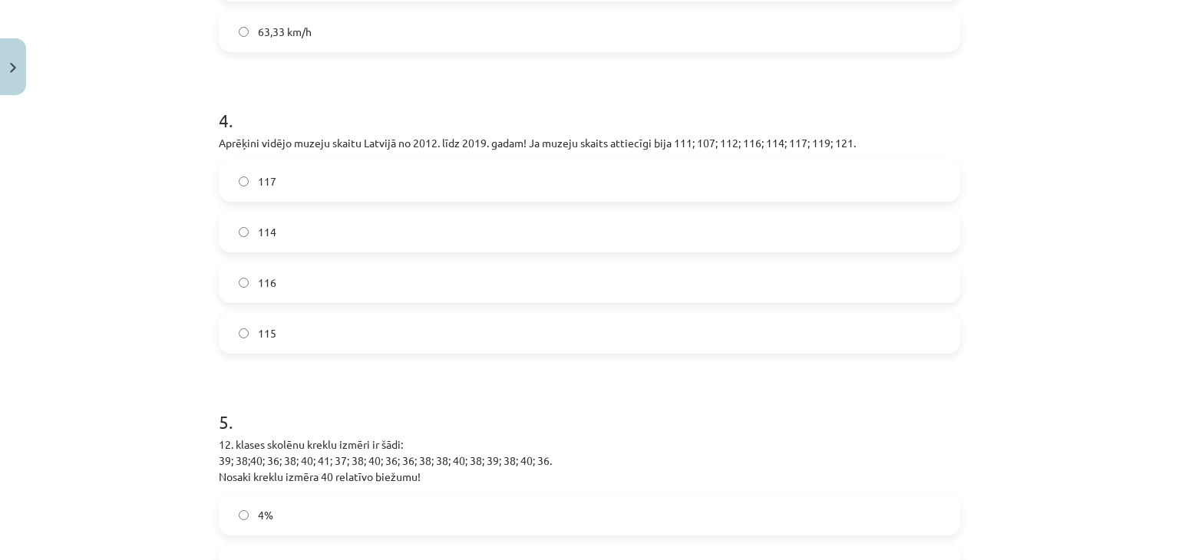
scroll to position [1128, 0]
click at [282, 311] on label "115" at bounding box center [589, 330] width 738 height 38
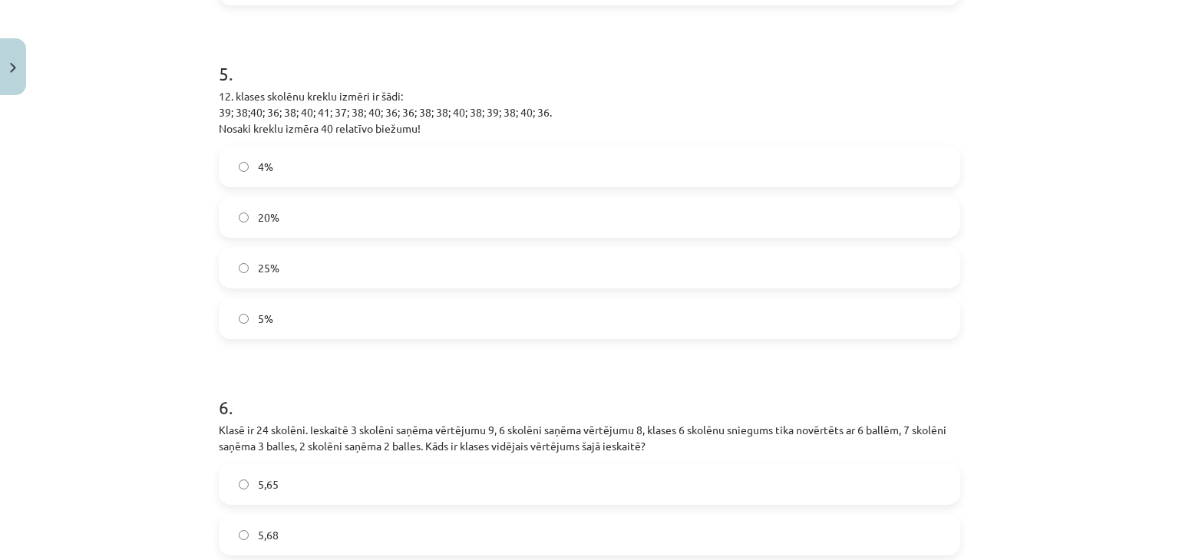
click at [308, 249] on label "25%" at bounding box center [589, 268] width 738 height 38
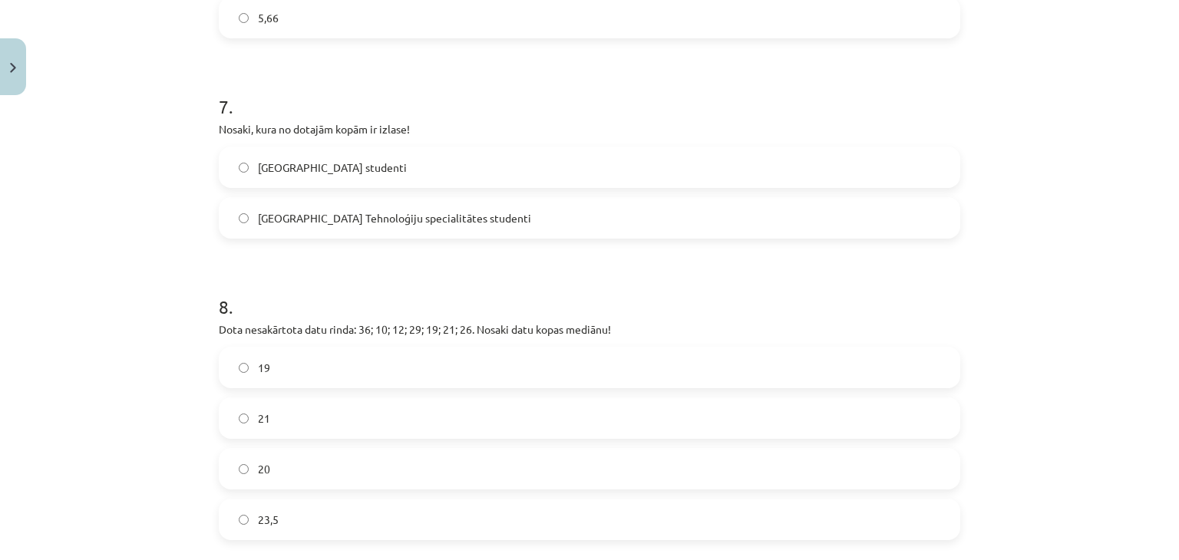
scroll to position [2099, 0]
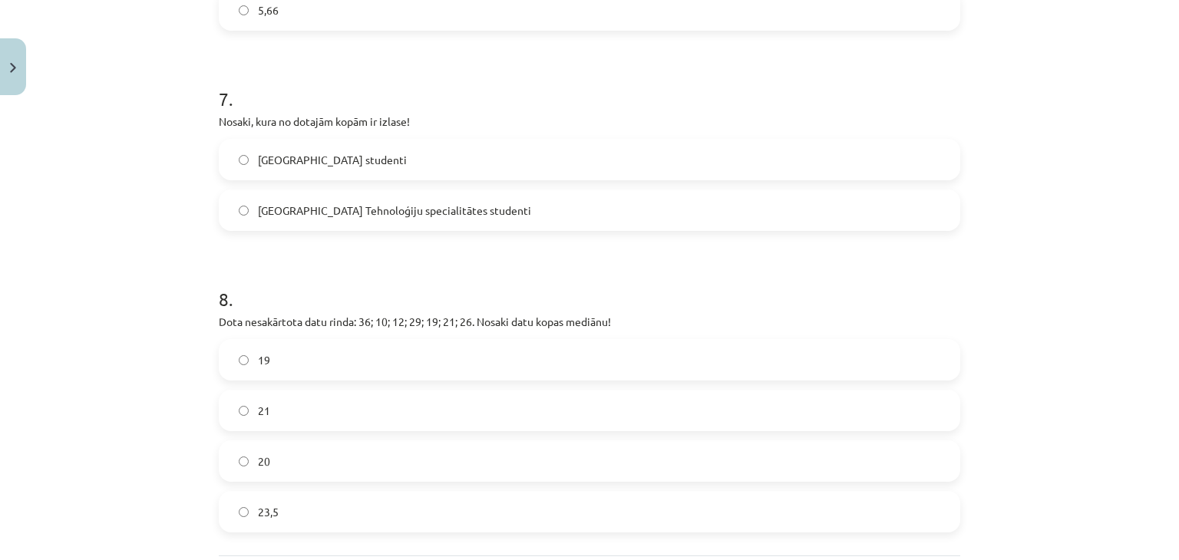
click at [315, 203] on span "Latvijas Universitātes Tehnoloģiju specialitātes studenti" at bounding box center [394, 211] width 273 height 16
click at [313, 391] on label "21" at bounding box center [589, 410] width 738 height 38
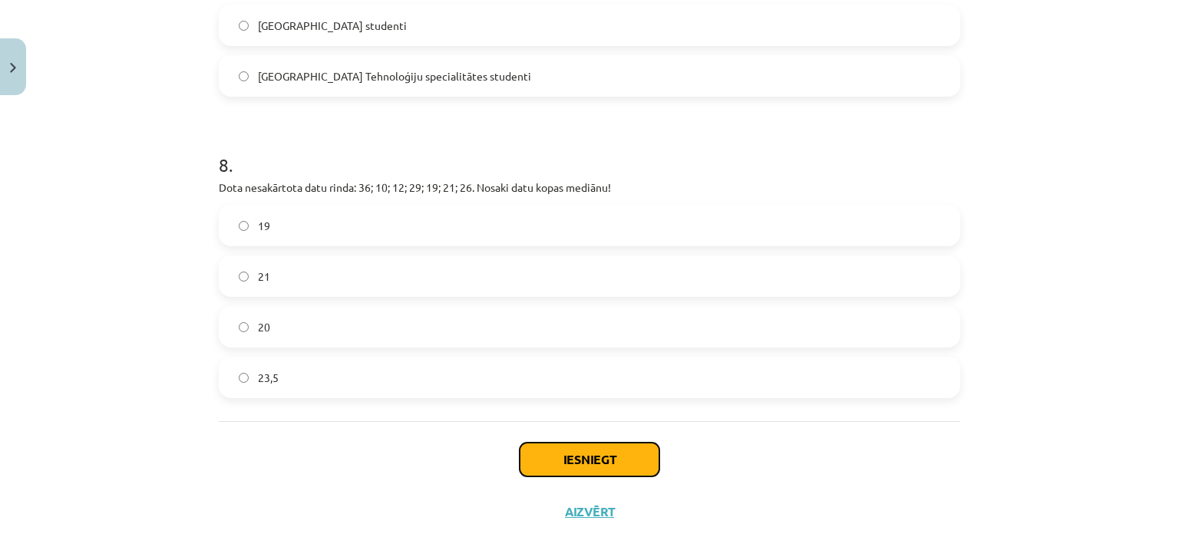
click at [566, 443] on button "Iesniegt" at bounding box center [589, 460] width 140 height 34
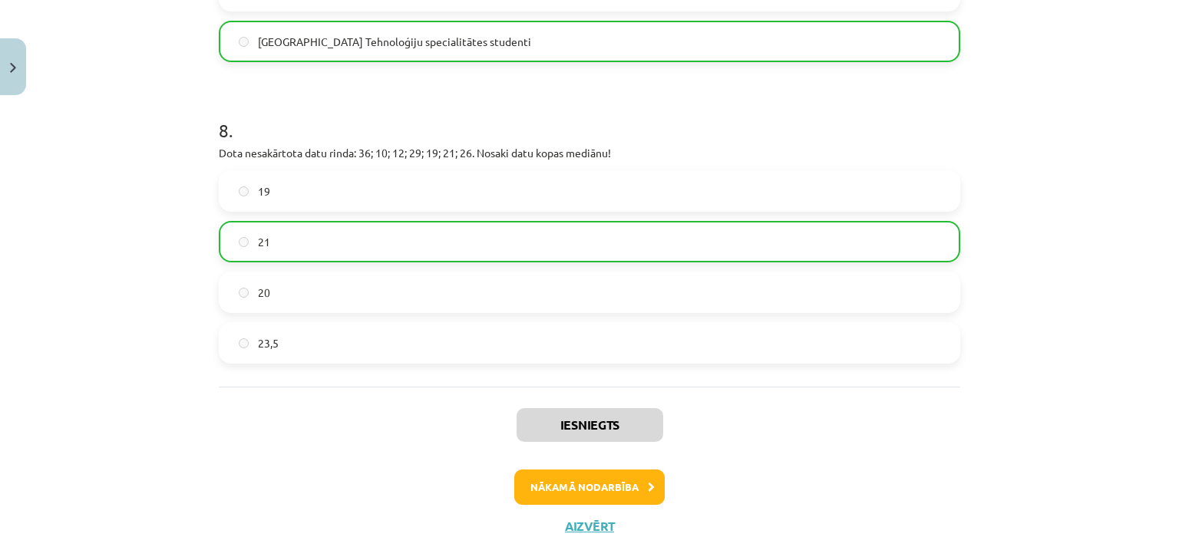
scroll to position [2281, 0]
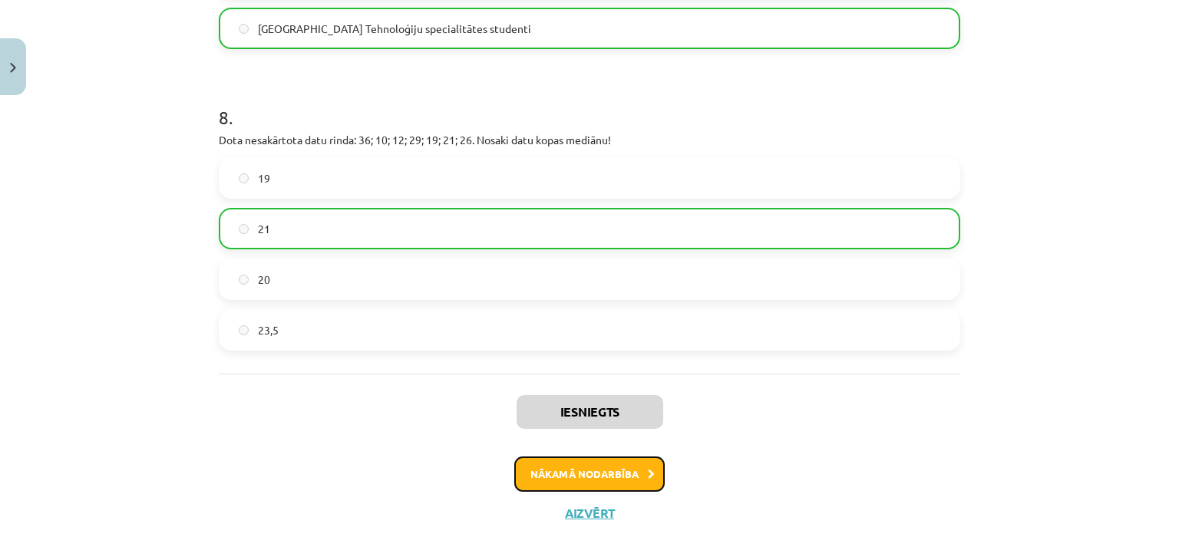
click at [569, 457] on button "Nākamā nodarbība" at bounding box center [589, 474] width 150 height 35
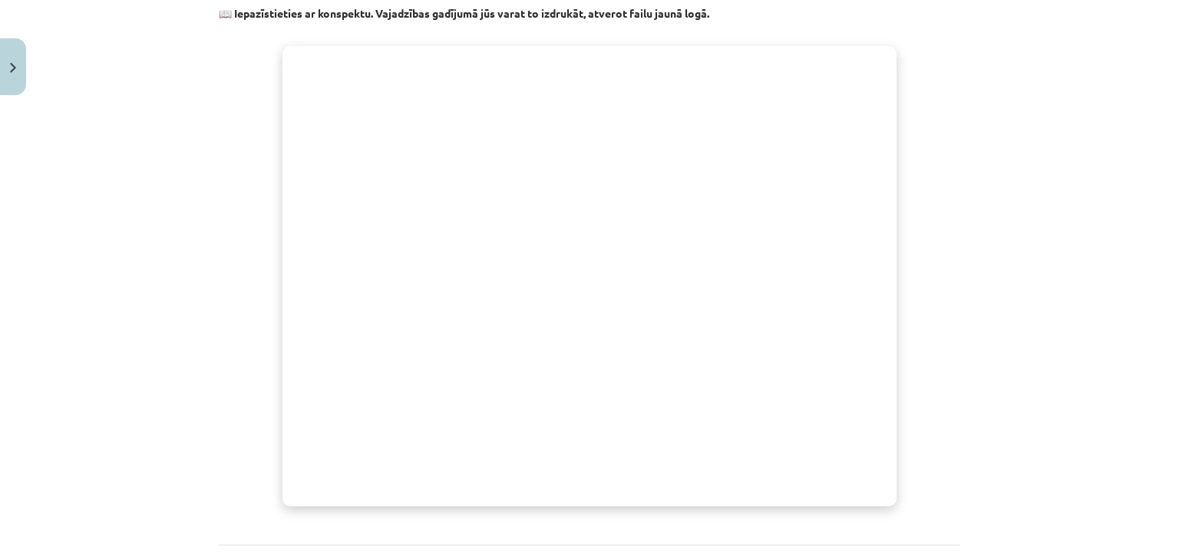
scroll to position [572, 0]
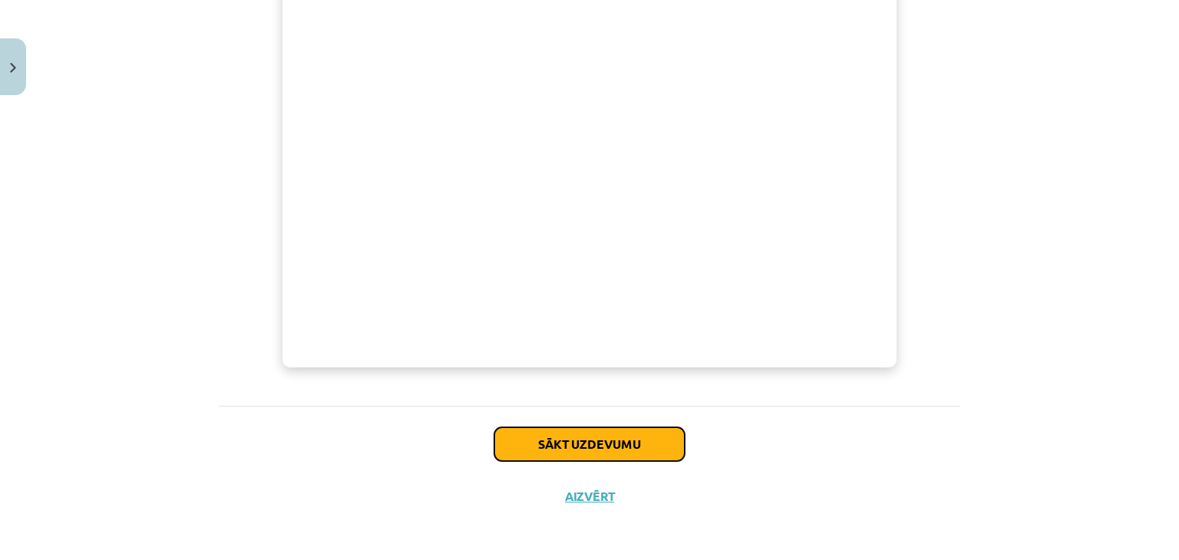
click at [614, 442] on button "Sākt uzdevumu" at bounding box center [589, 444] width 190 height 34
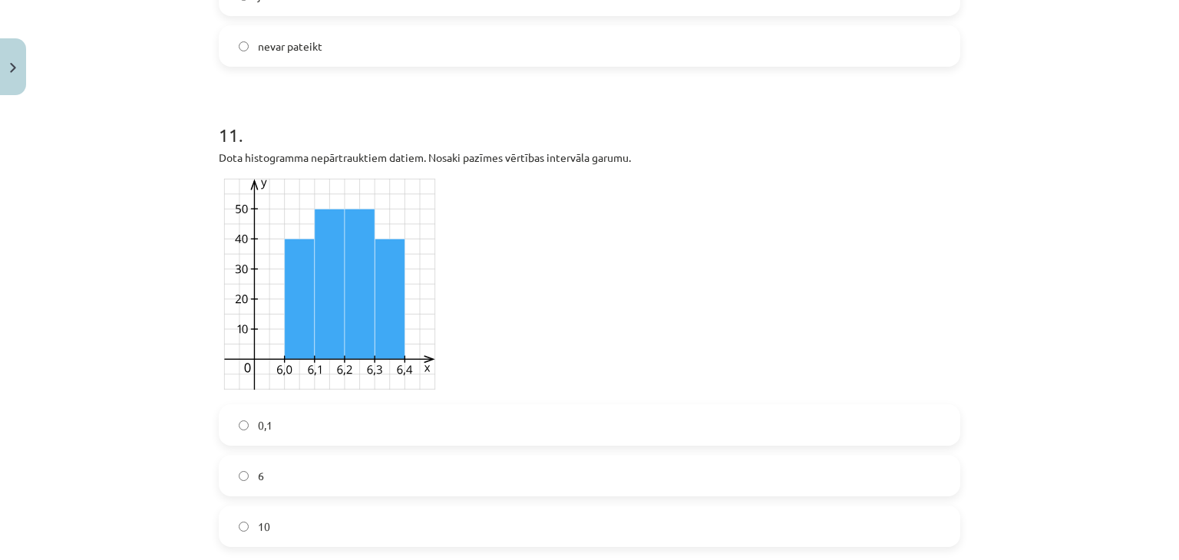
scroll to position [4658, 0]
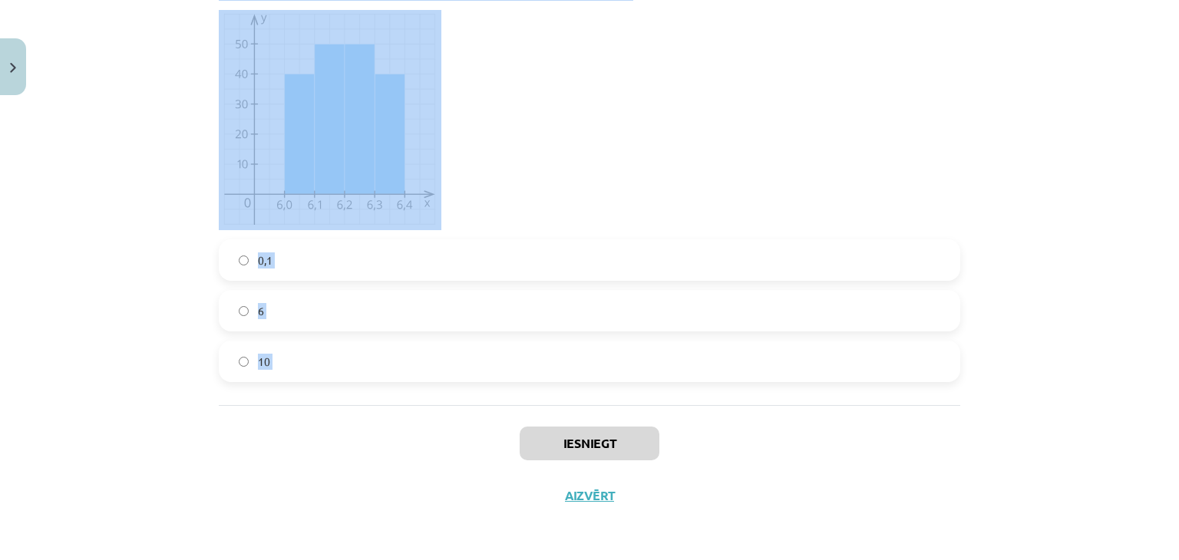
drag, startPoint x: 215, startPoint y: 221, endPoint x: 365, endPoint y: 406, distance: 238.3
copy form "1 . Kopas A starpkvartiļu amplitūda ir... 15 8 7 2 . Nosaki, kāds korelācijas v…"
click at [123, 265] on div "Mācību tēma: Matemātikas i - 10. klases 4. ieskaites mācību materiāls (a,b) #3 …" at bounding box center [589, 280] width 1179 height 560
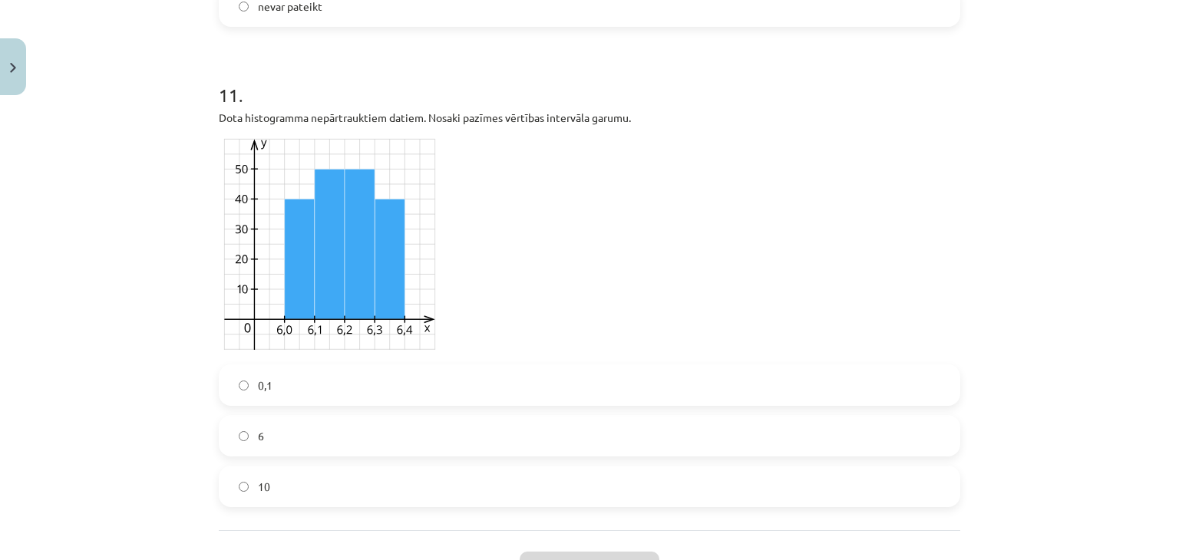
scroll to position [4518, 0]
click at [265, 392] on span "0,1" at bounding box center [265, 385] width 15 height 16
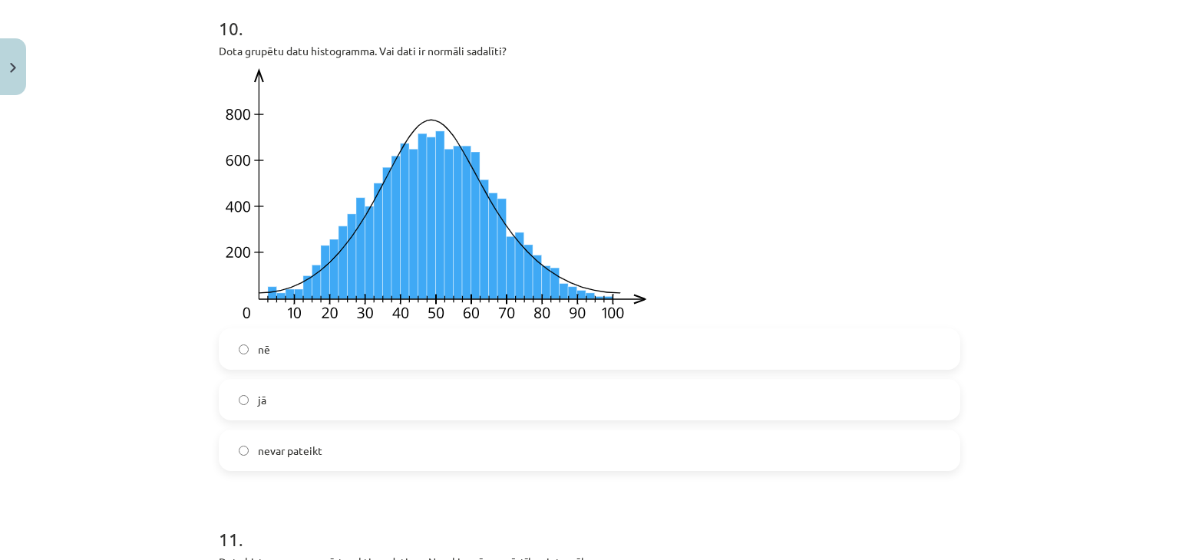
scroll to position [4074, 0]
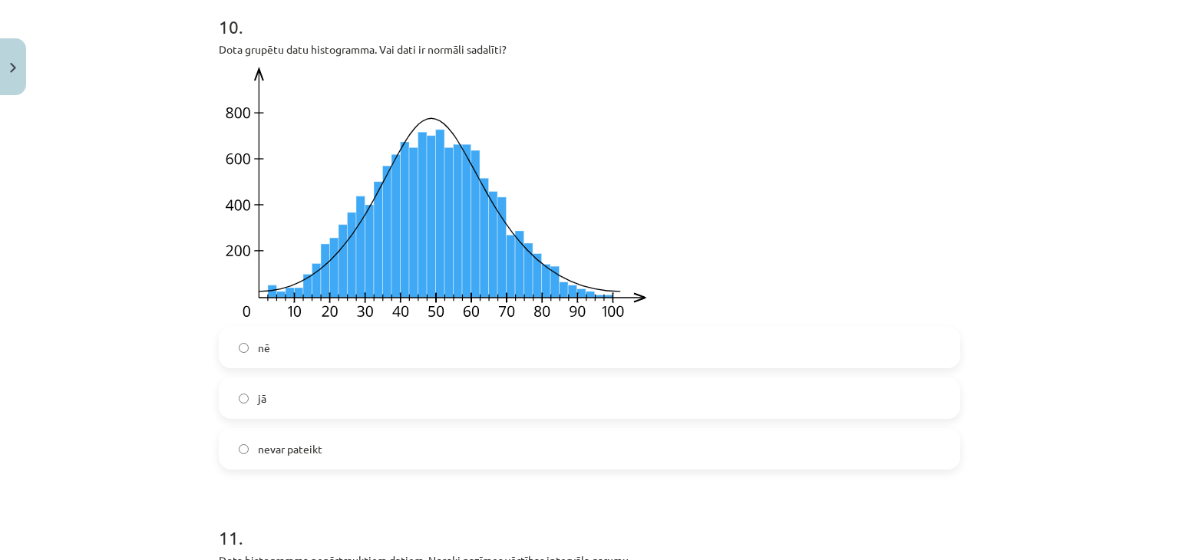
click at [371, 361] on label "nē" at bounding box center [589, 347] width 738 height 38
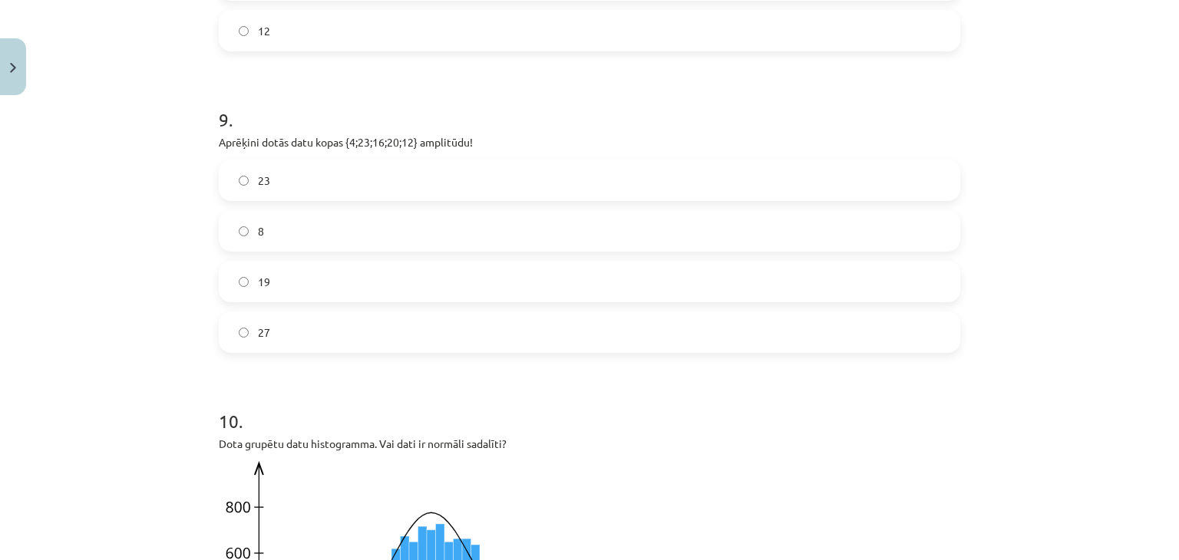
scroll to position [3681, 0]
click at [470, 299] on label "19" at bounding box center [589, 280] width 738 height 38
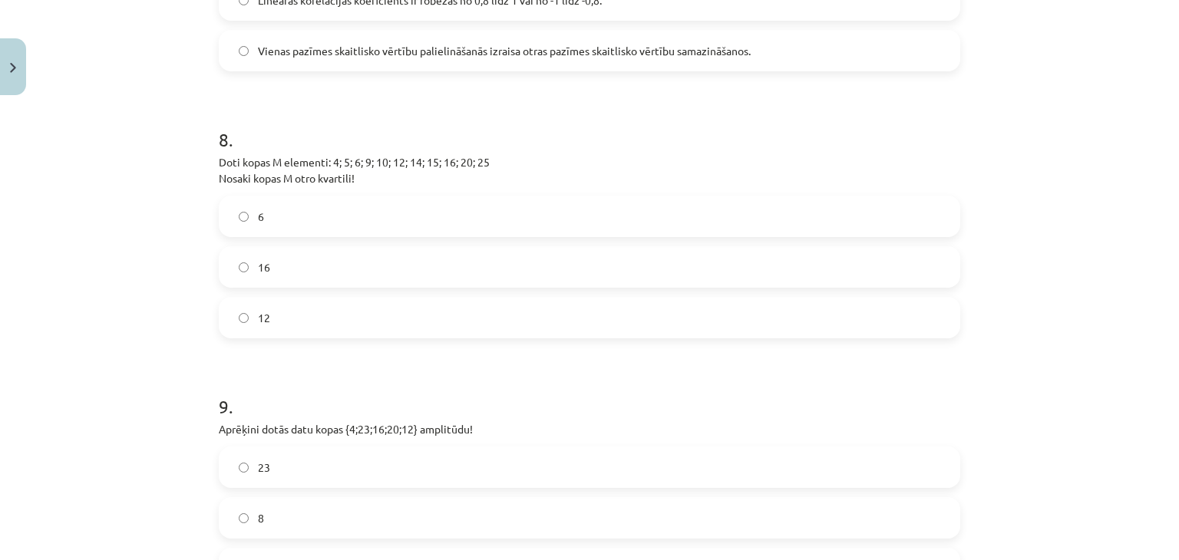
scroll to position [3390, 0]
click at [314, 289] on label "16" at bounding box center [589, 270] width 738 height 38
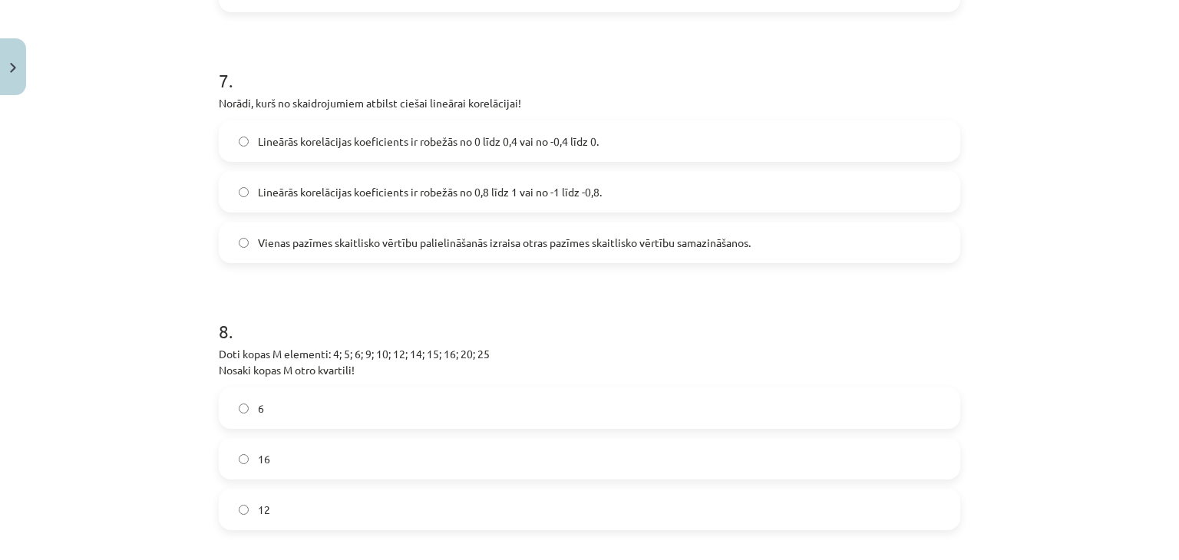
scroll to position [3167, 0]
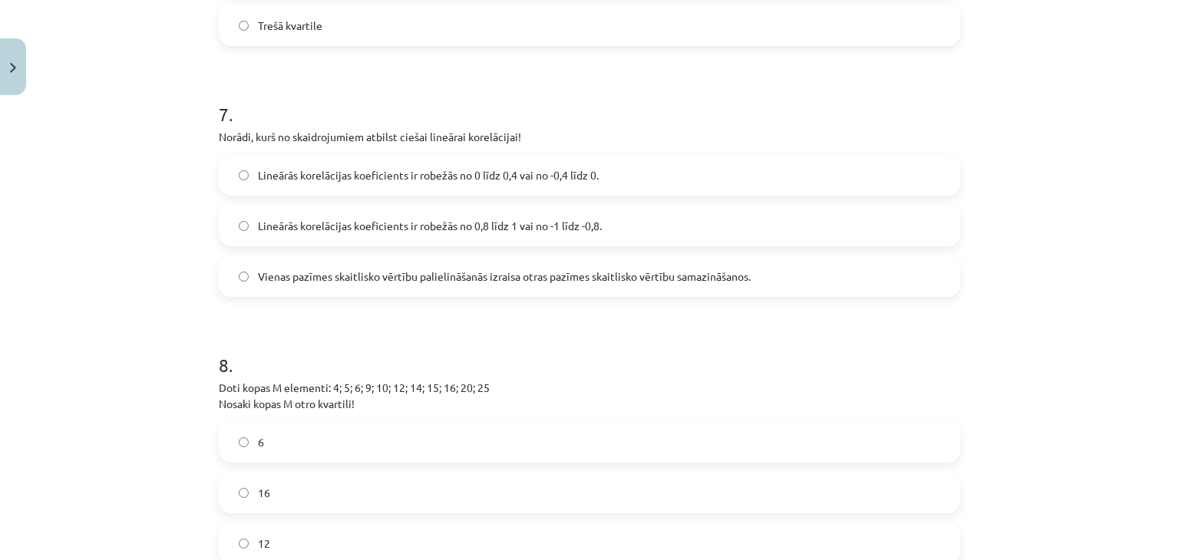
click at [463, 234] on span "Lineārās korelācijas koeficients ir robežās no 0,8 līdz 1 vai no -1 līdz -0,8." at bounding box center [430, 226] width 344 height 16
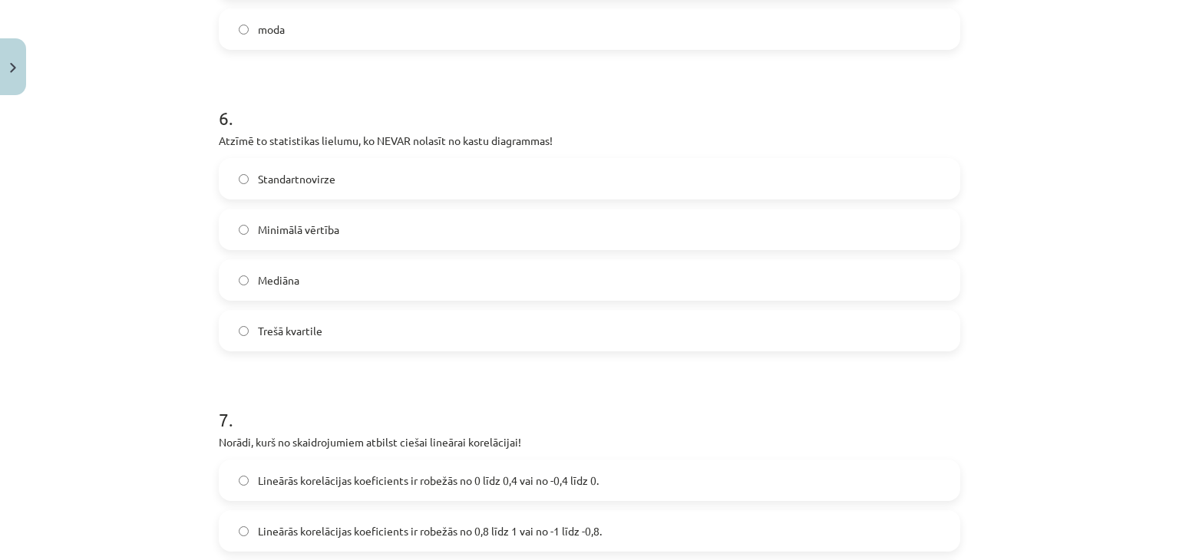
scroll to position [2862, 0]
click at [389, 198] on label "Standartnovirze" at bounding box center [589, 179] width 738 height 38
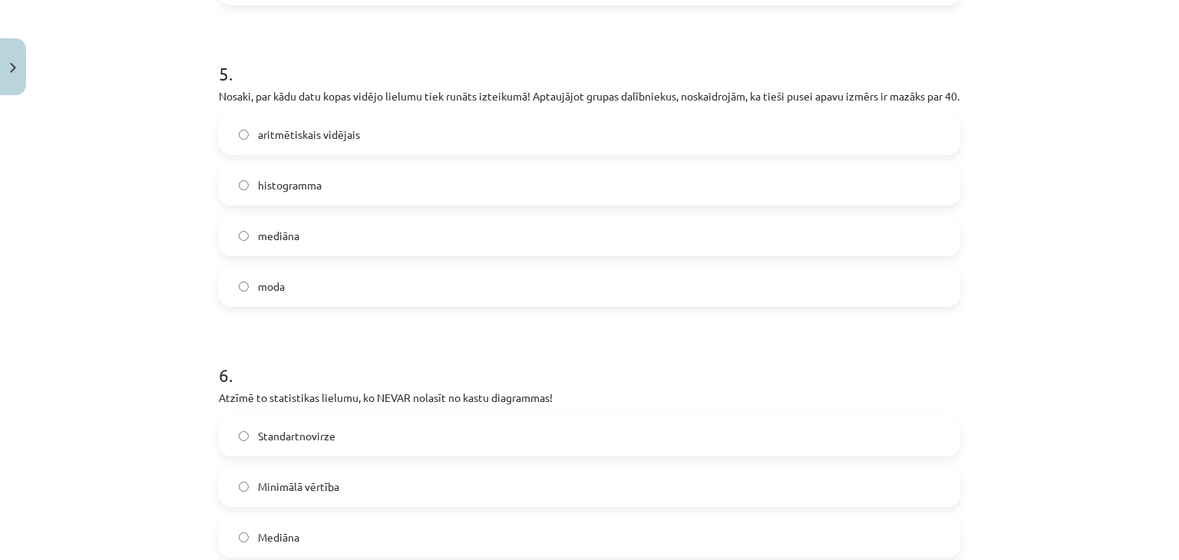
scroll to position [2593, 0]
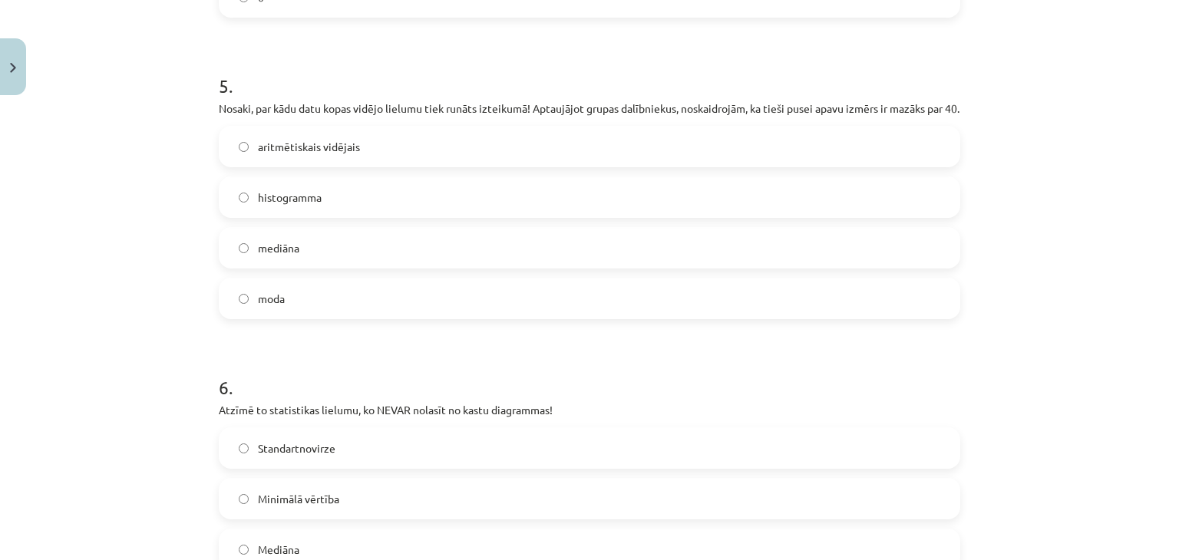
click at [356, 265] on label "mediāna" at bounding box center [589, 248] width 738 height 38
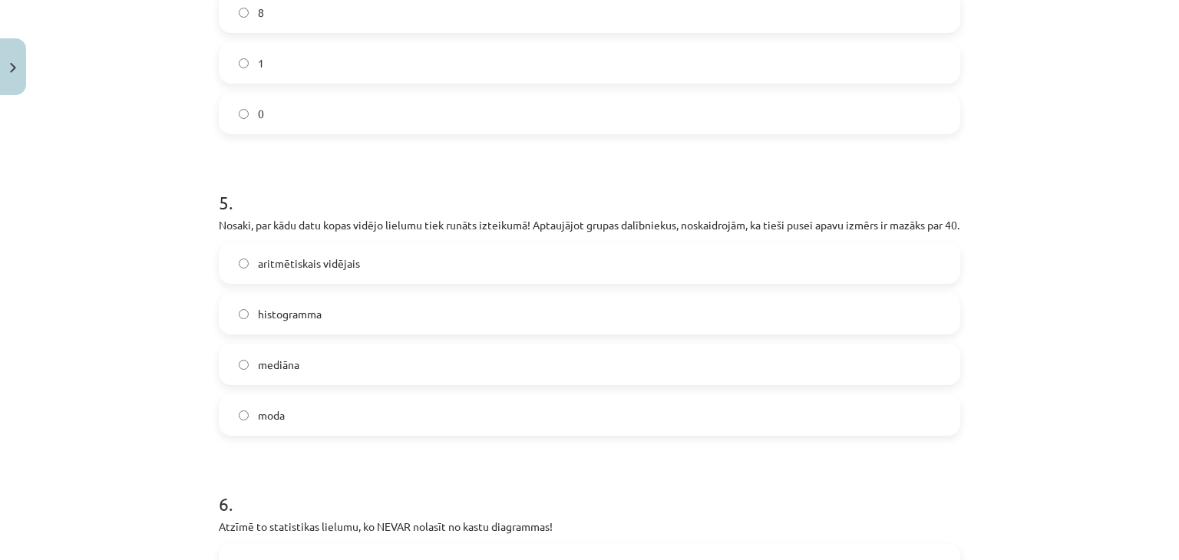
click at [332, 414] on label "moda" at bounding box center [589, 415] width 738 height 38
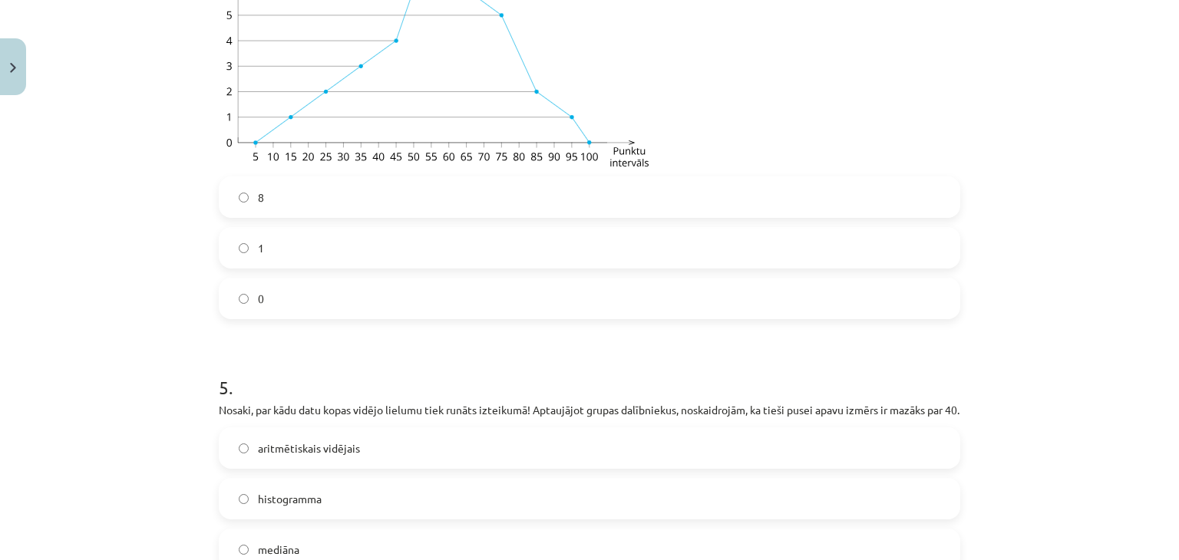
scroll to position [2099, 0]
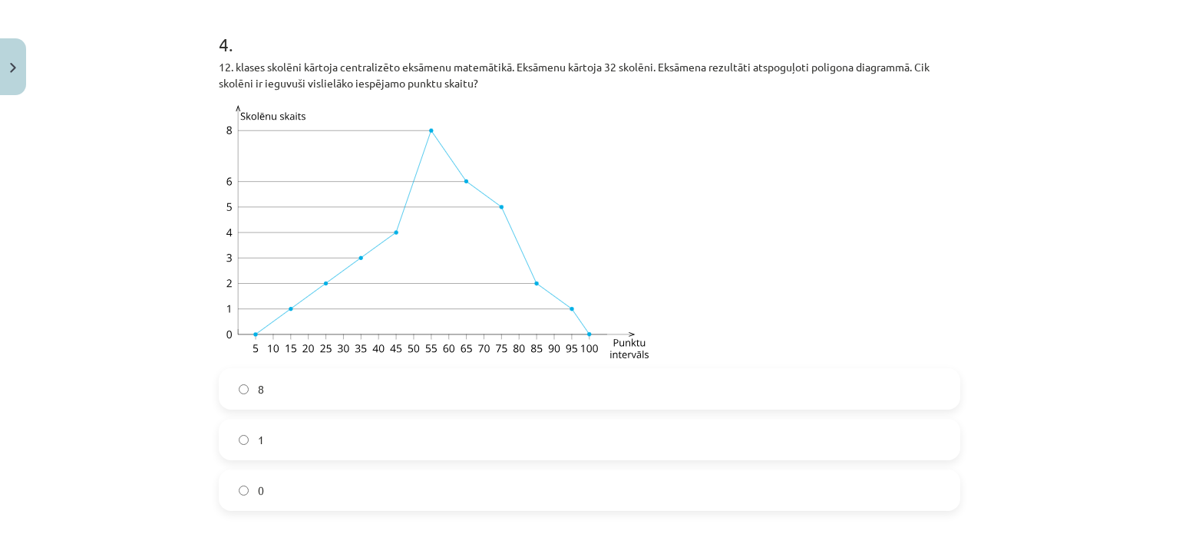
click at [384, 430] on label "1" at bounding box center [589, 439] width 738 height 38
click at [379, 490] on label "0" at bounding box center [589, 490] width 738 height 38
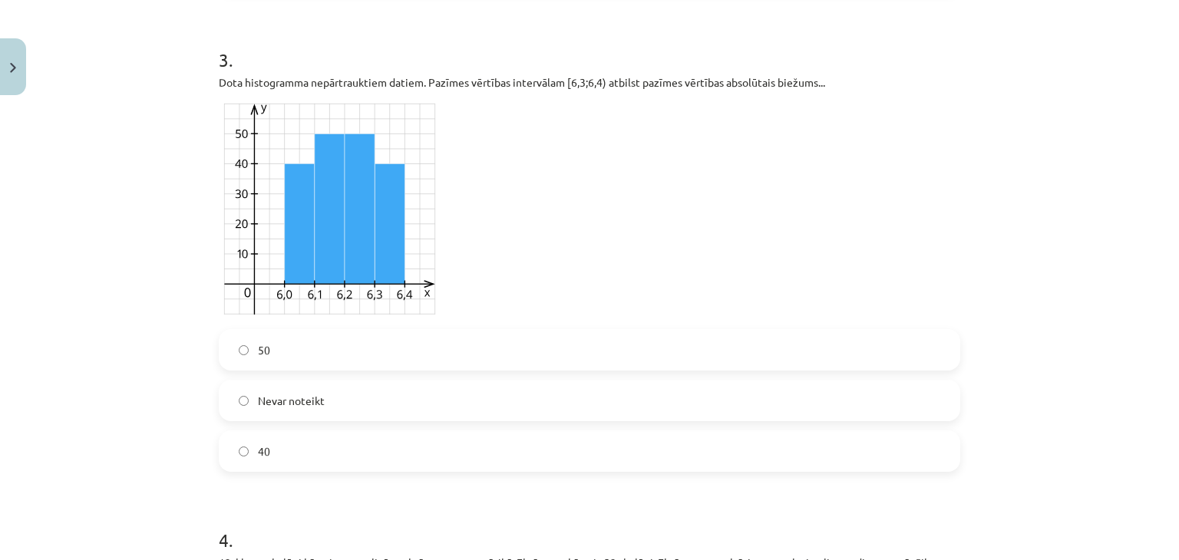
scroll to position [1602, 0]
click at [516, 351] on label "50" at bounding box center [589, 351] width 738 height 38
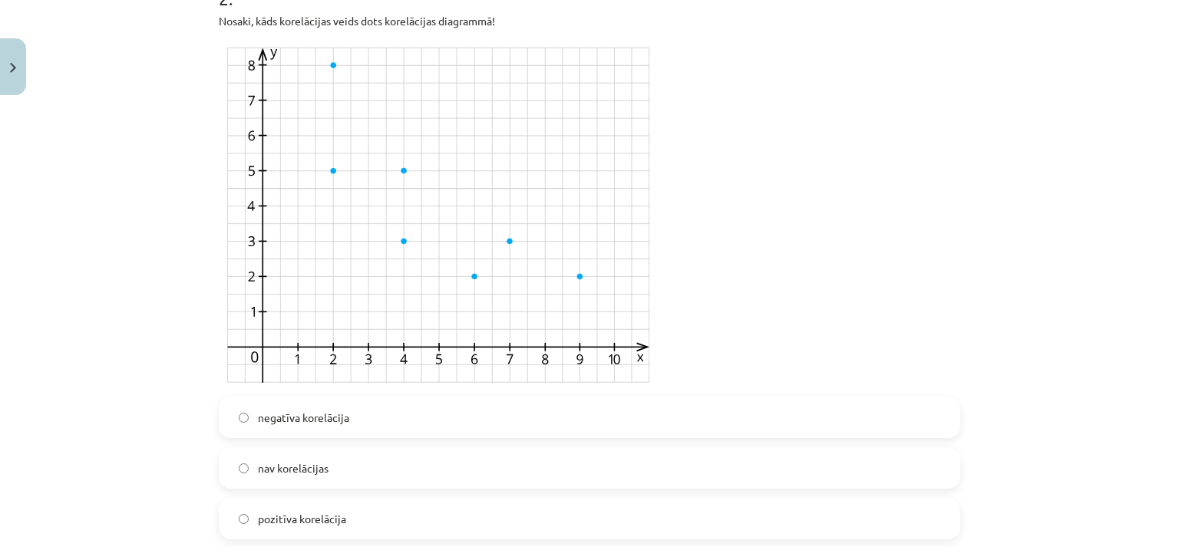
scroll to position [1057, 0]
click at [473, 407] on label "negatīva korelācija" at bounding box center [589, 416] width 738 height 38
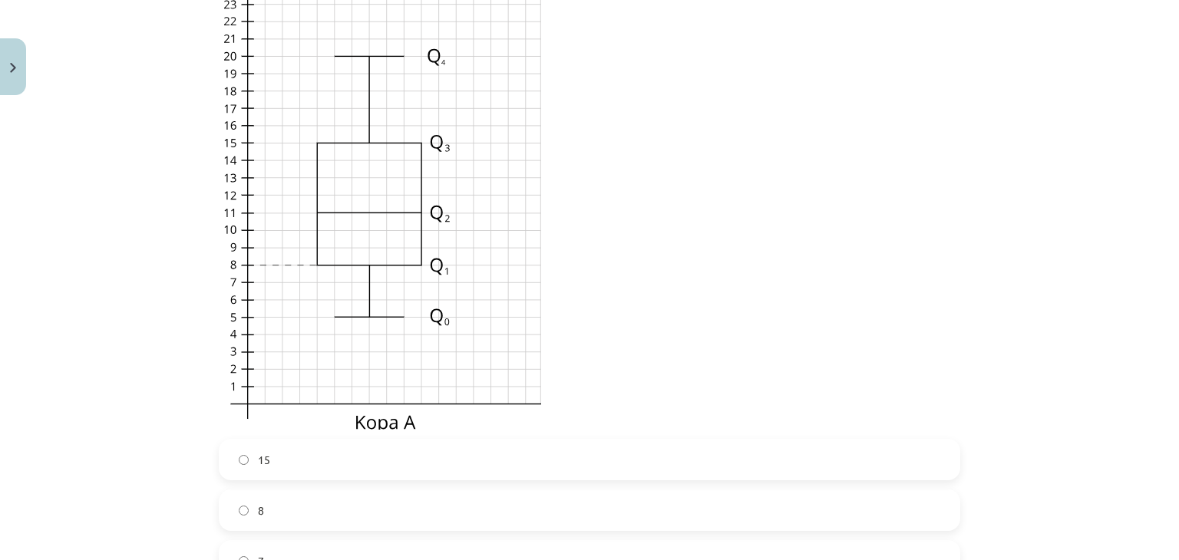
scroll to position [463, 0]
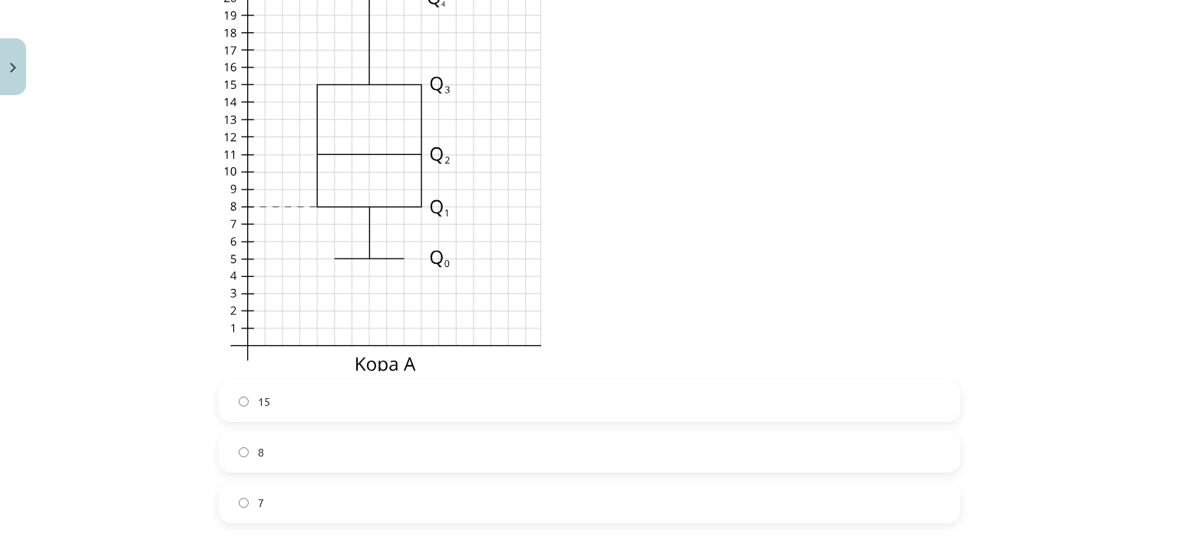
click at [395, 400] on label "15" at bounding box center [589, 401] width 738 height 38
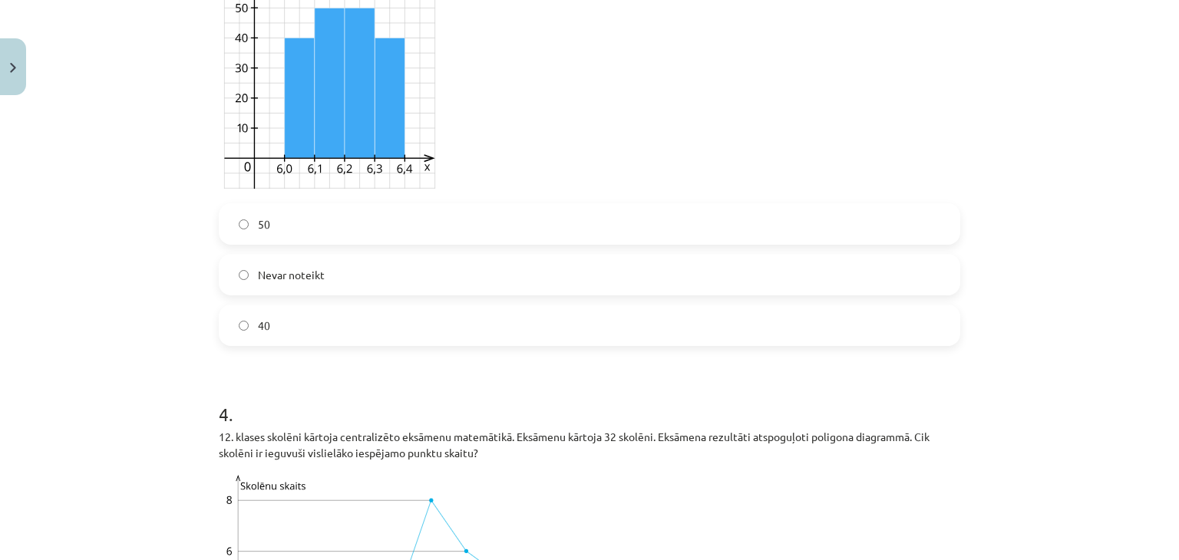
scroll to position [1736, 0]
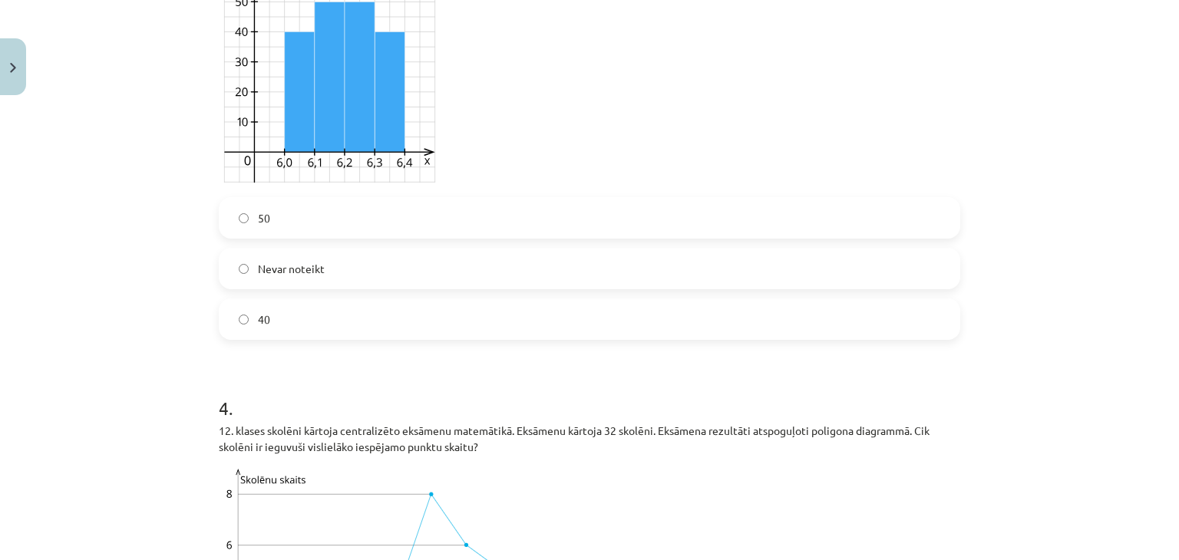
click at [341, 262] on label "Nevar noteikt" at bounding box center [589, 268] width 738 height 38
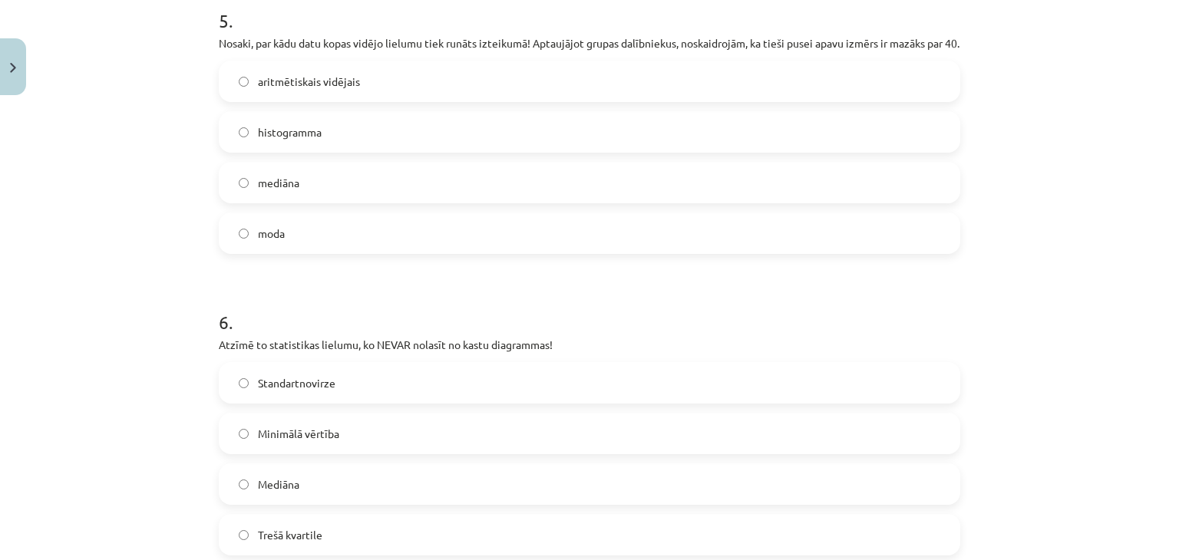
scroll to position [2658, 0]
click at [368, 202] on label "mediāna" at bounding box center [589, 182] width 738 height 38
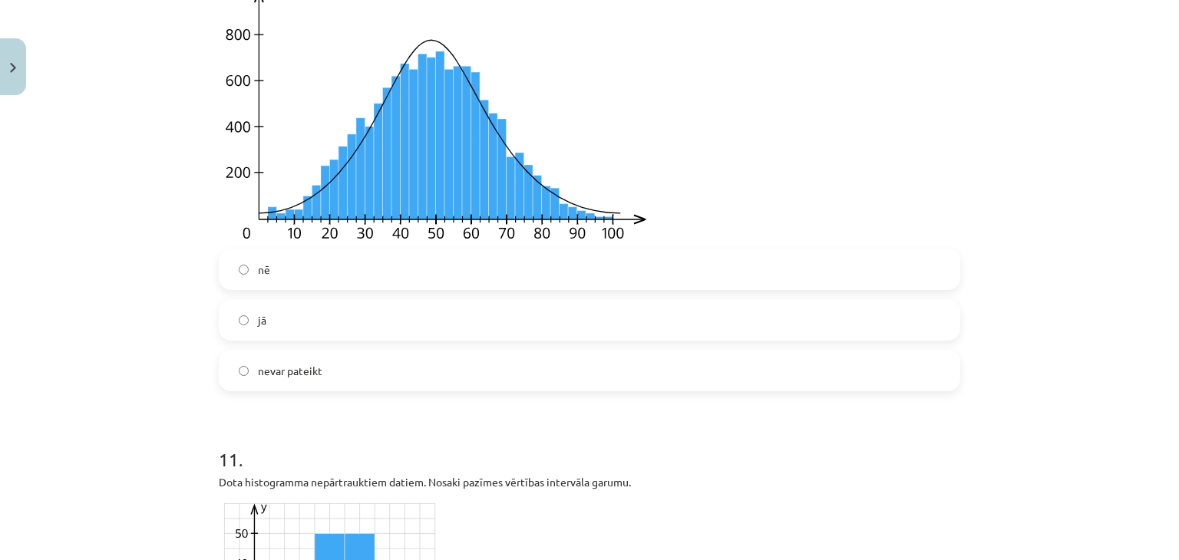
scroll to position [4154, 0]
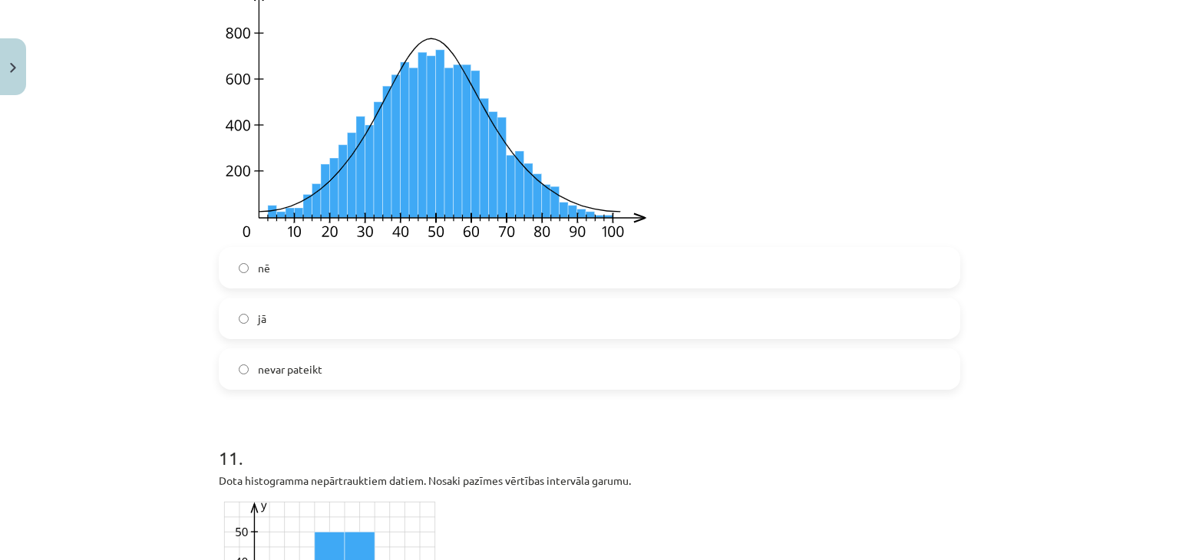
click at [321, 381] on label "nevar pateikt" at bounding box center [589, 369] width 738 height 38
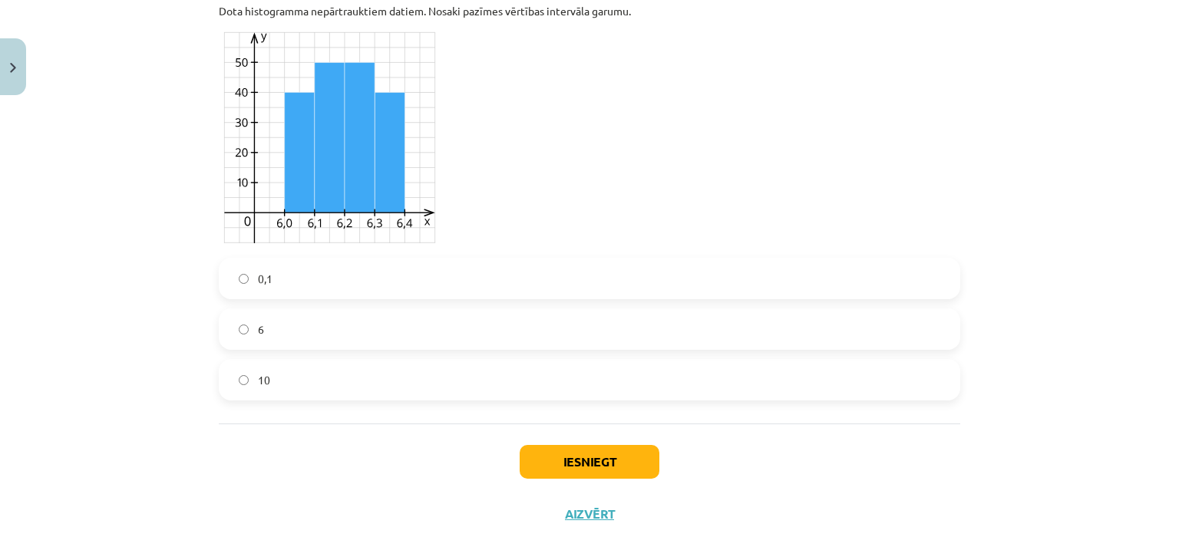
scroll to position [4624, 0]
click at [588, 468] on button "Iesniegt" at bounding box center [589, 461] width 140 height 34
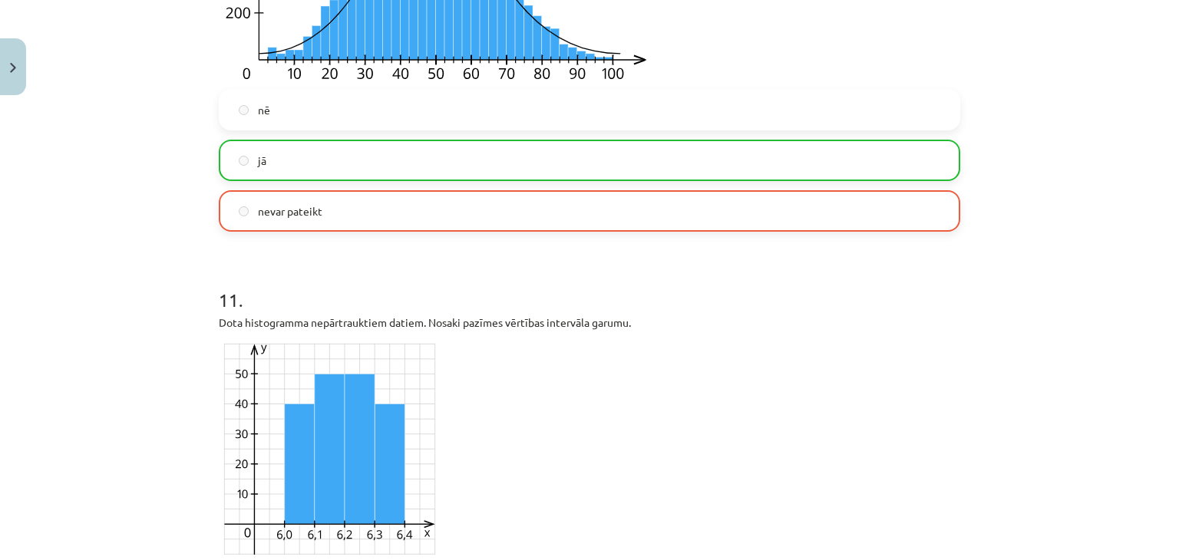
scroll to position [4706, 0]
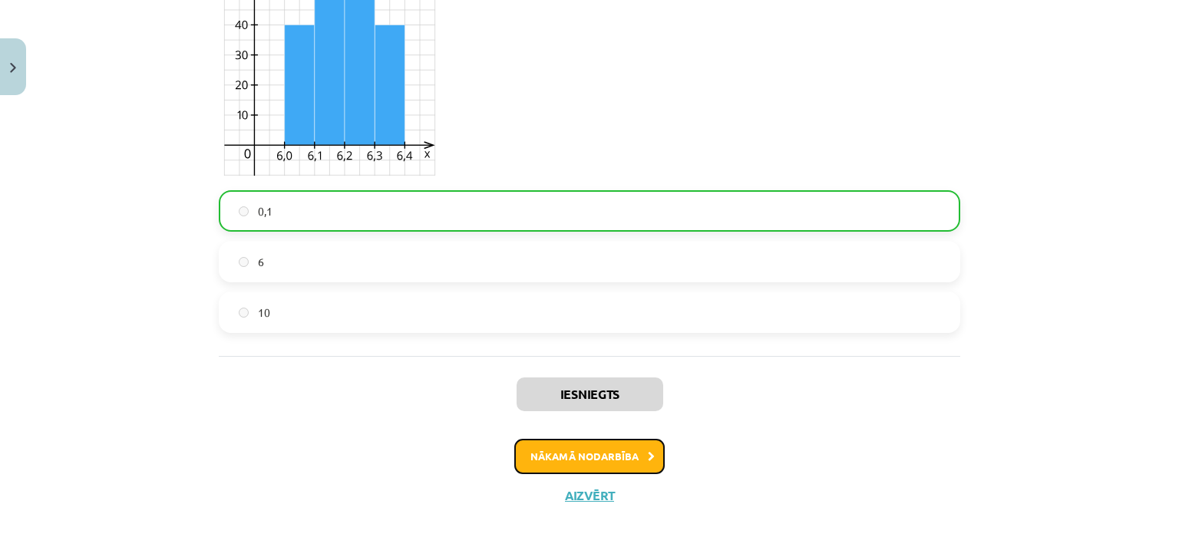
click at [540, 446] on button "Nākamā nodarbība" at bounding box center [589, 456] width 150 height 35
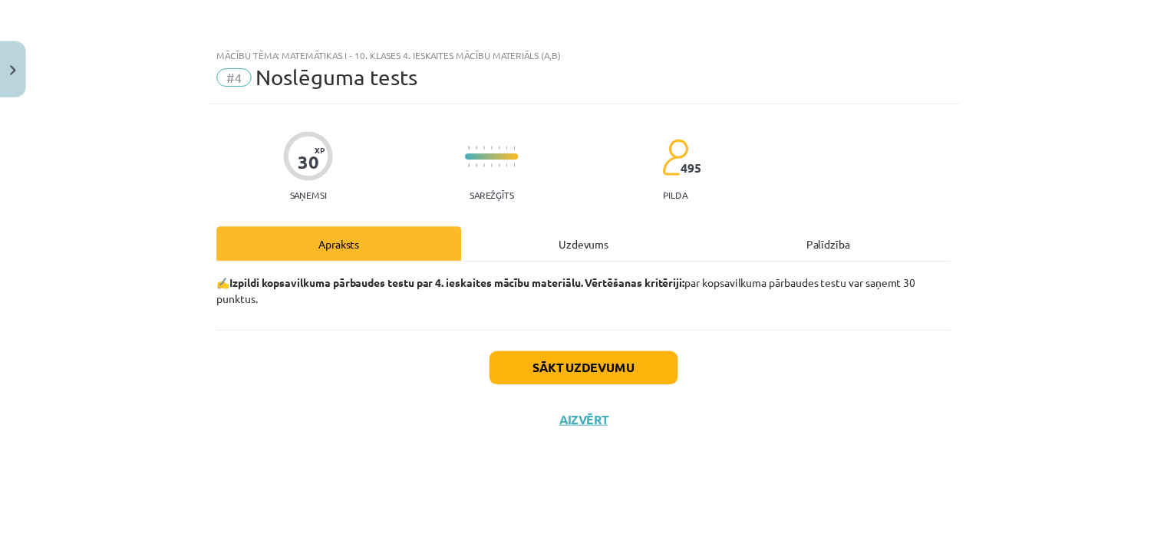
scroll to position [0, 0]
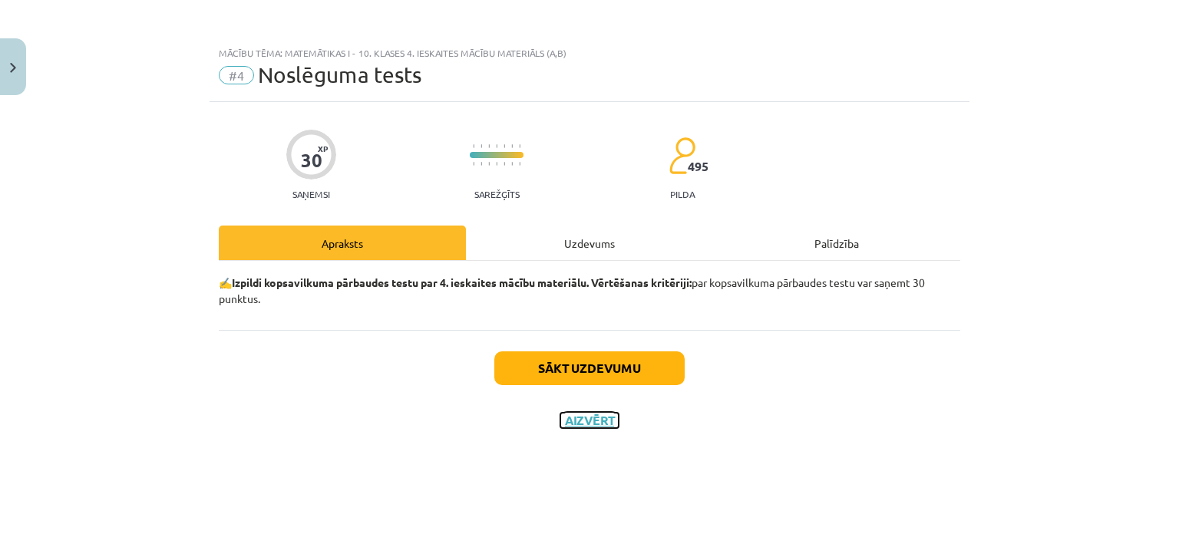
click at [582, 427] on button "Aizvērt" at bounding box center [589, 420] width 58 height 15
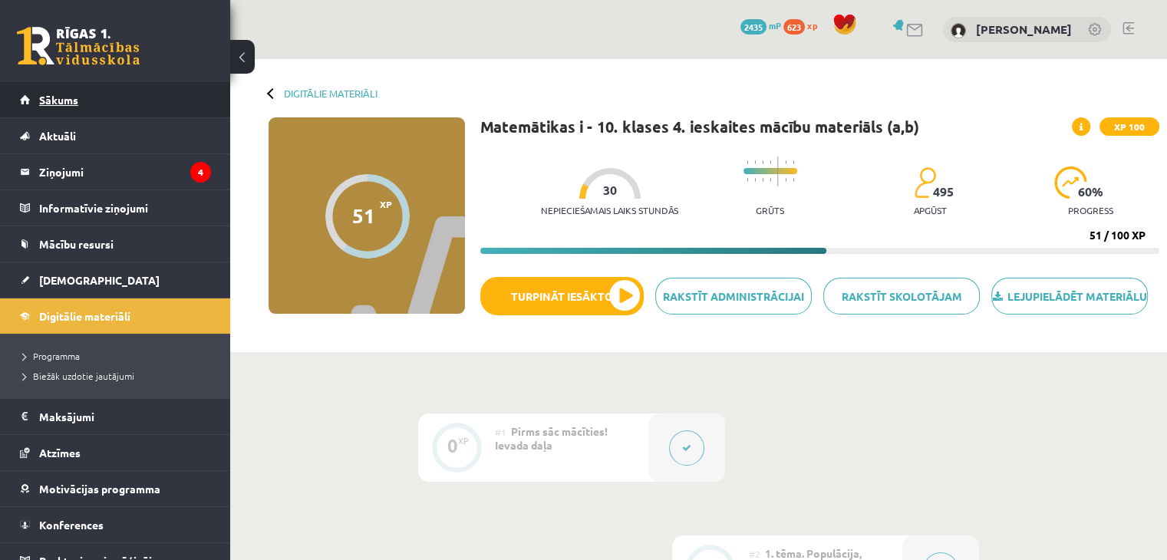
click at [120, 109] on link "Sākums" at bounding box center [115, 99] width 191 height 35
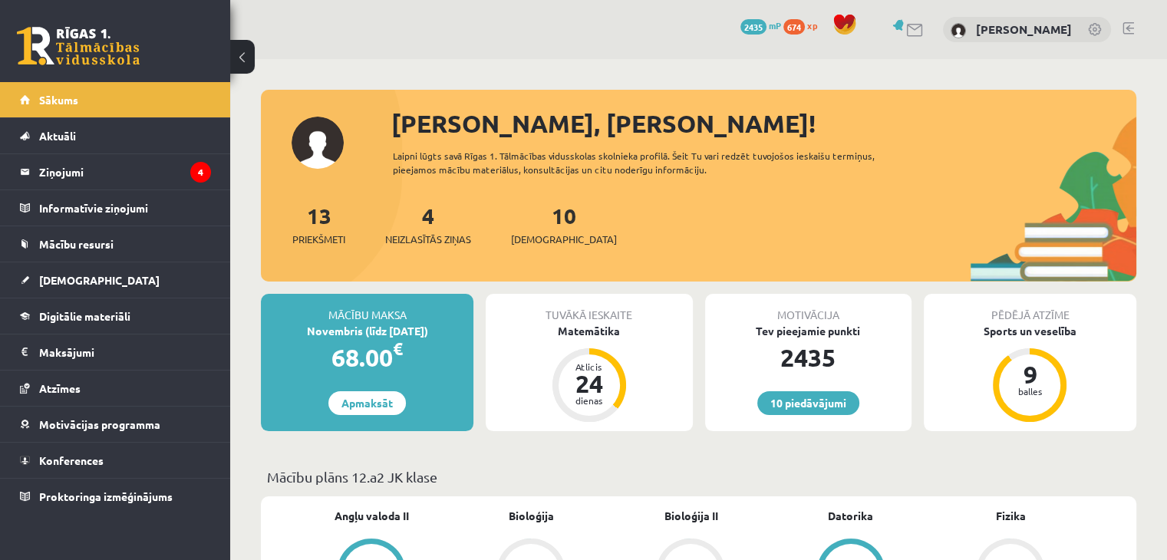
click at [107, 160] on legend "Ziņojumi 4" at bounding box center [125, 171] width 172 height 35
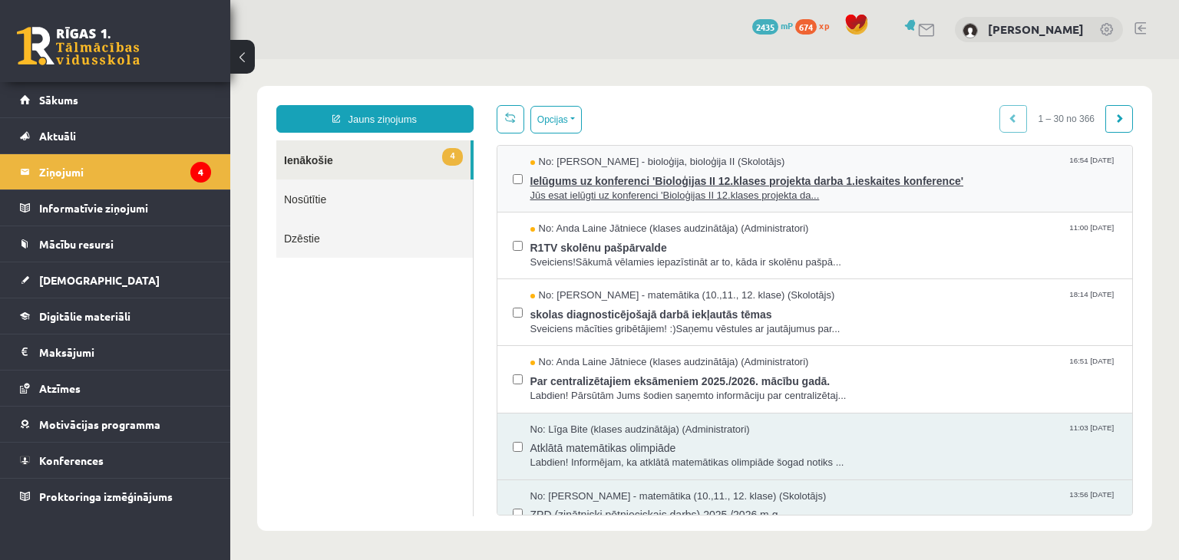
click at [1004, 180] on span "Ielūgums uz konferenci 'Bioloģijas II 12.klases projekta darba 1.ieskaites konf…" at bounding box center [823, 179] width 587 height 19
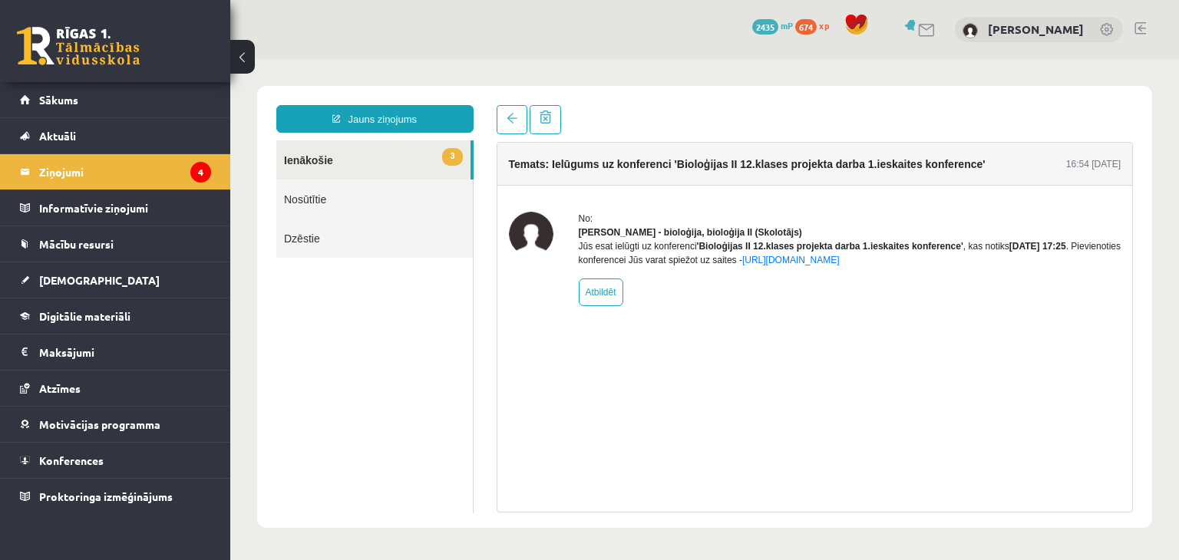
click at [826, 282] on div "No: [PERSON_NAME] - bioloģija, bioloģija II (Skolotājs) Jūs esat ielūgti uz kon…" at bounding box center [850, 259] width 542 height 94
click at [821, 265] on link "[URL][DOMAIN_NAME]" at bounding box center [790, 260] width 97 height 11
click at [104, 453] on link "Konferences" at bounding box center [115, 460] width 191 height 35
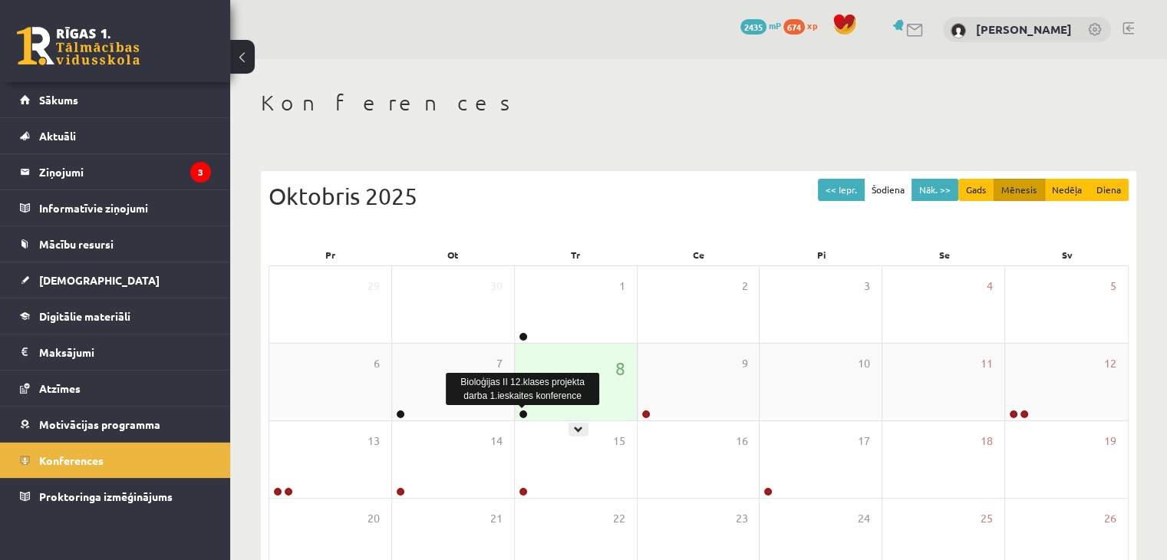
click at [526, 415] on link at bounding box center [523, 414] width 9 height 9
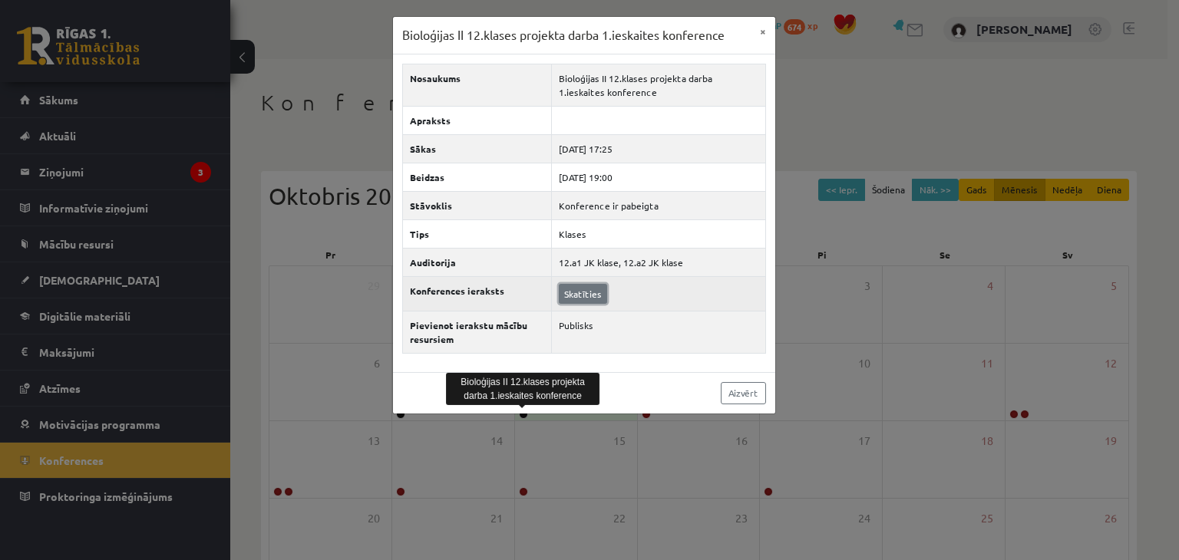
click at [586, 295] on link "Skatīties" at bounding box center [583, 294] width 48 height 20
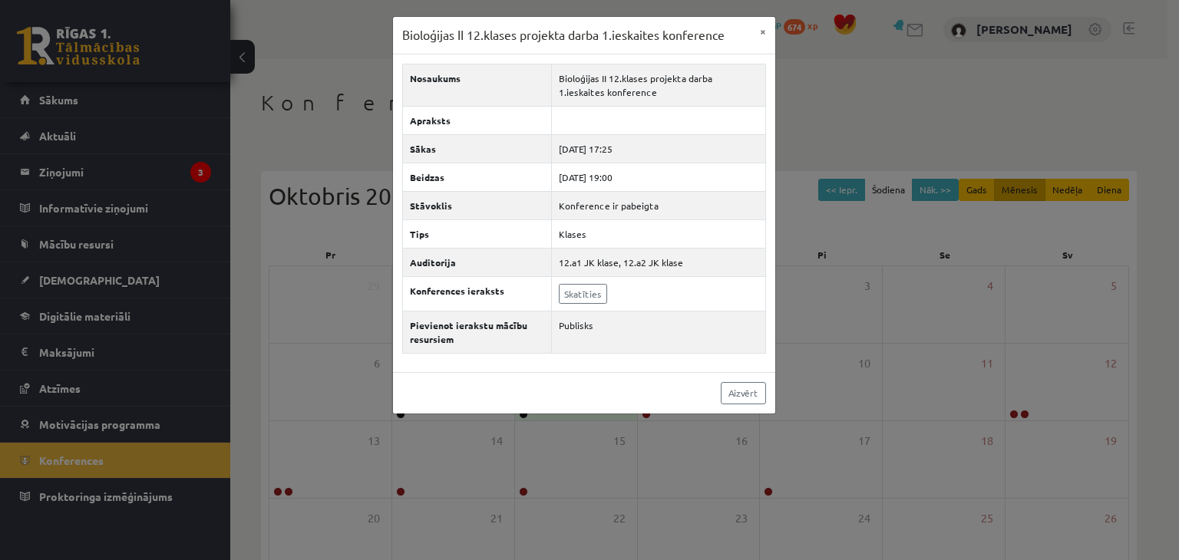
click at [256, 183] on div "Bioloģijas II 12.klases projekta darba 1.ieskaites konference × Nosaukums Biolo…" at bounding box center [589, 280] width 1179 height 560
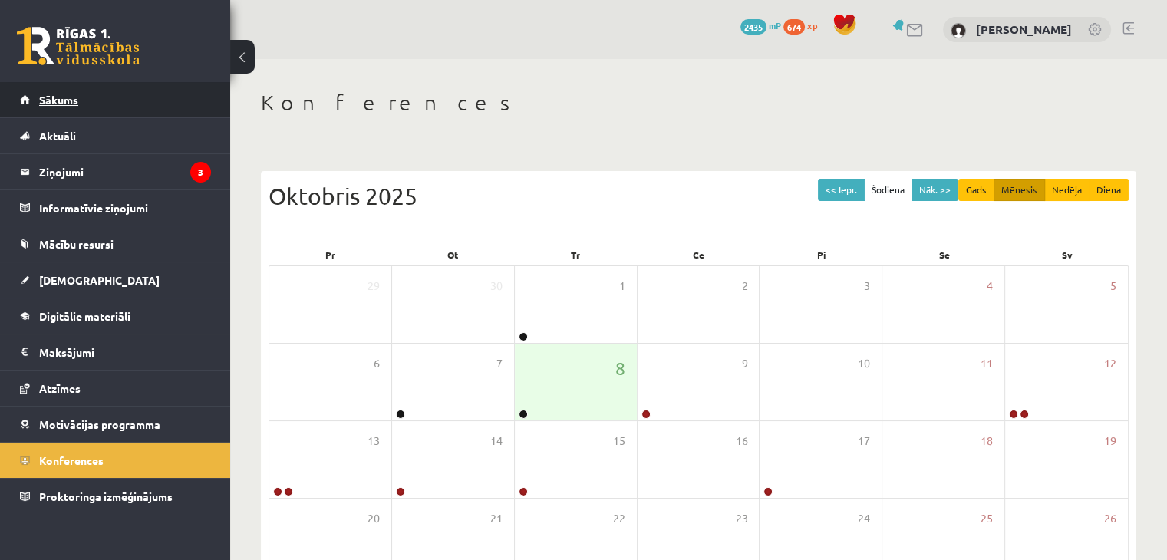
click at [66, 95] on span "Sākums" at bounding box center [58, 100] width 39 height 14
